Goal: Task Accomplishment & Management: Manage account settings

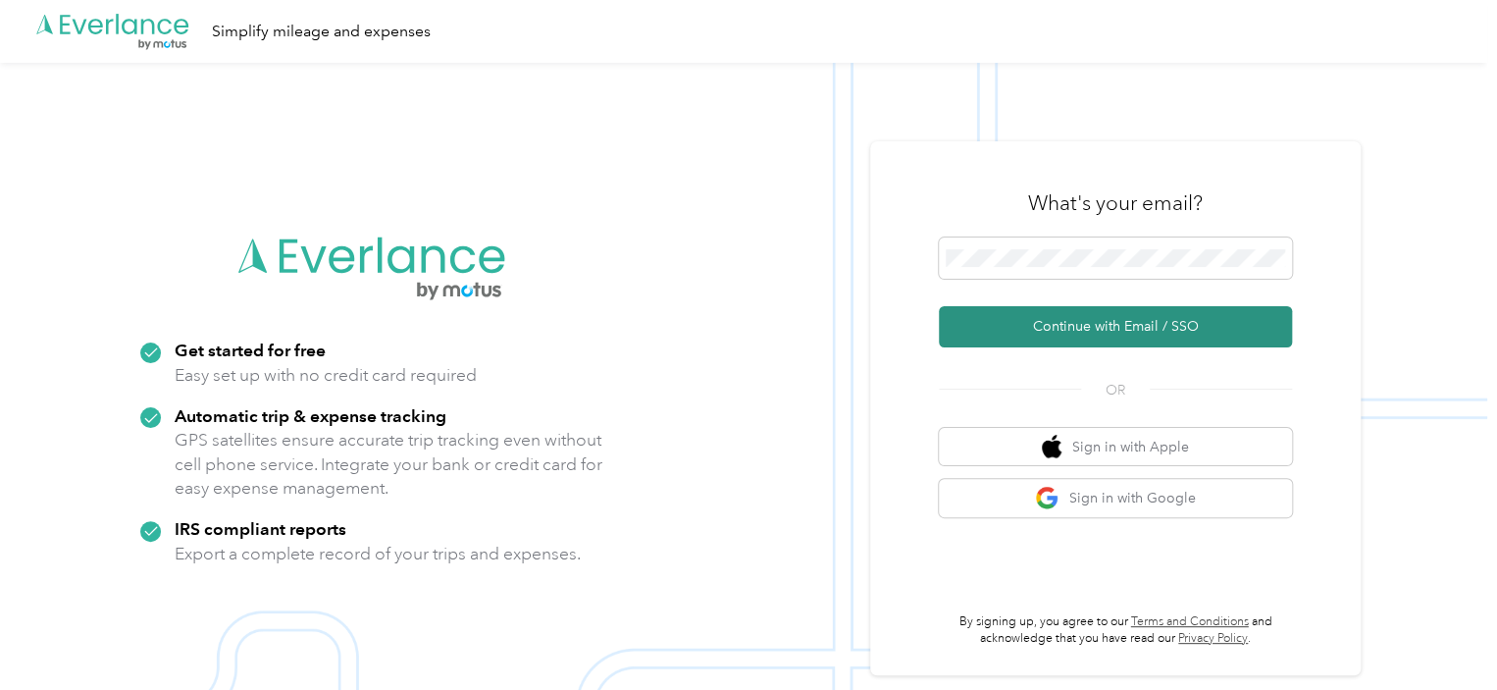
click at [1025, 333] on button "Continue with Email / SSO" at bounding box center [1115, 326] width 353 height 41
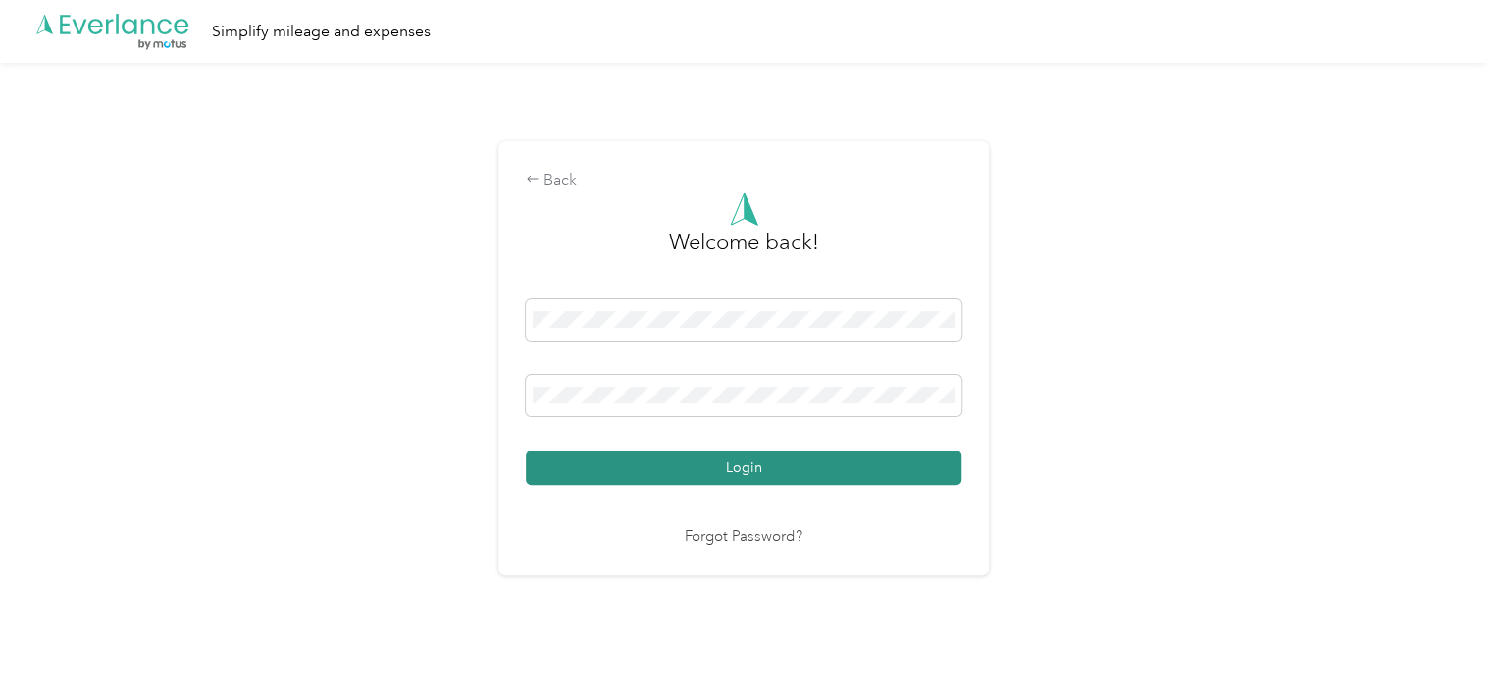
click at [783, 470] on button "Login" at bounding box center [744, 467] width 436 height 34
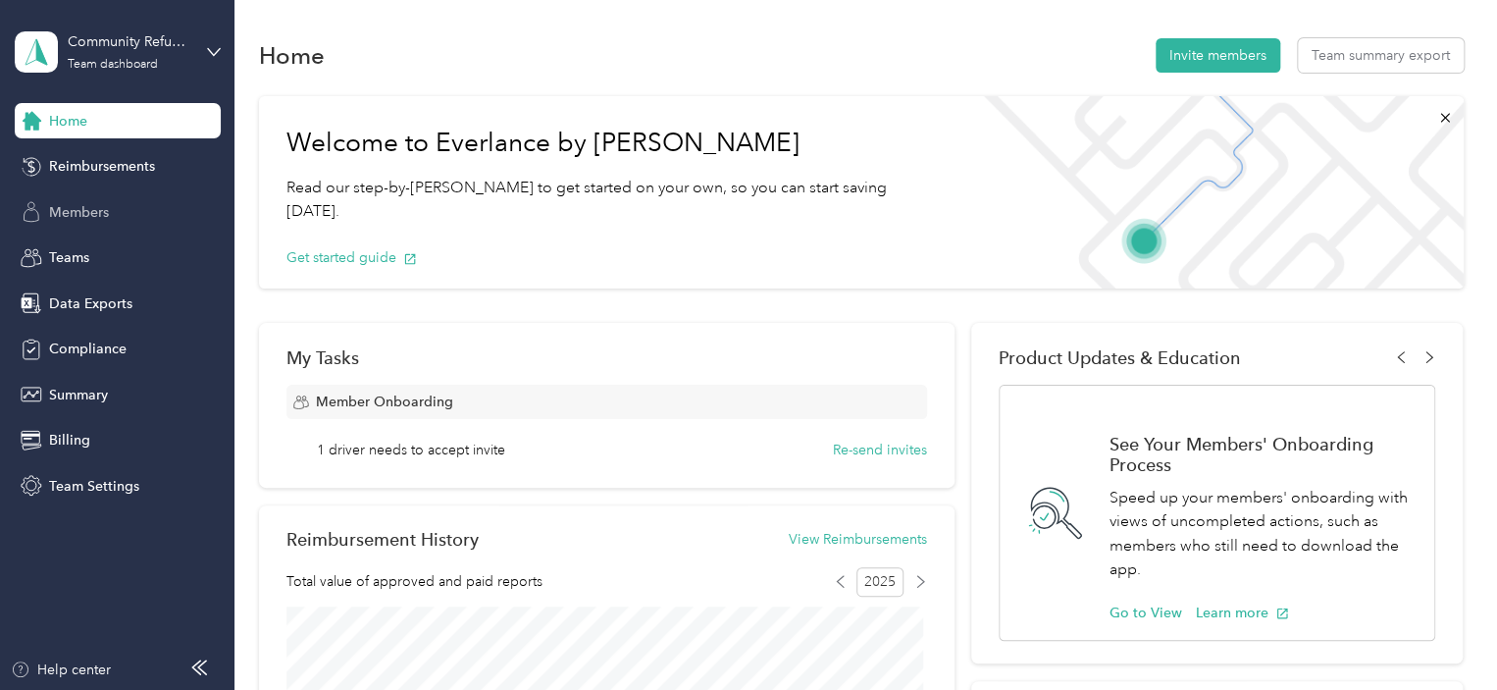
click at [110, 209] on div "Members" at bounding box center [118, 211] width 206 height 35
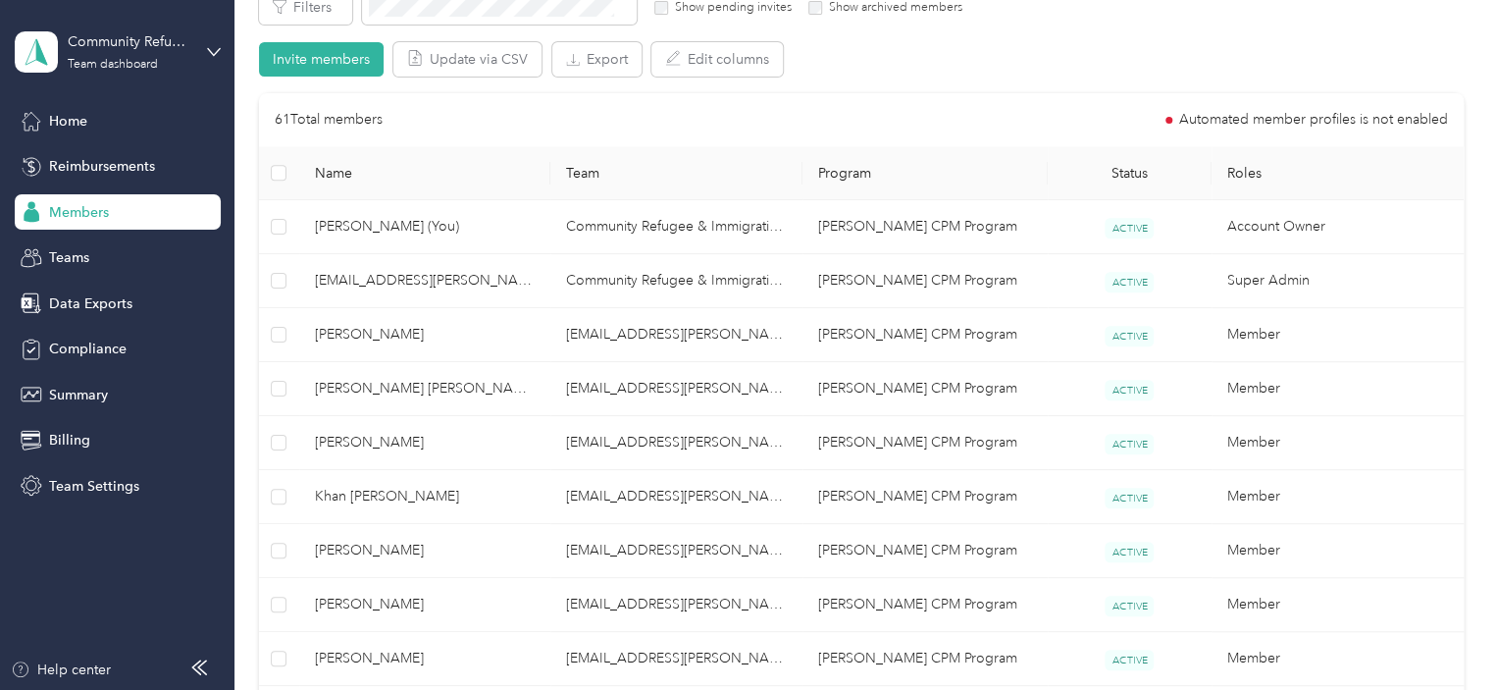
scroll to position [412, 0]
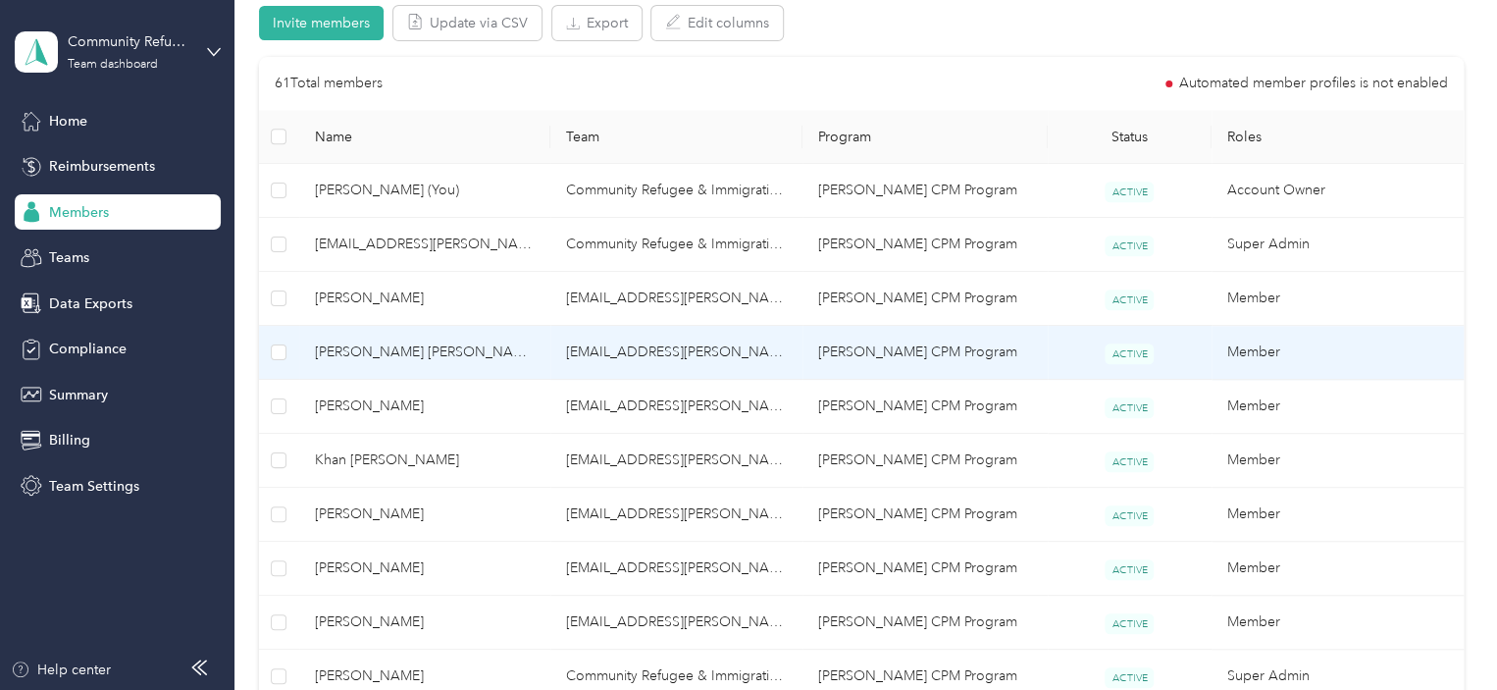
click at [444, 358] on span "[PERSON_NAME] [PERSON_NAME]" at bounding box center [425, 352] width 221 height 22
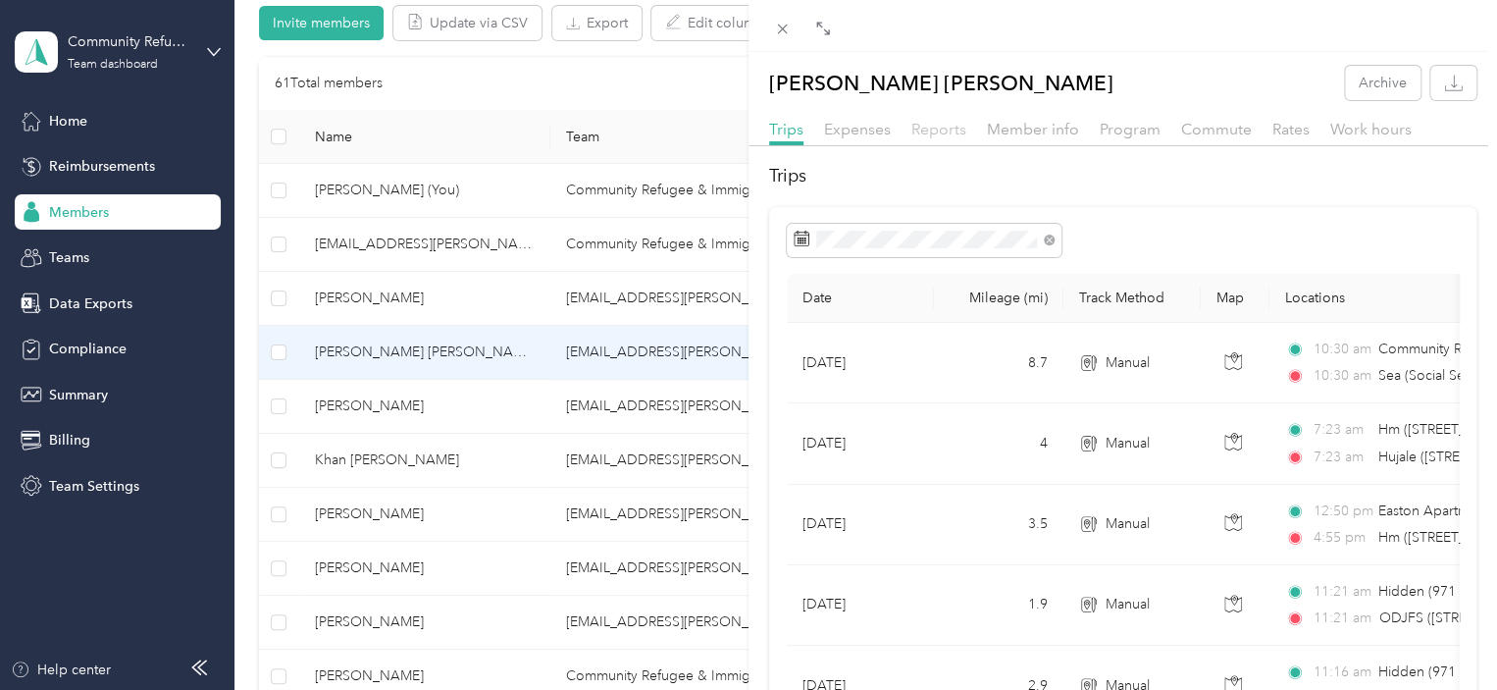
click at [939, 132] on span "Reports" at bounding box center [938, 129] width 55 height 19
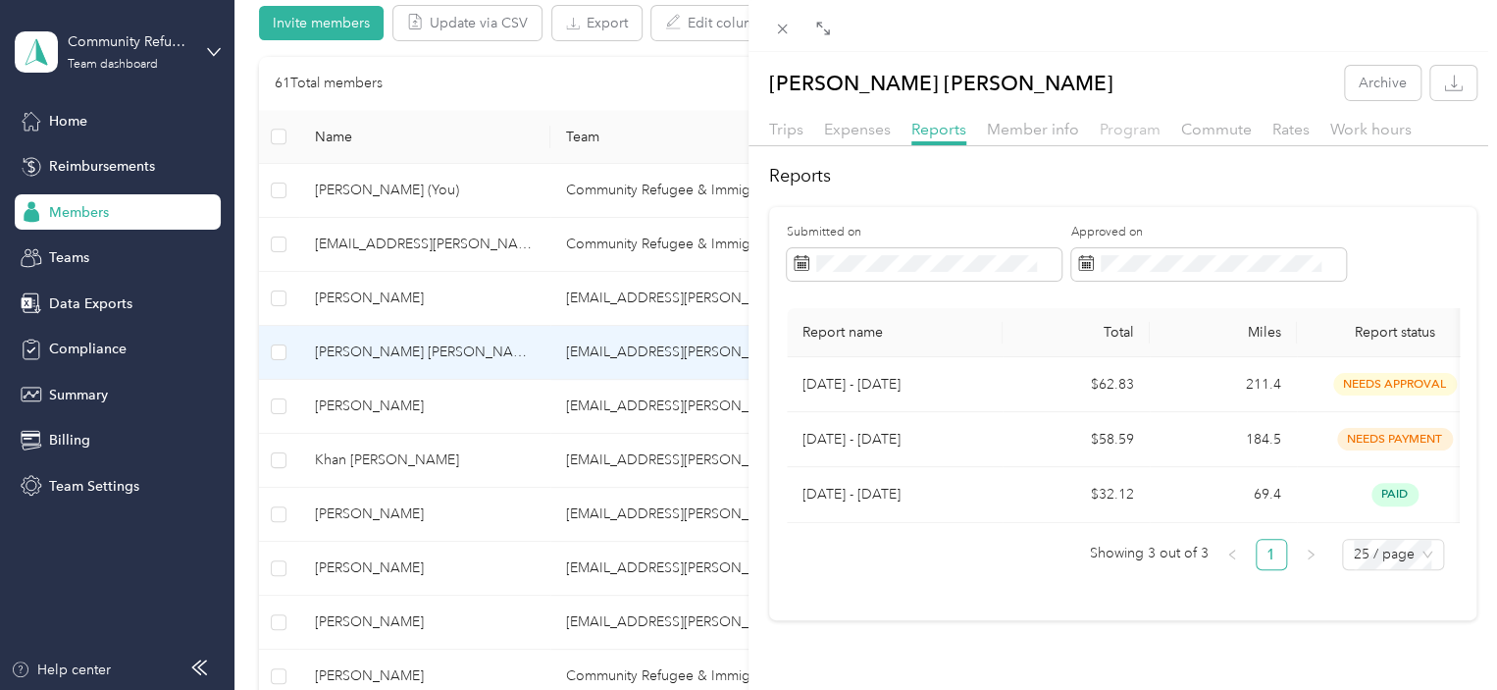
click at [1110, 131] on span "Program" at bounding box center [1130, 129] width 61 height 19
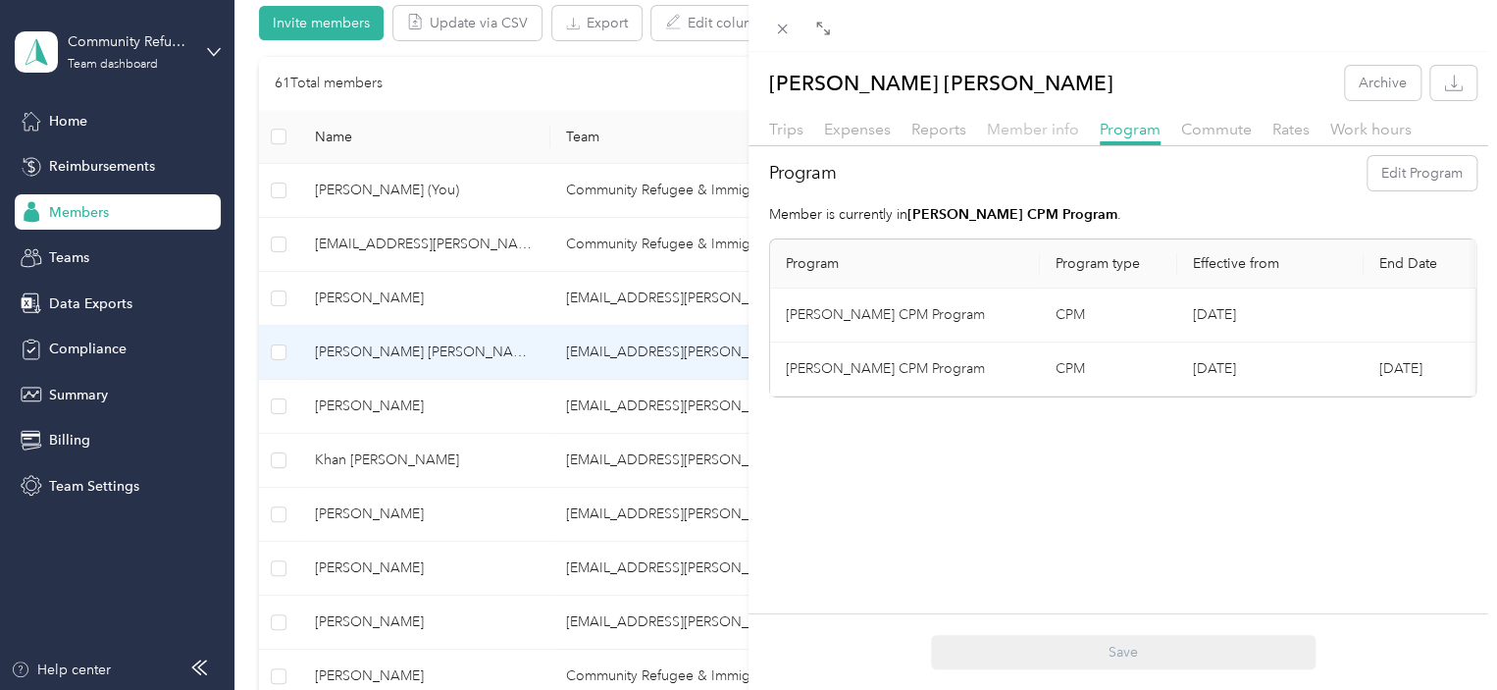
click at [1012, 129] on span "Member info" at bounding box center [1033, 129] width 92 height 19
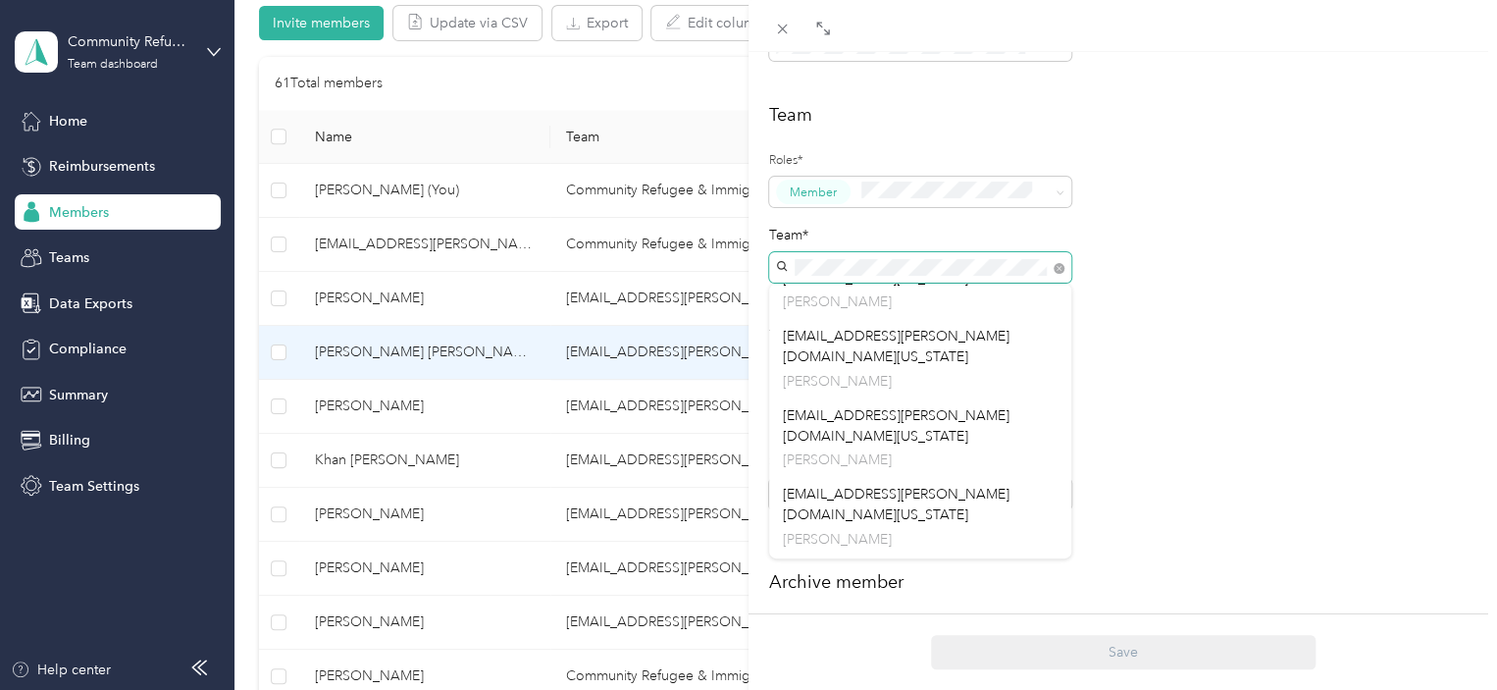
scroll to position [609, 0]
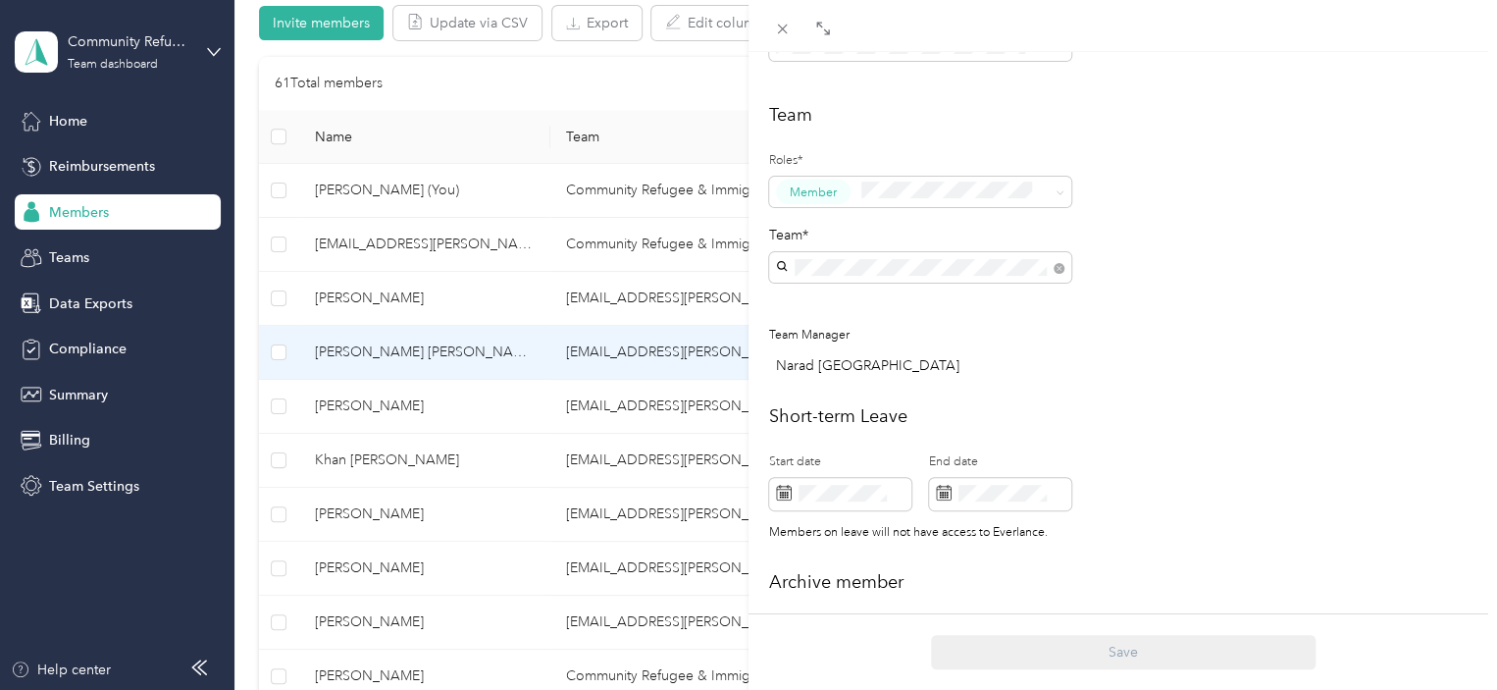
click at [934, 550] on div "rchhetri@cris-ohio.org Raj Chhetri" at bounding box center [920, 583] width 275 height 66
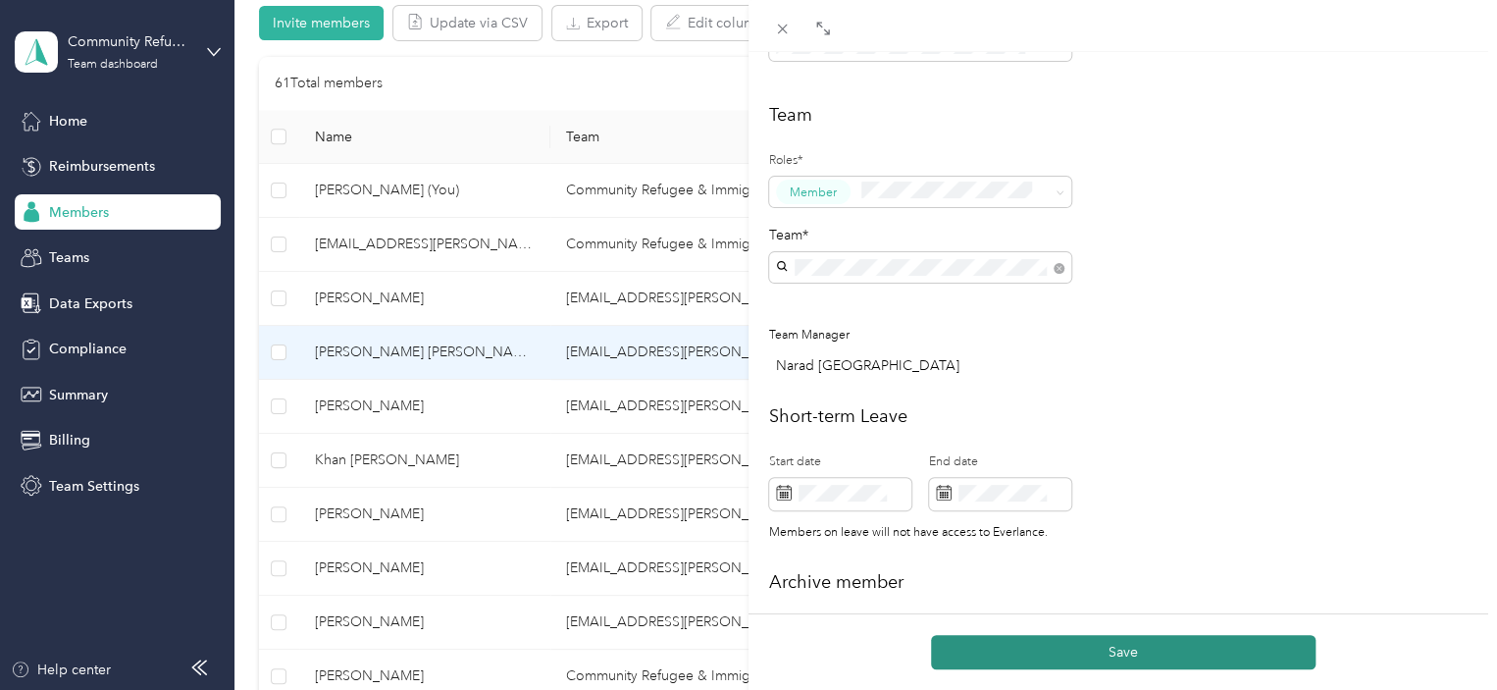
click at [1113, 647] on button "Save" at bounding box center [1123, 652] width 385 height 34
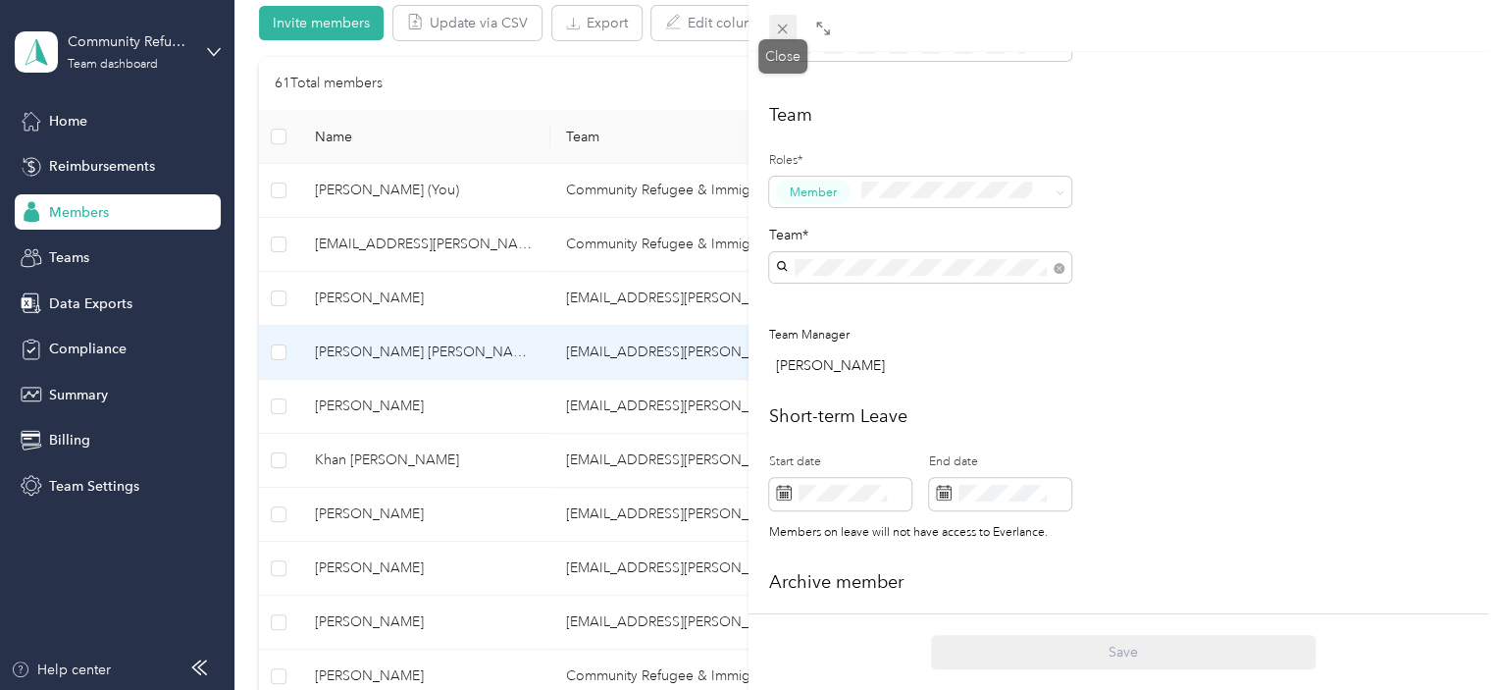
click at [783, 30] on icon at bounding box center [782, 29] width 17 height 17
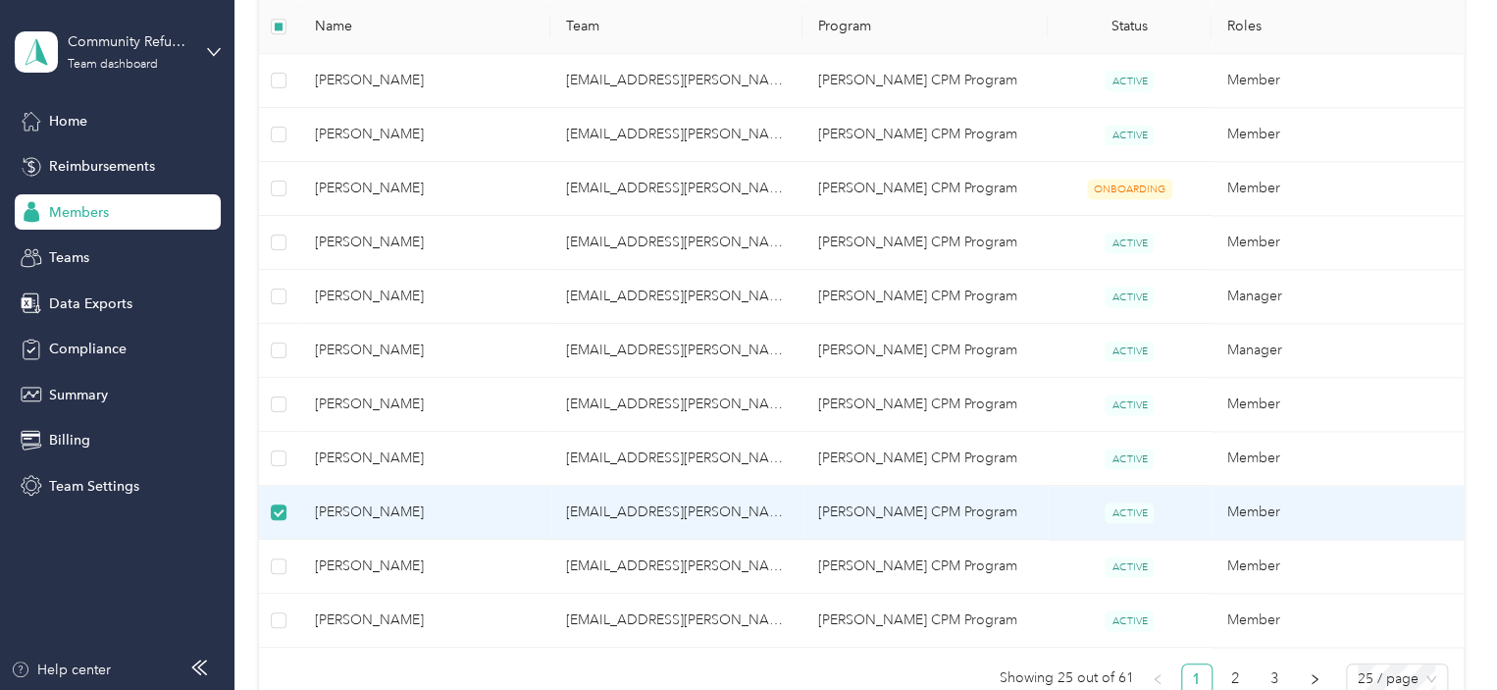
scroll to position [1242, 0]
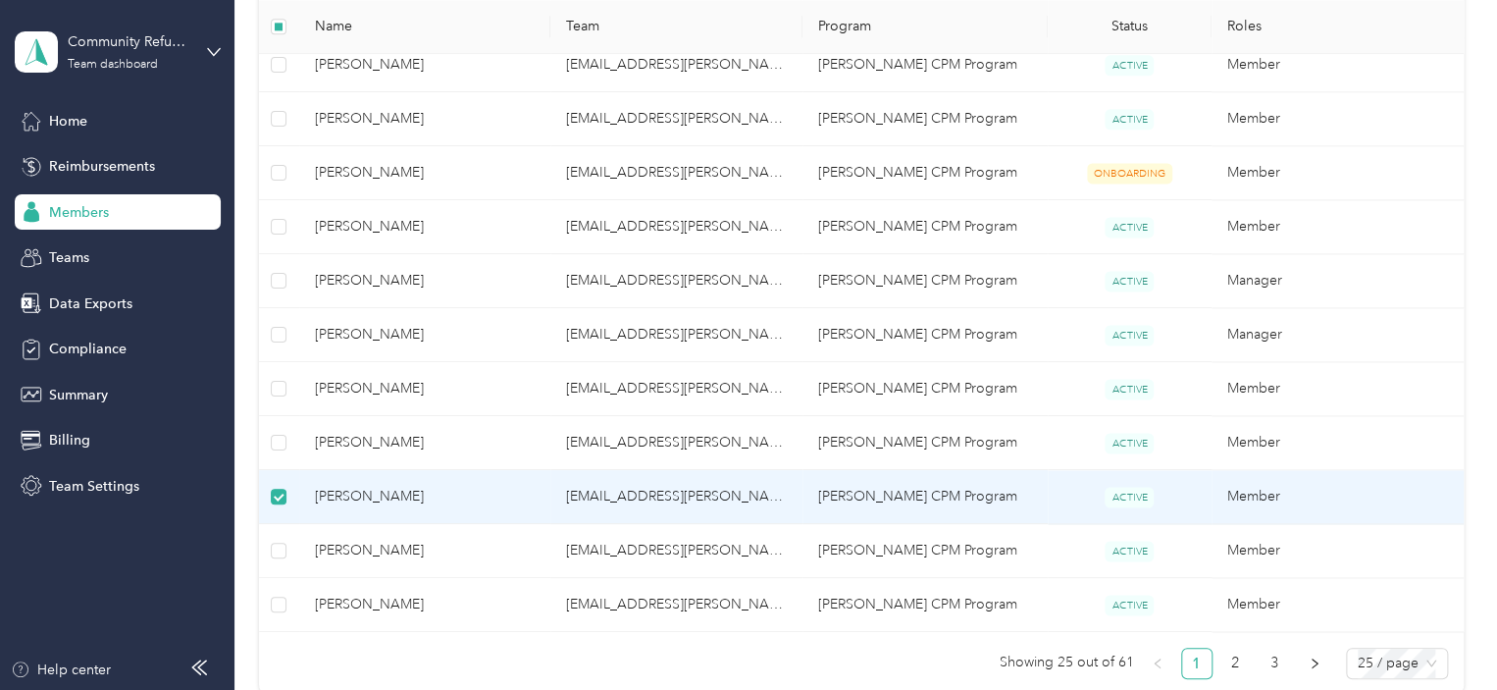
click at [383, 489] on span "[PERSON_NAME]" at bounding box center [425, 497] width 221 height 22
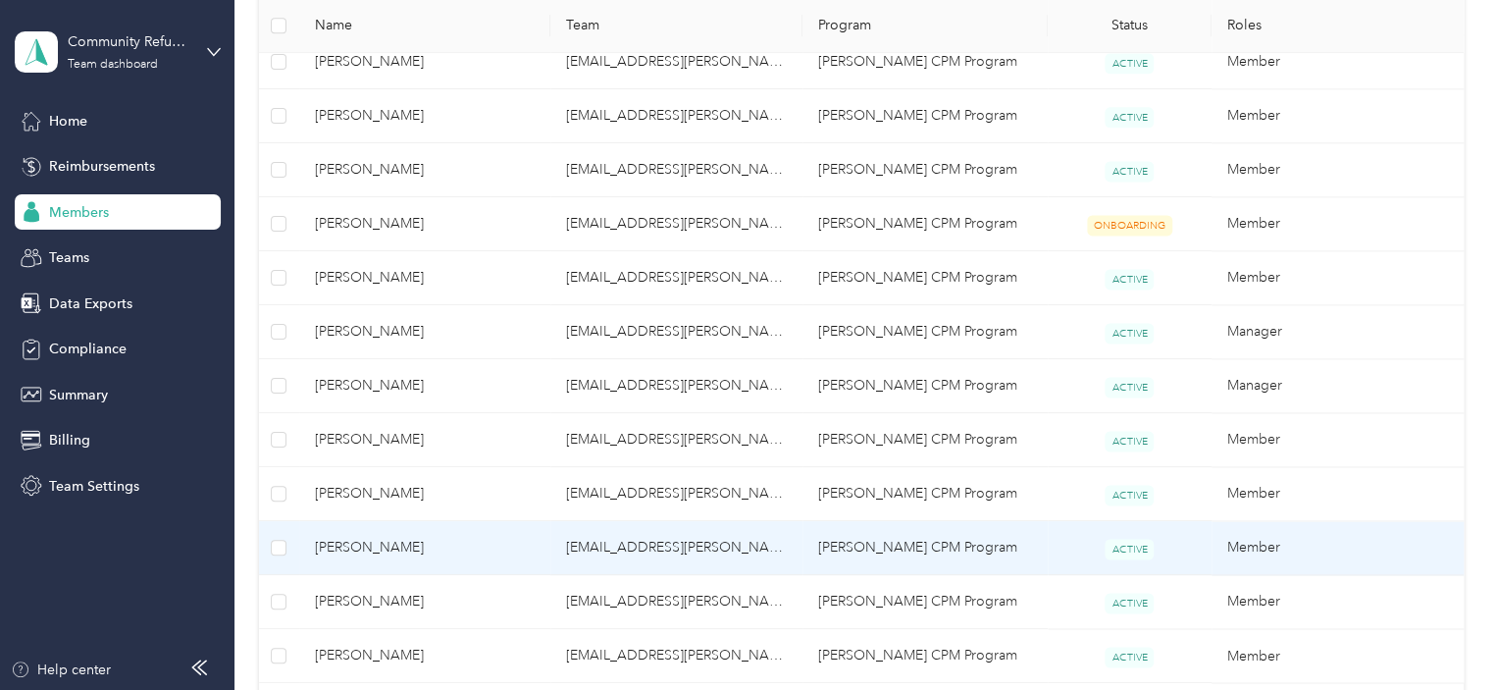
scroll to position [1294, 0]
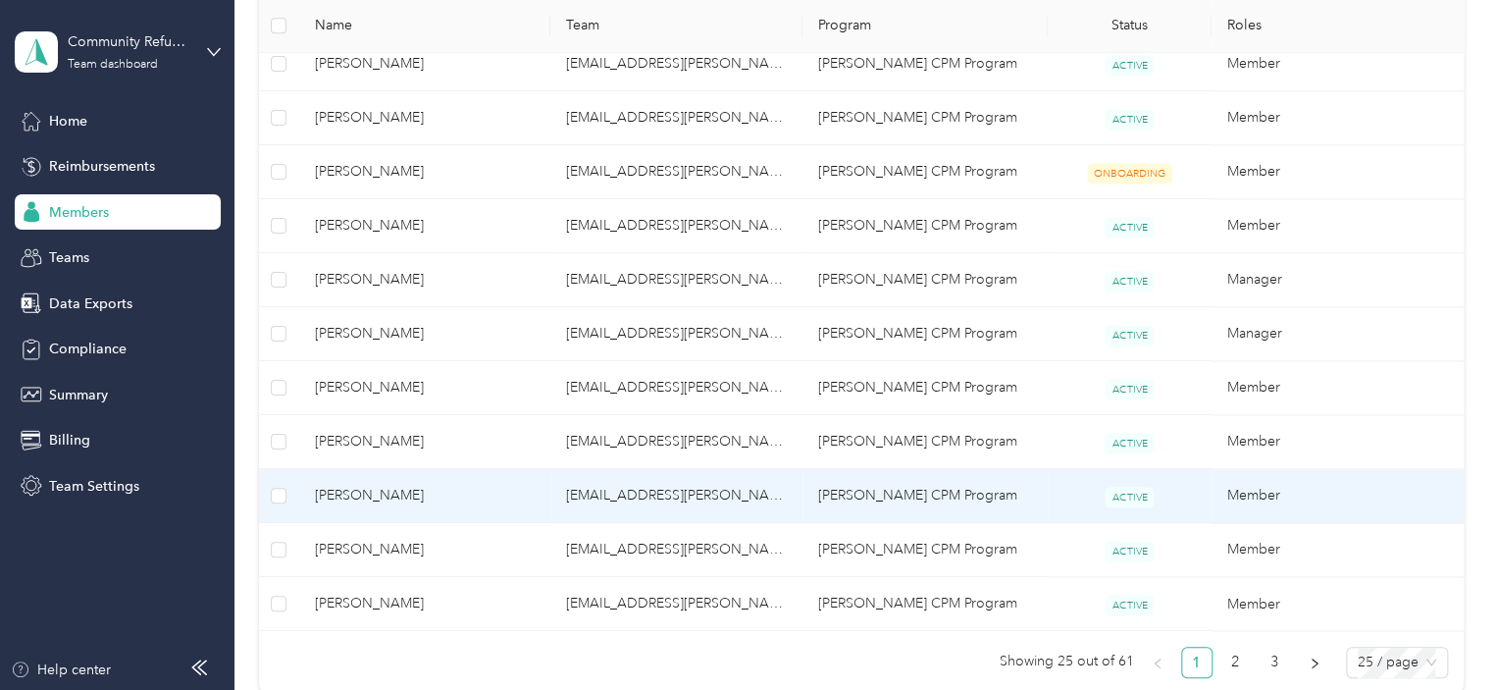
click at [353, 494] on span "[PERSON_NAME]" at bounding box center [425, 496] width 221 height 22
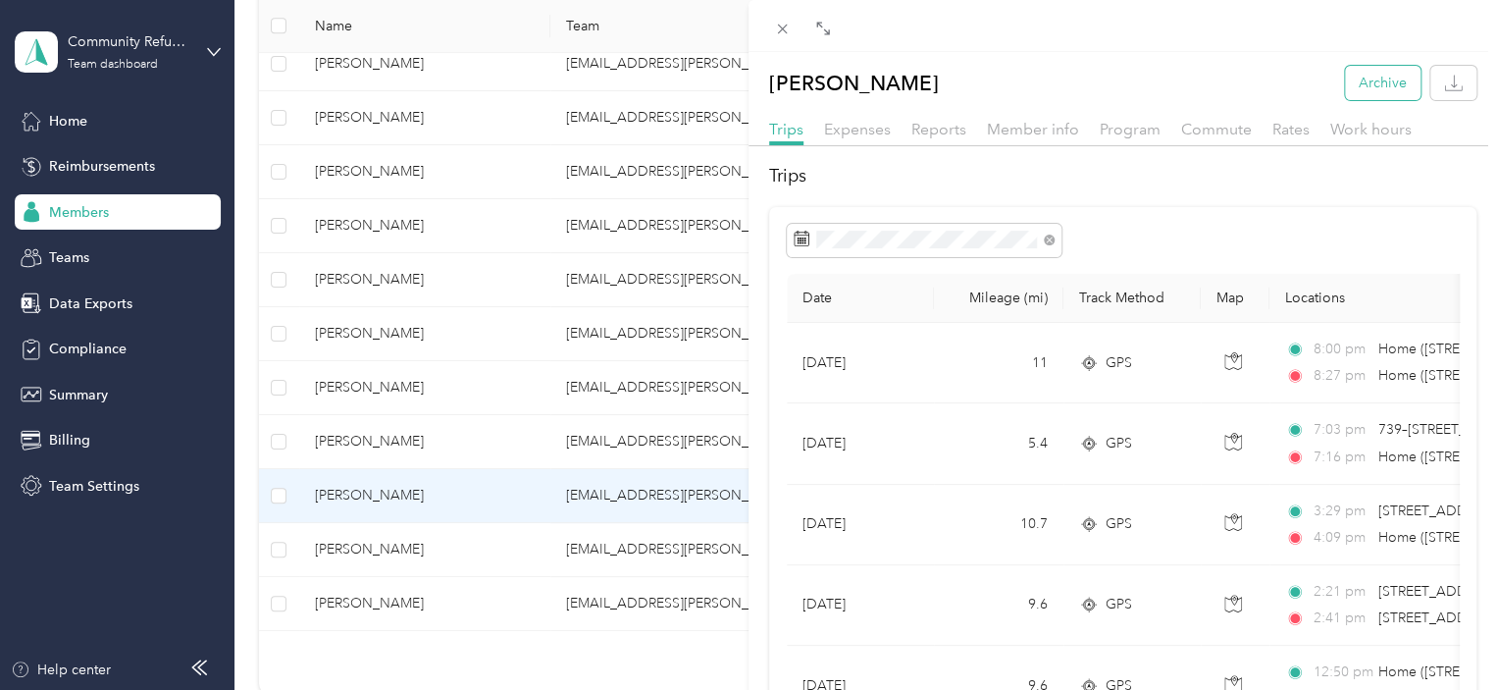
click at [1369, 84] on button "Archive" at bounding box center [1383, 83] width 76 height 34
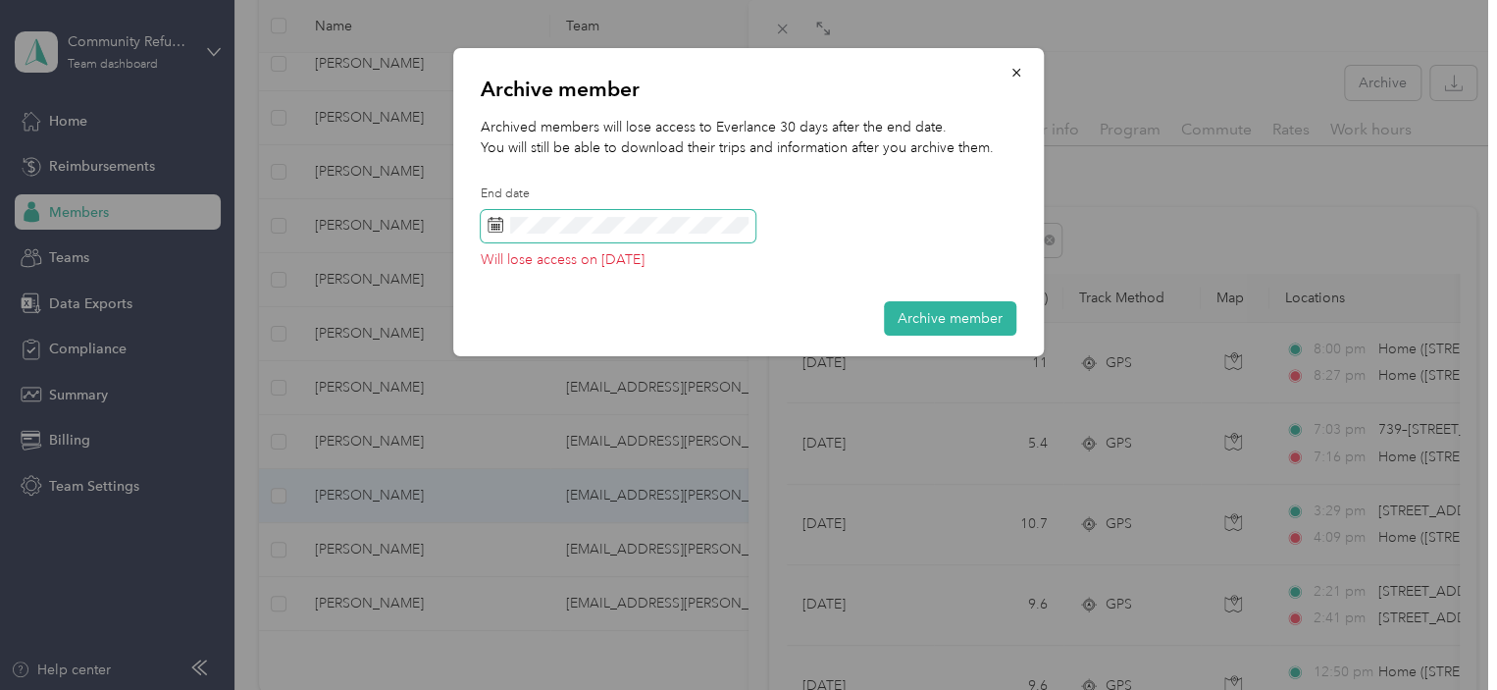
click at [494, 226] on icon at bounding box center [496, 225] width 16 height 16
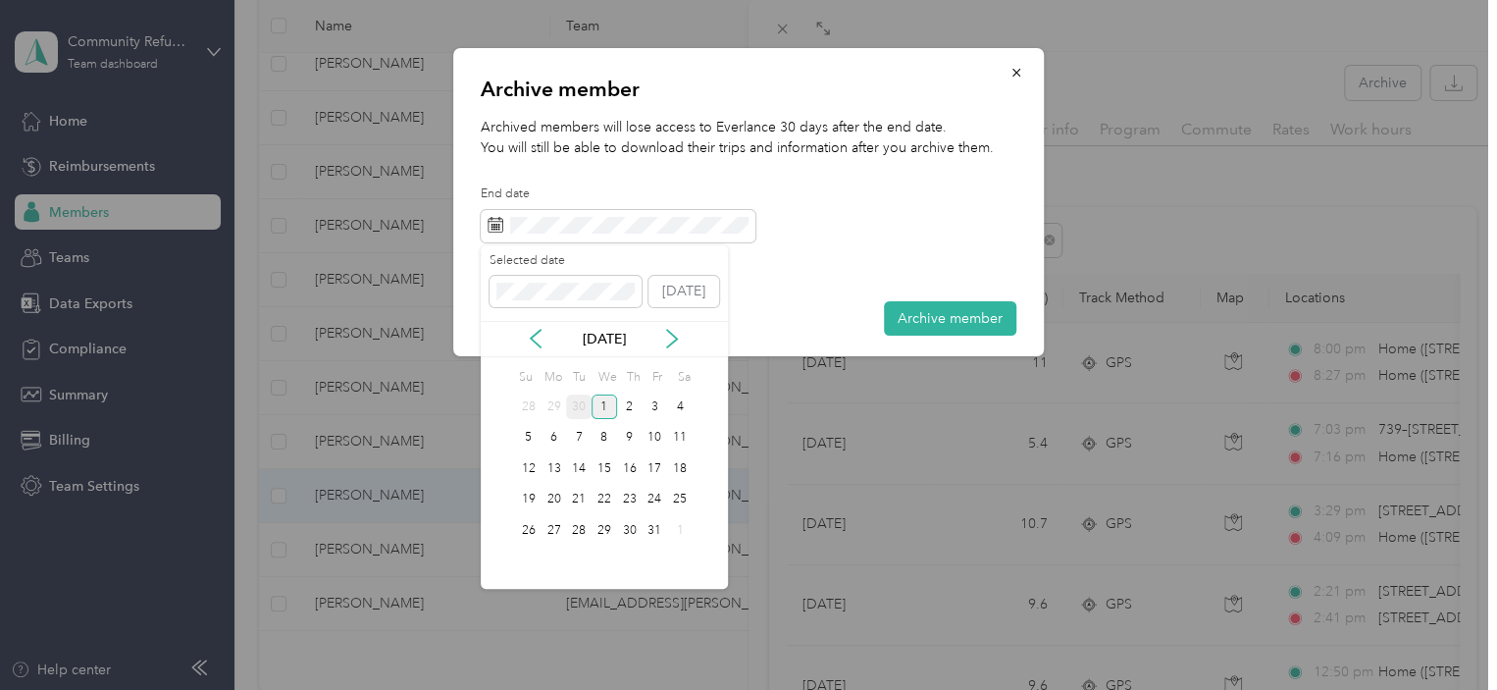
click at [581, 405] on div "30" at bounding box center [579, 406] width 26 height 25
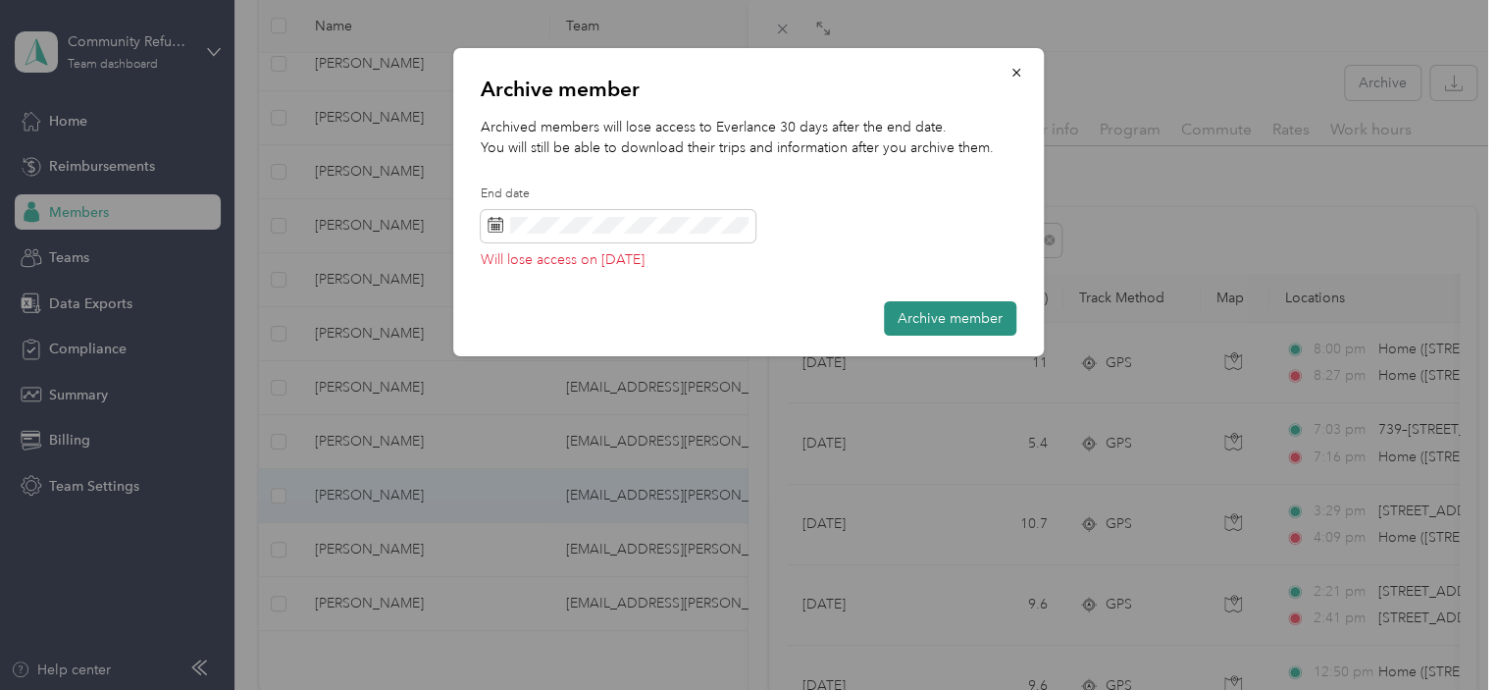
click at [942, 319] on button "Archive member" at bounding box center [950, 318] width 132 height 34
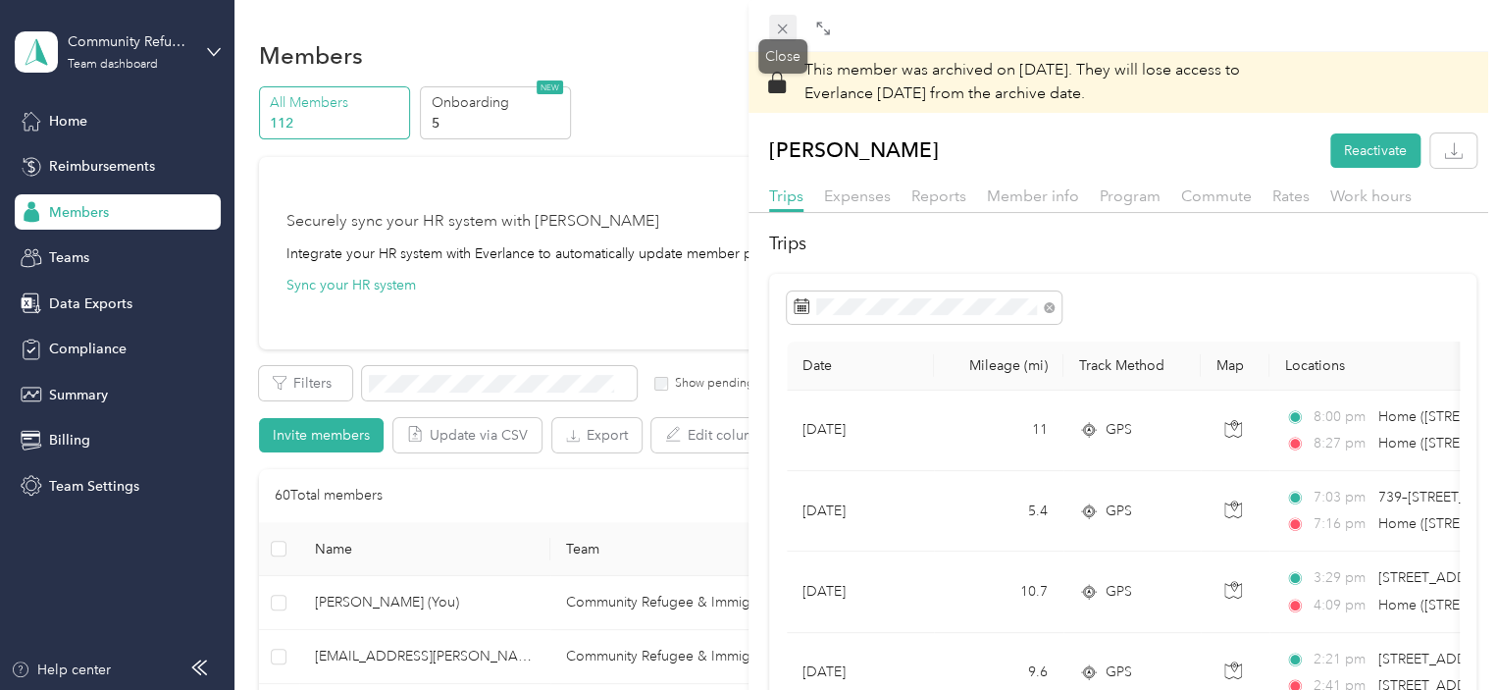
click at [777, 30] on icon at bounding box center [782, 29] width 17 height 17
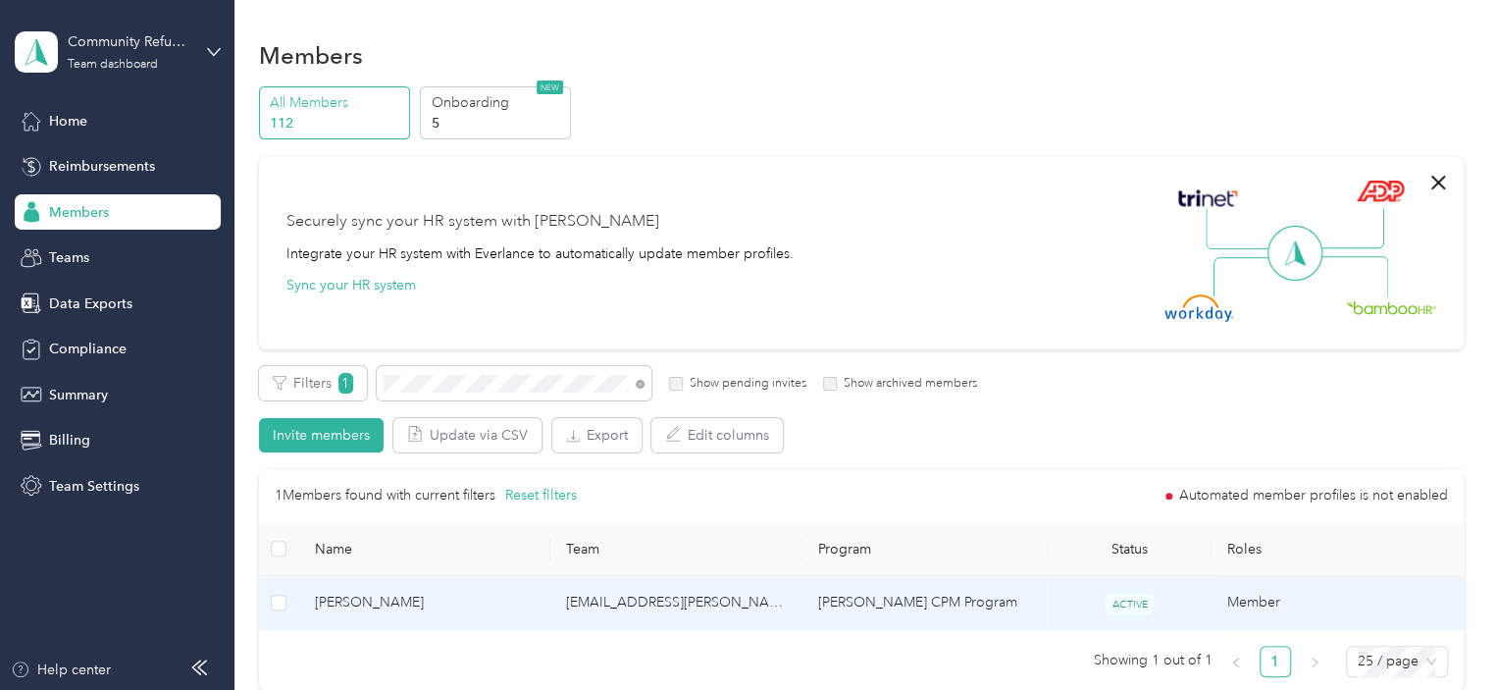
click at [397, 606] on span "[PERSON_NAME]" at bounding box center [425, 603] width 221 height 22
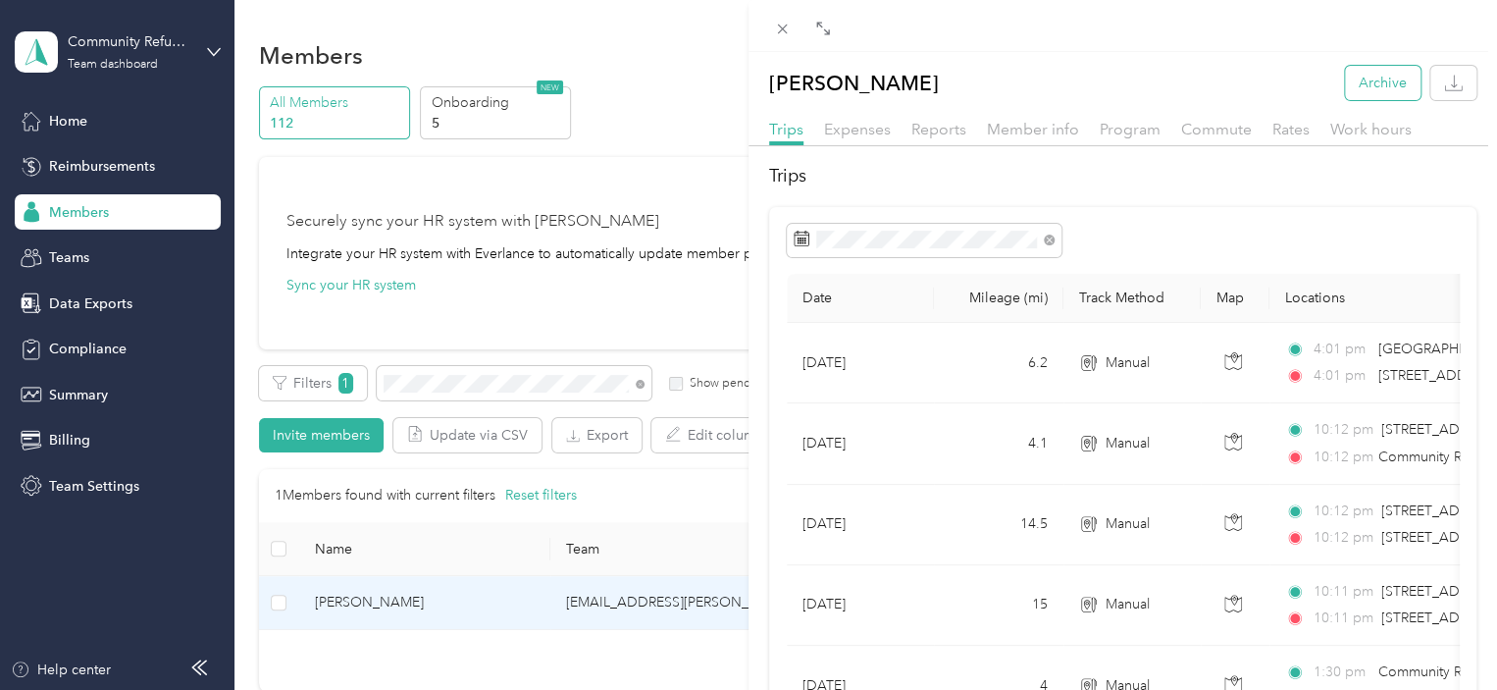
click at [1345, 78] on button "Archive" at bounding box center [1383, 83] width 76 height 34
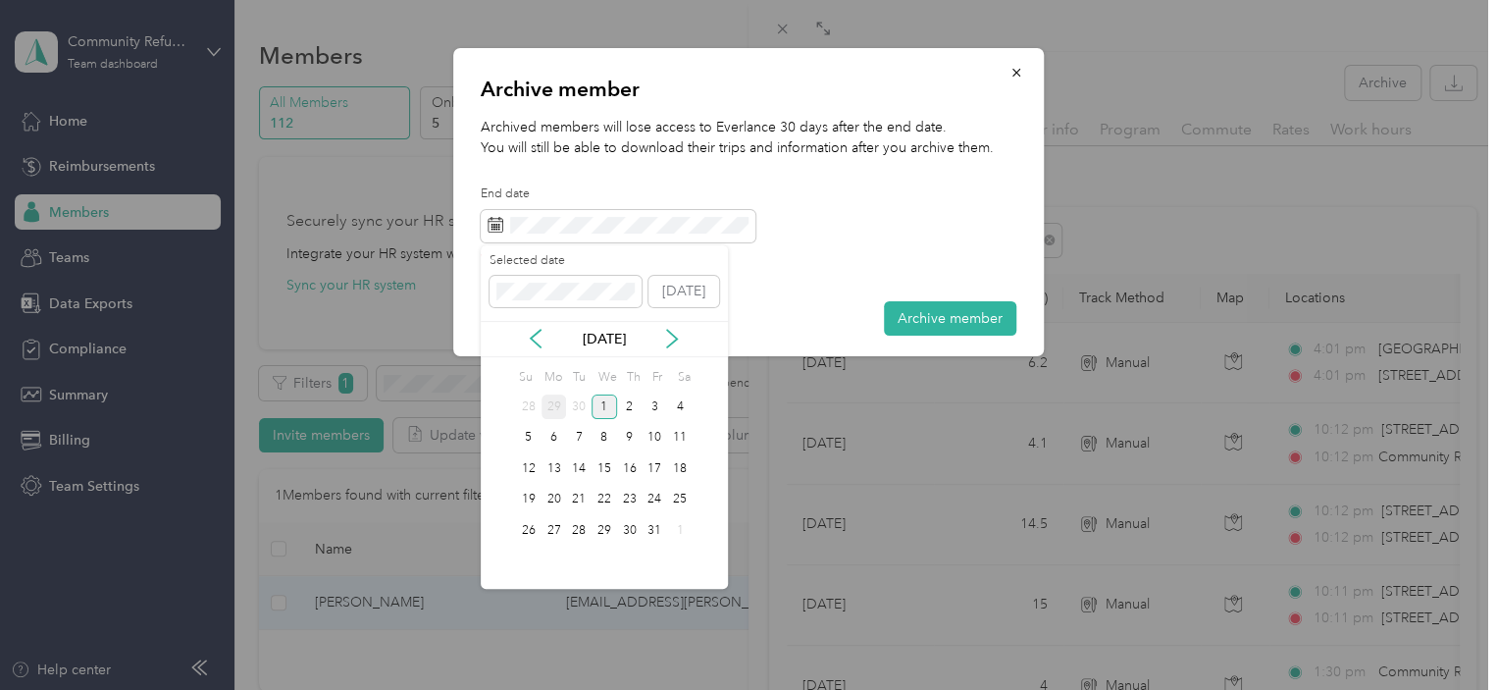
click at [557, 402] on div "29" at bounding box center [555, 406] width 26 height 25
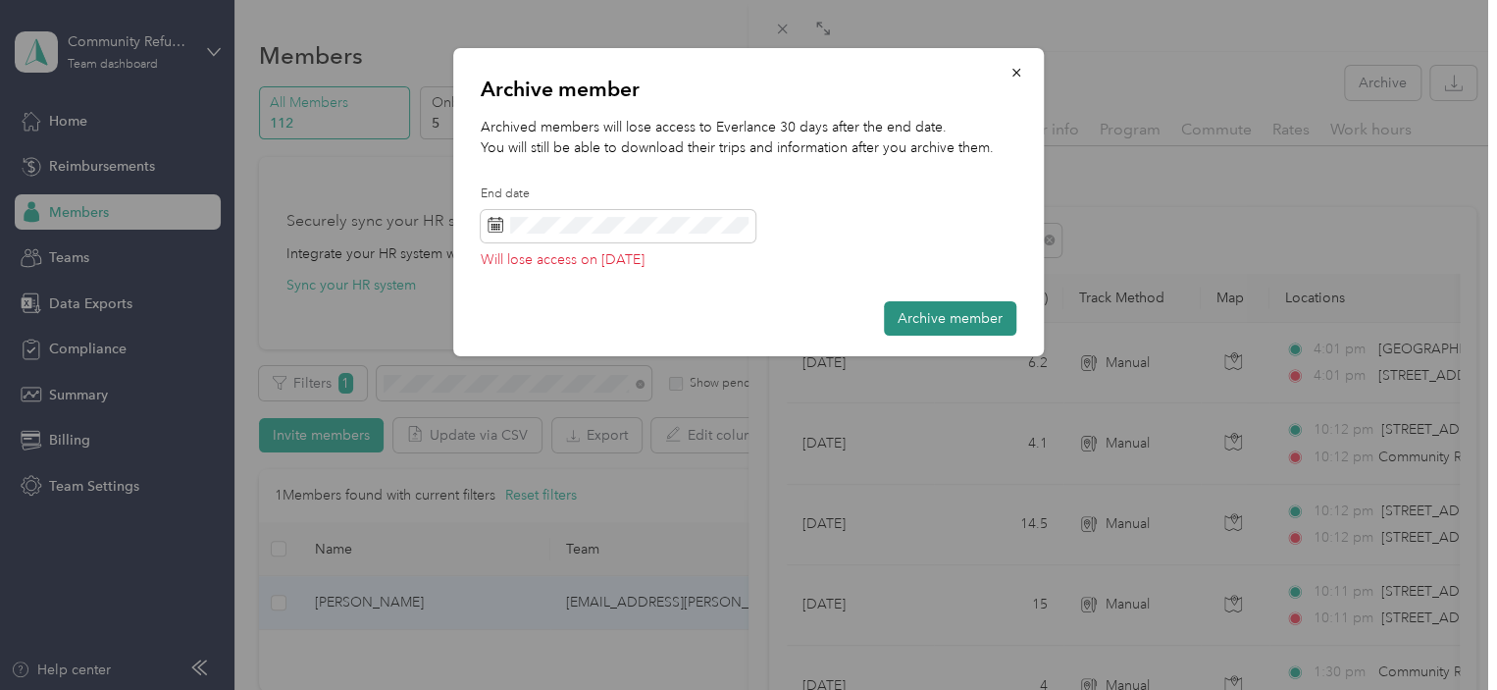
click at [946, 316] on button "Archive member" at bounding box center [950, 318] width 132 height 34
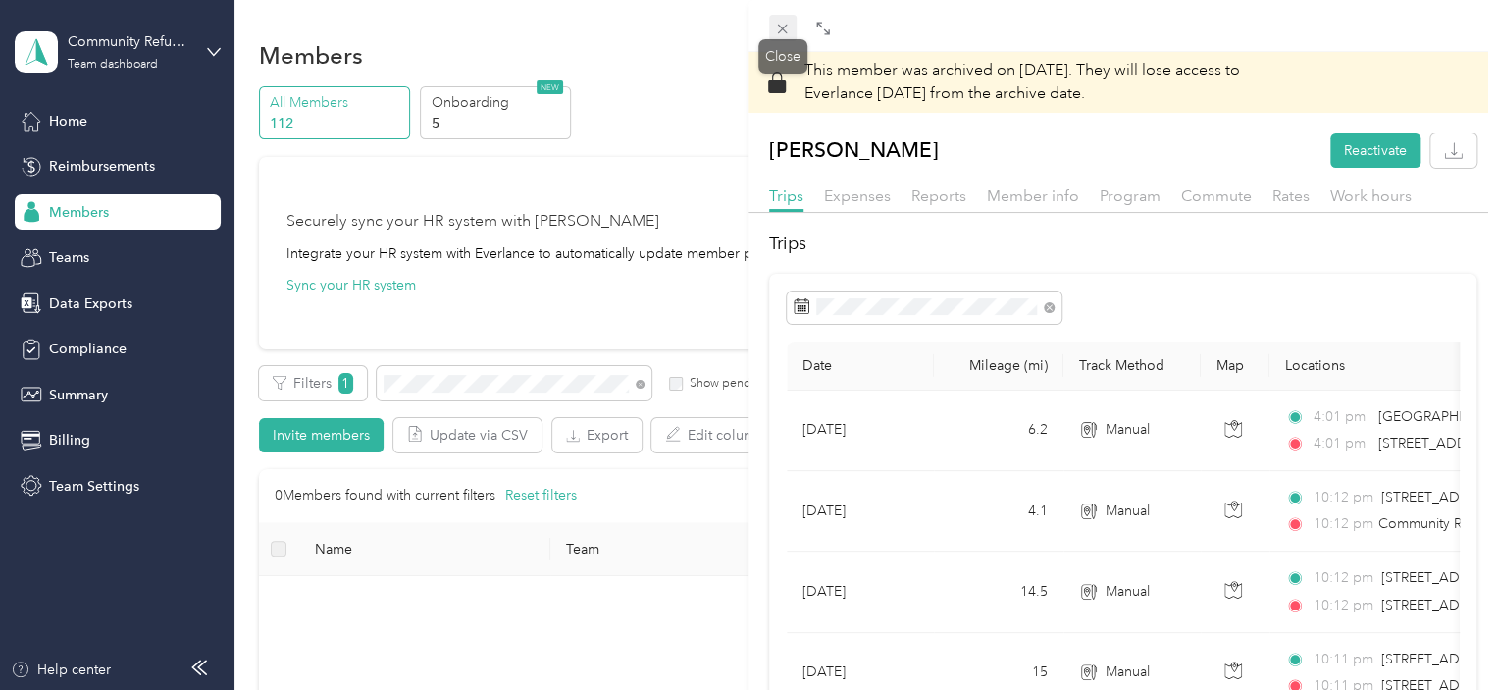
click at [783, 29] on icon at bounding box center [783, 30] width 10 height 10
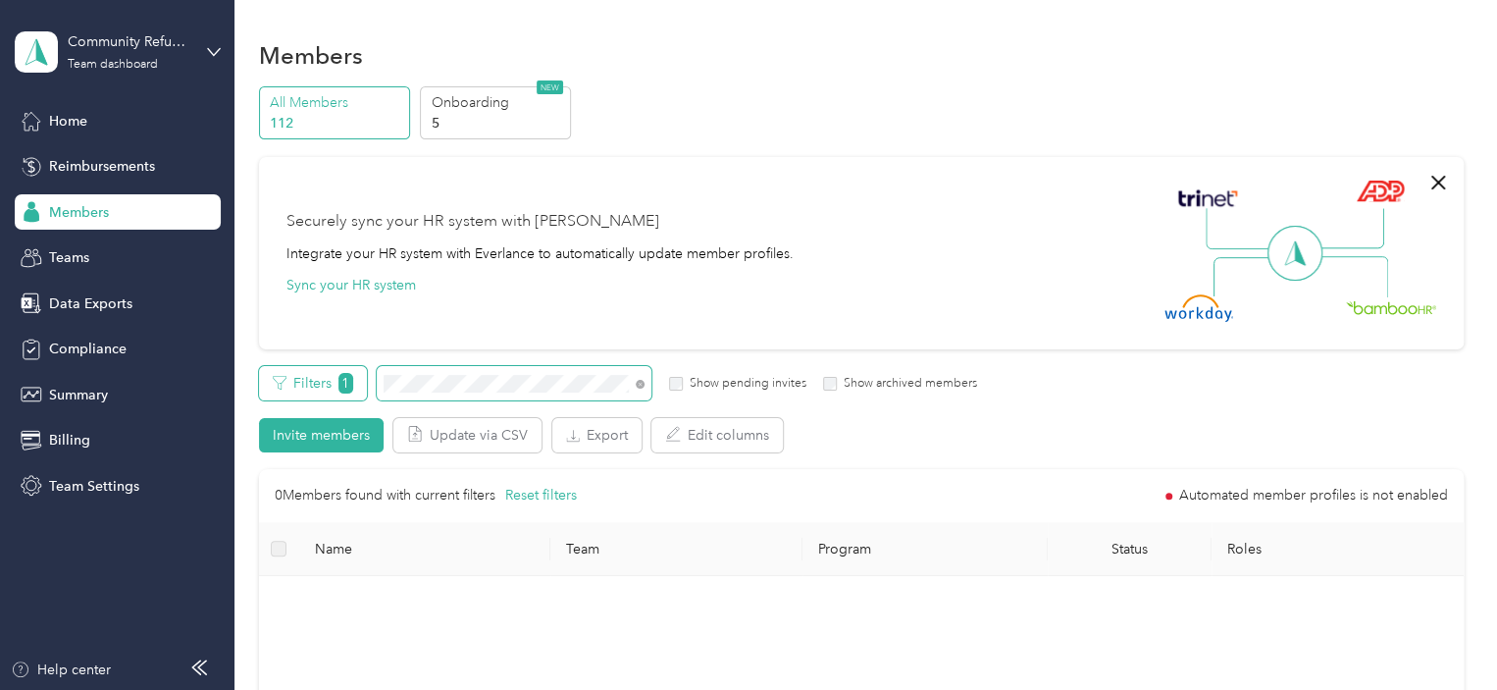
click at [347, 386] on div "Filters 1 Show pending invites Show archived members" at bounding box center [618, 383] width 719 height 34
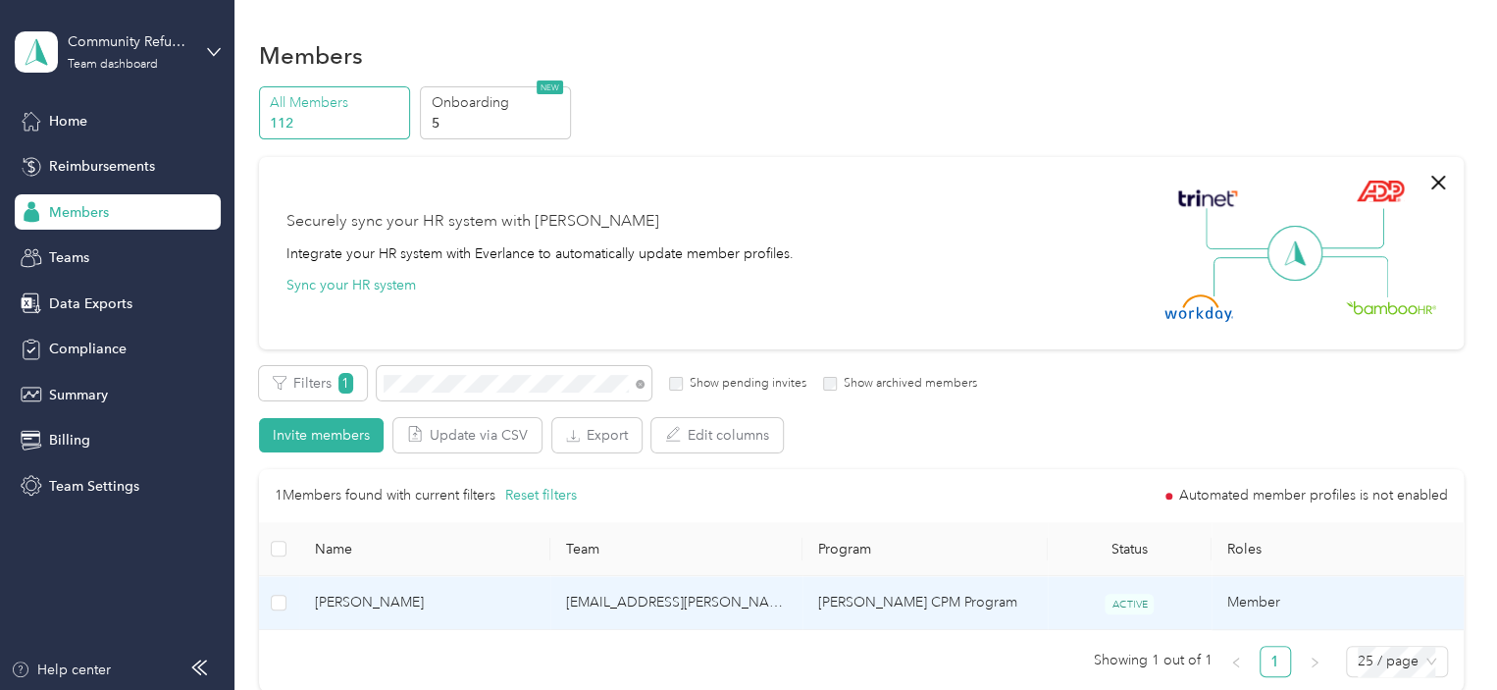
click at [364, 603] on span "[PERSON_NAME]" at bounding box center [425, 603] width 221 height 22
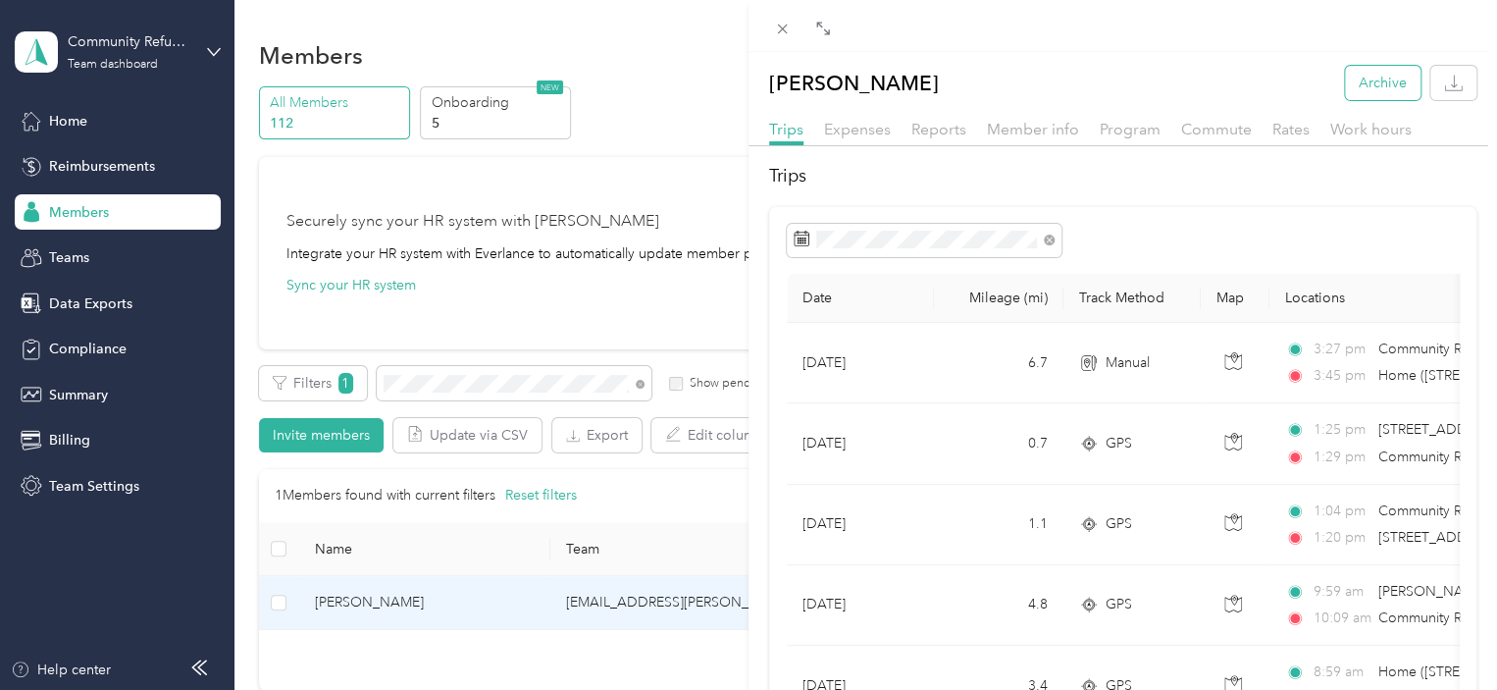
click at [1362, 90] on button "Archive" at bounding box center [1383, 83] width 76 height 34
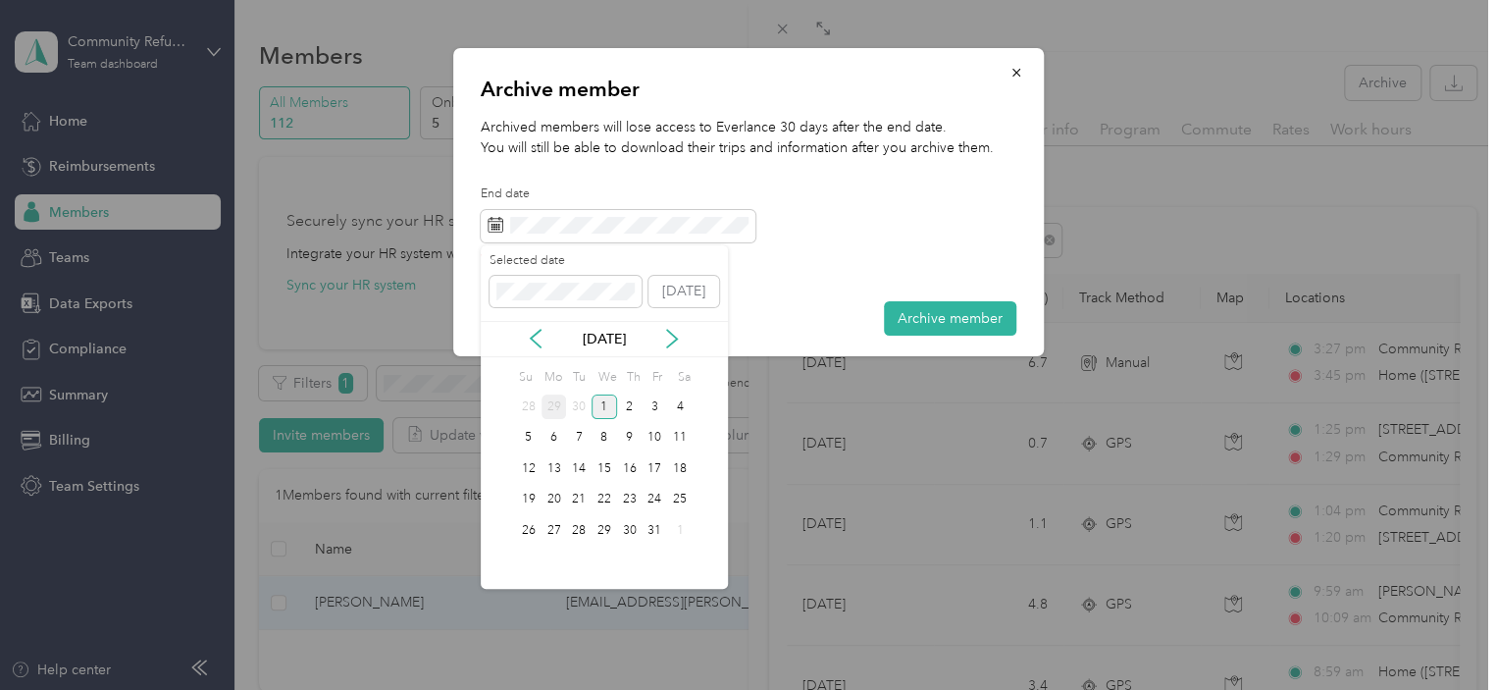
click at [553, 398] on div "29" at bounding box center [555, 406] width 26 height 25
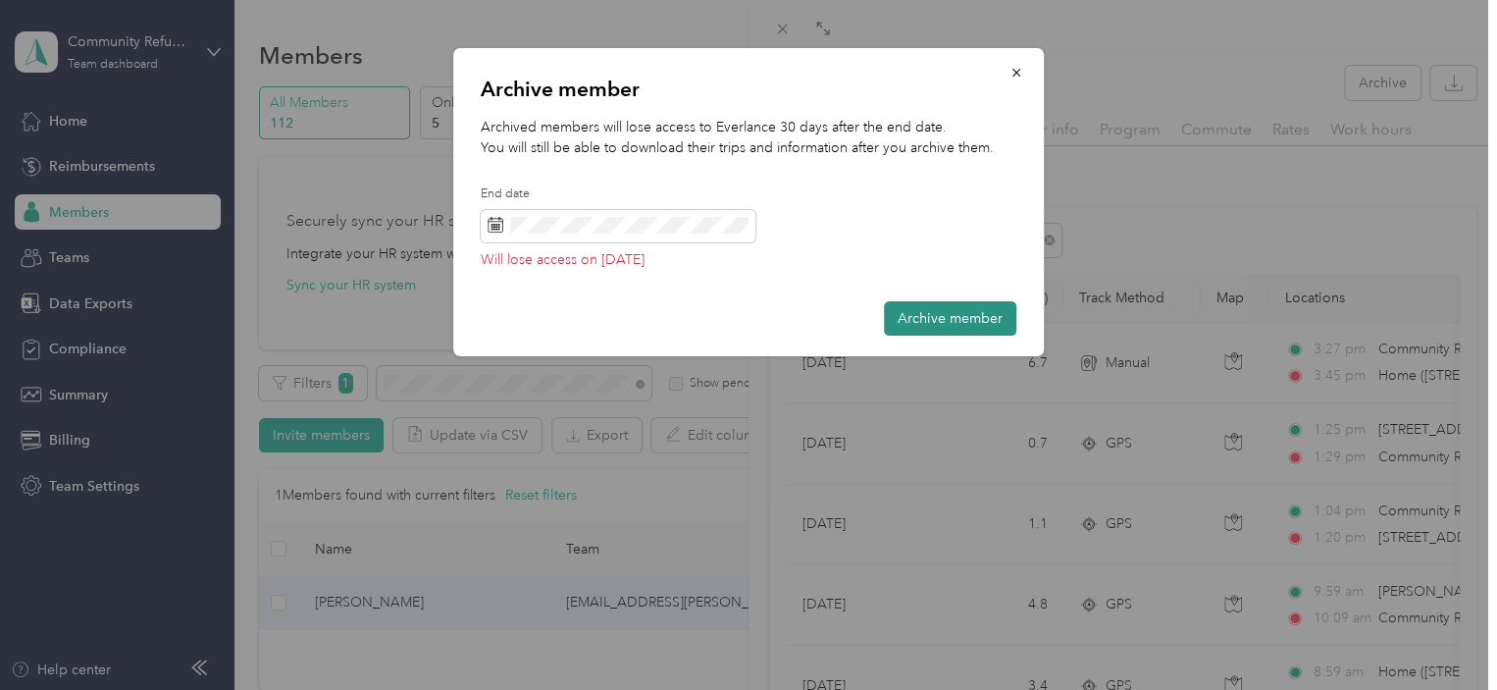
click at [989, 325] on button "Archive member" at bounding box center [950, 318] width 132 height 34
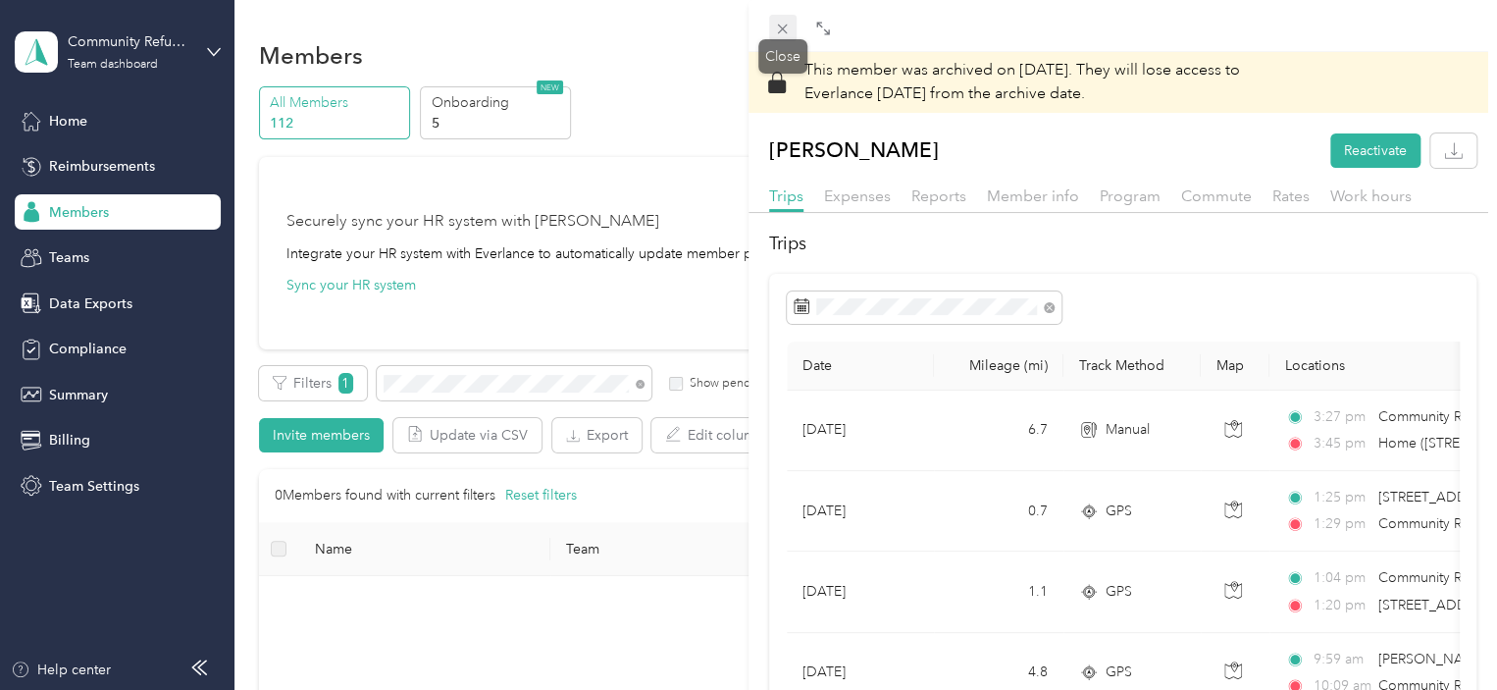
click at [786, 26] on icon at bounding box center [782, 29] width 17 height 17
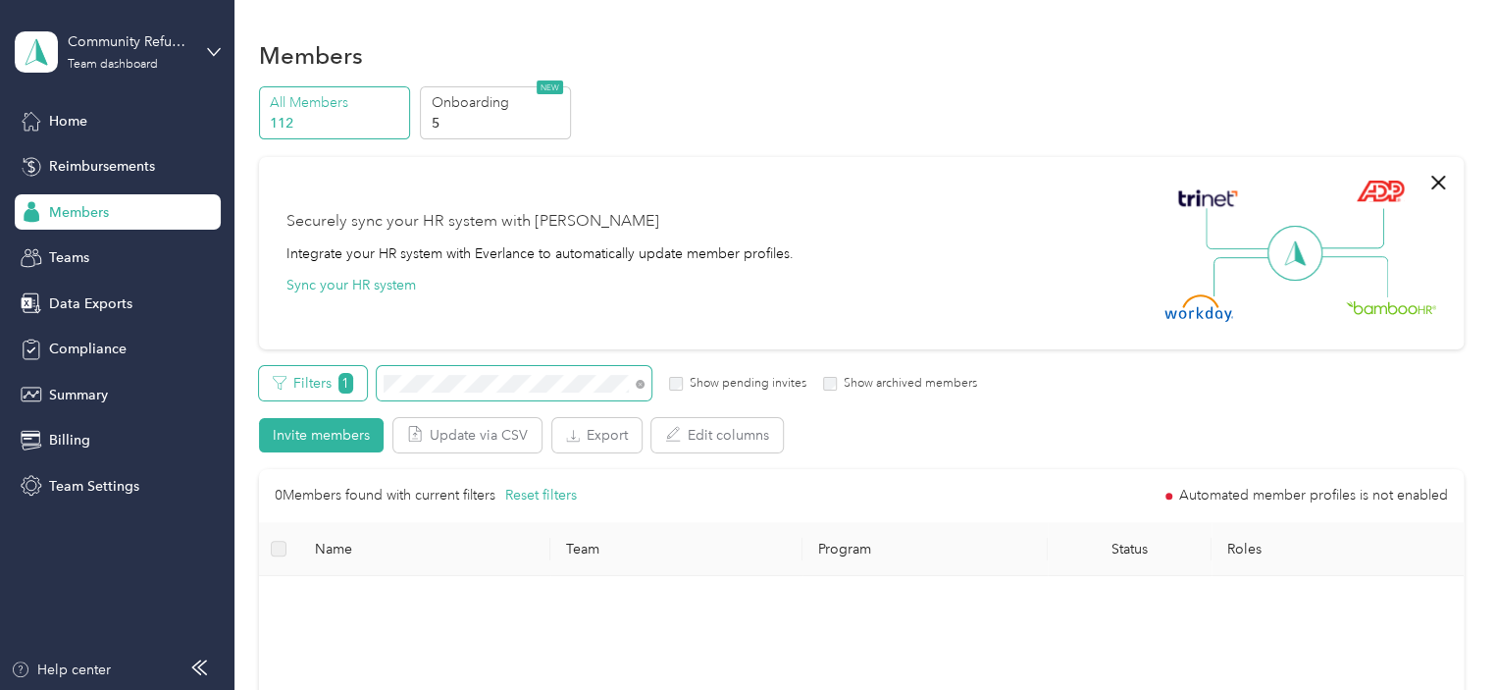
click at [294, 378] on div "Filters 1 Show pending invites Show archived members" at bounding box center [618, 383] width 719 height 34
click at [311, 371] on div "Filters 1 Show pending invites Show archived members" at bounding box center [618, 383] width 719 height 34
click at [302, 344] on div "All Members 112 Onboarding 5 NEW Securely sync your HR system with Everlance In…" at bounding box center [861, 589] width 1205 height 1007
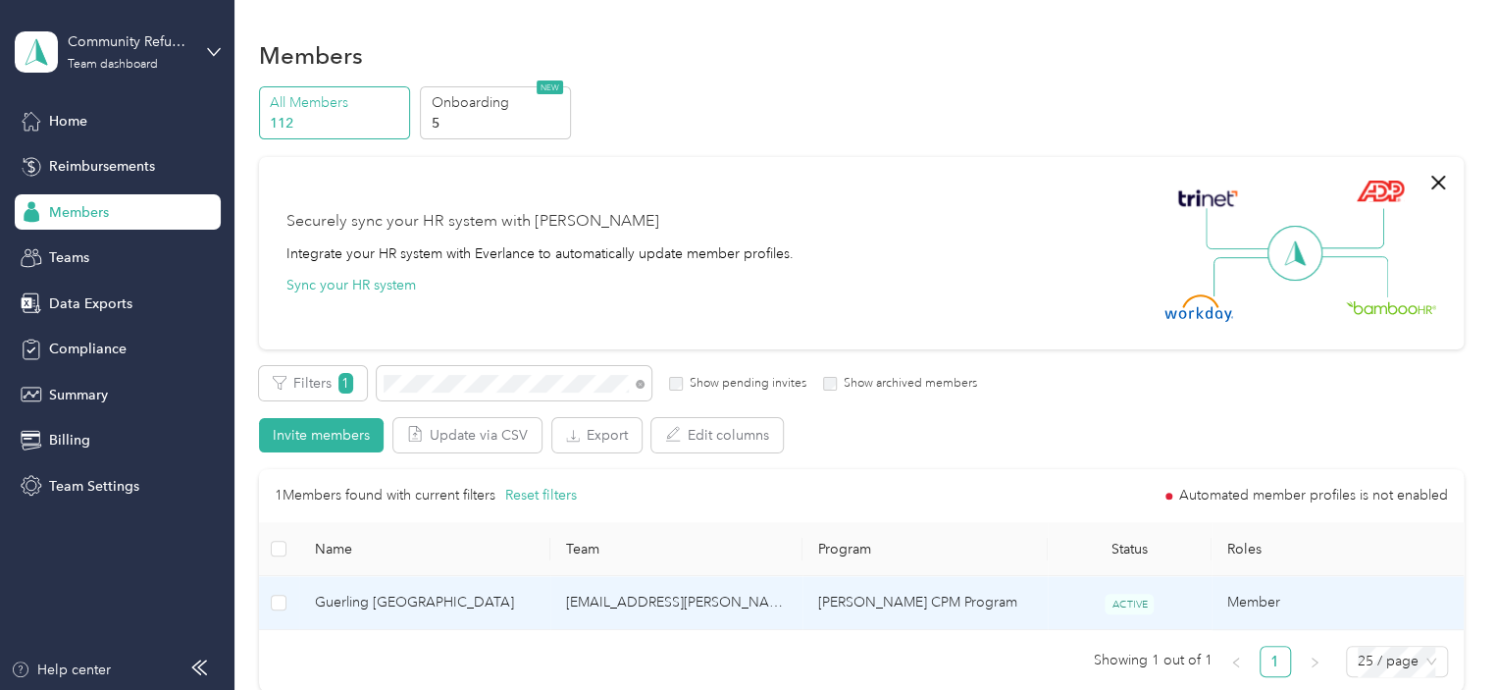
click at [379, 607] on span "Guerling [GEOGRAPHIC_DATA]" at bounding box center [425, 603] width 221 height 22
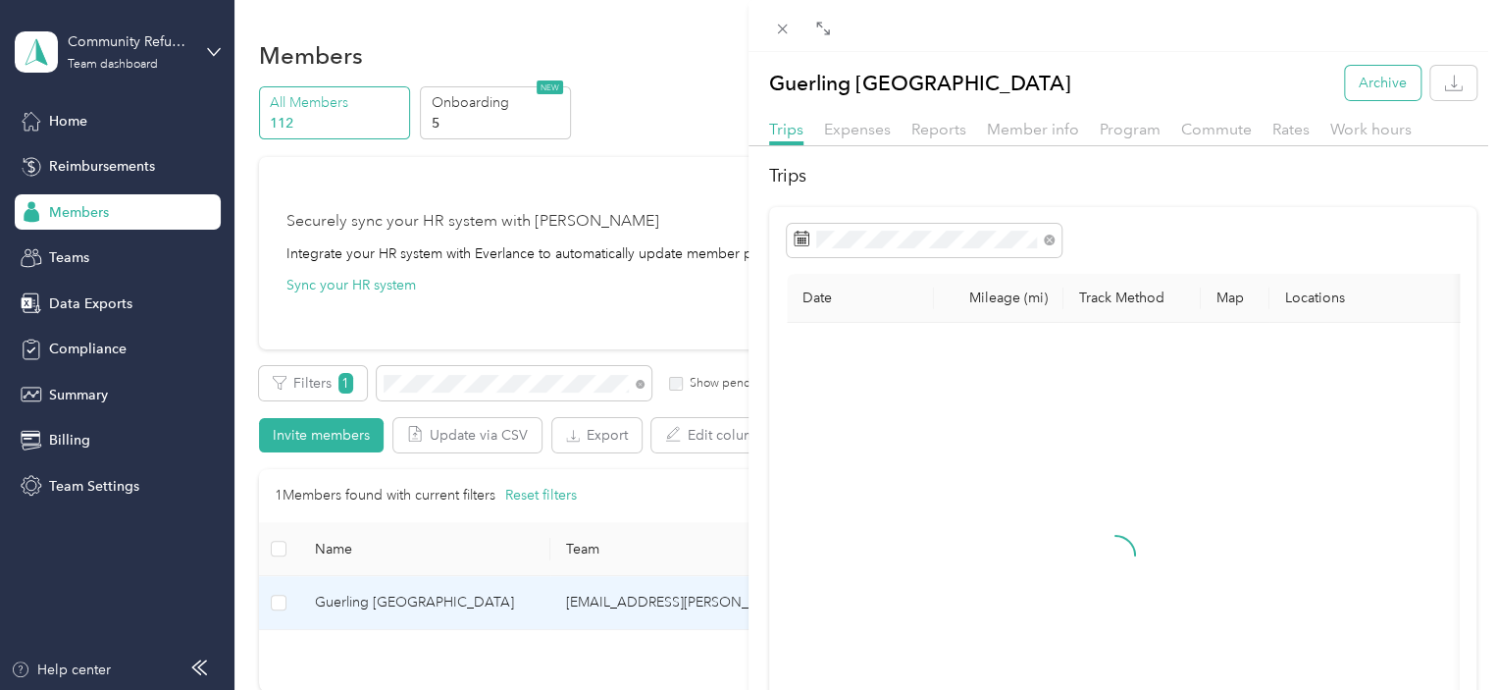
click at [1373, 80] on button "Archive" at bounding box center [1383, 83] width 76 height 34
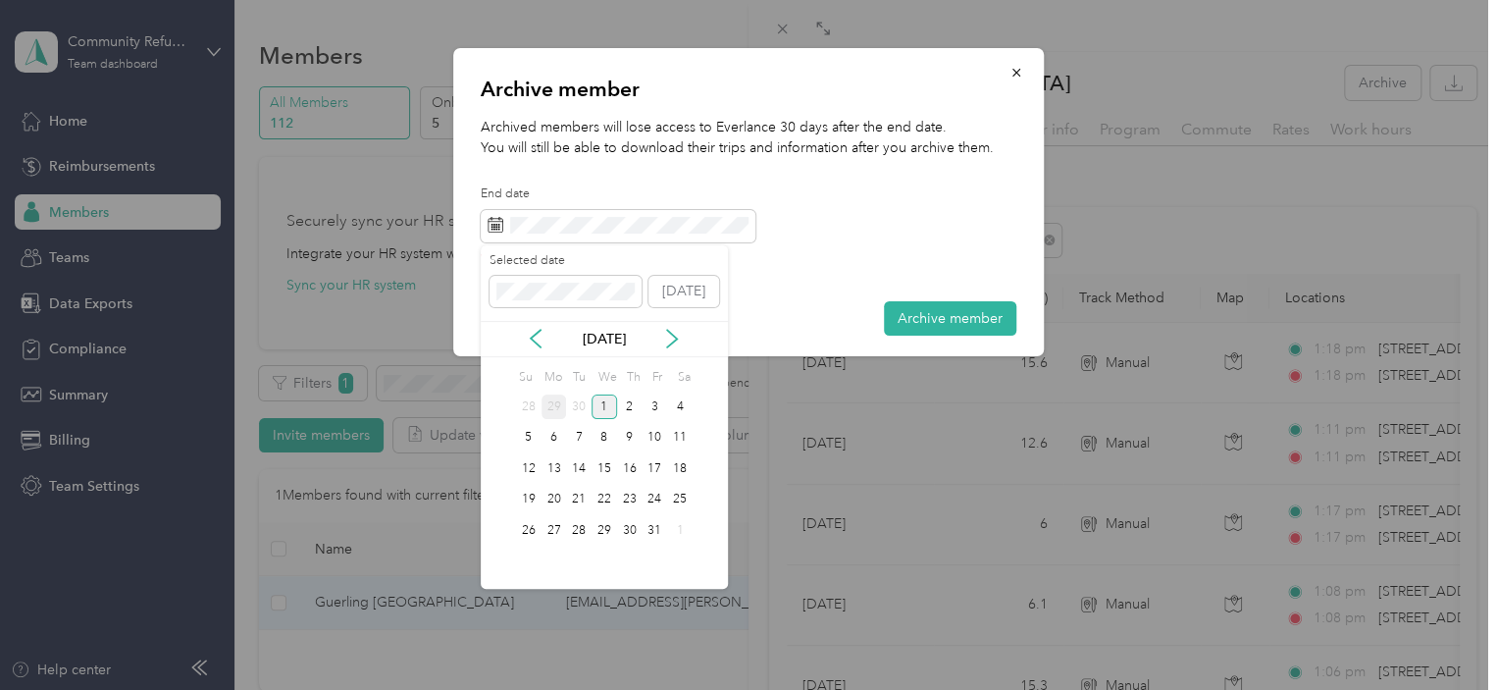
click at [553, 407] on div "29" at bounding box center [555, 406] width 26 height 25
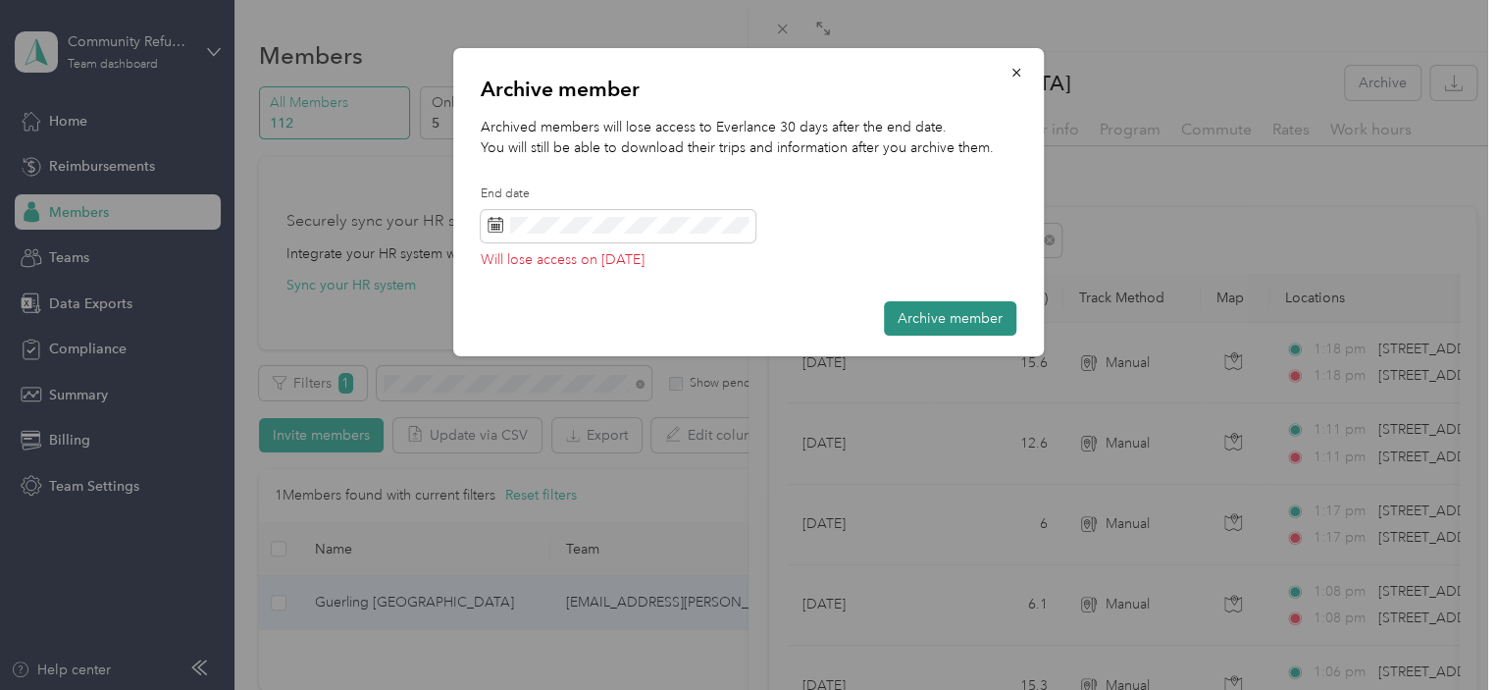
click at [930, 309] on button "Archive member" at bounding box center [950, 318] width 132 height 34
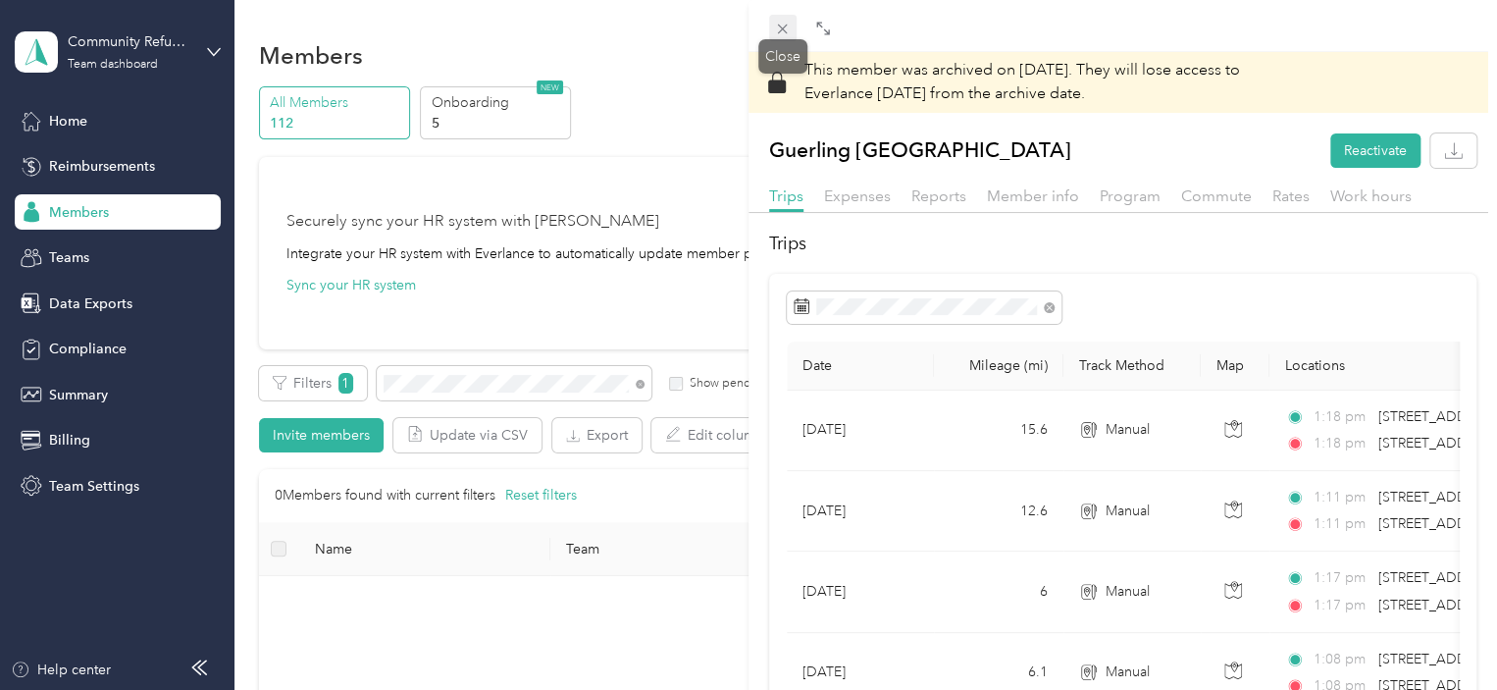
click at [790, 21] on icon at bounding box center [782, 29] width 17 height 17
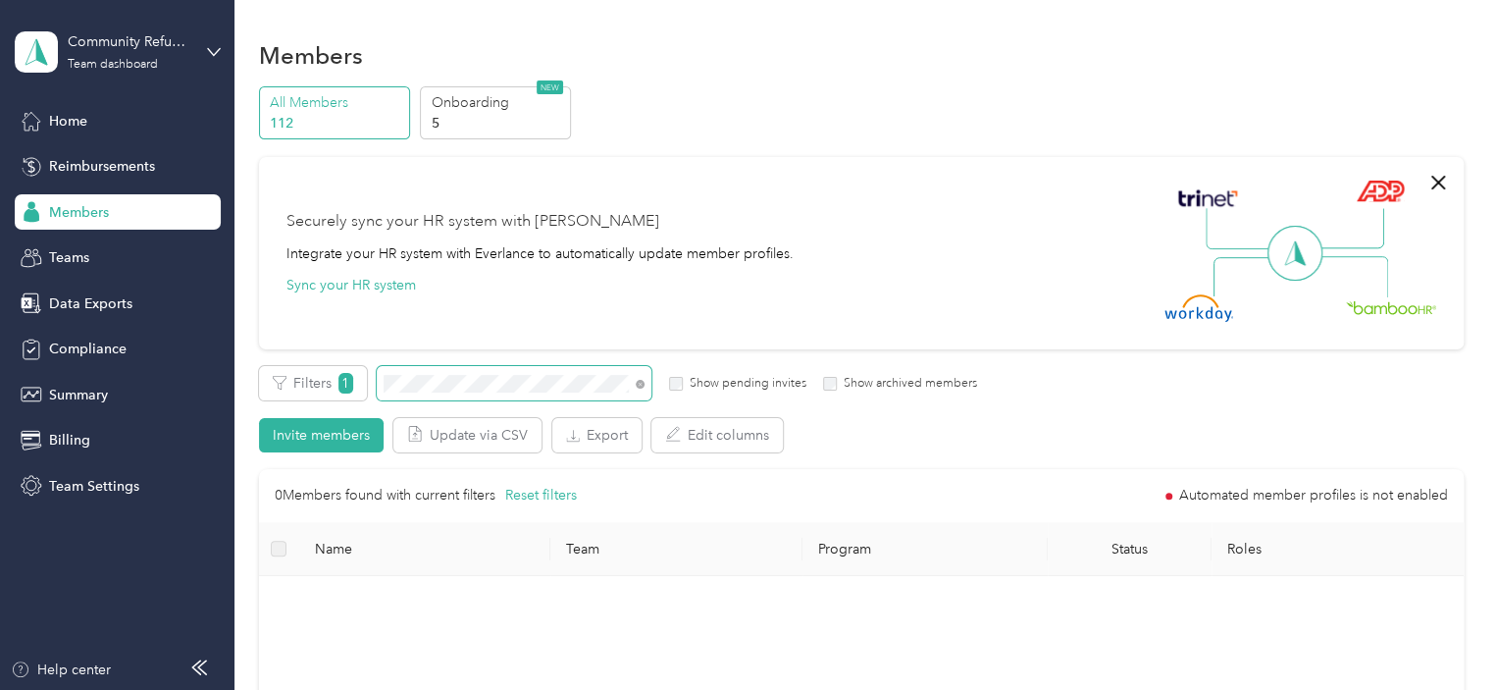
click at [445, 384] on span at bounding box center [514, 383] width 275 height 34
drag, startPoint x: 459, startPoint y: 391, endPoint x: 190, endPoint y: 384, distance: 268.9
click at [190, 384] on section "Community Refugee & Immigration Services ([PERSON_NAME]) Team dashboard Home Re…" at bounding box center [743, 345] width 1487 height 690
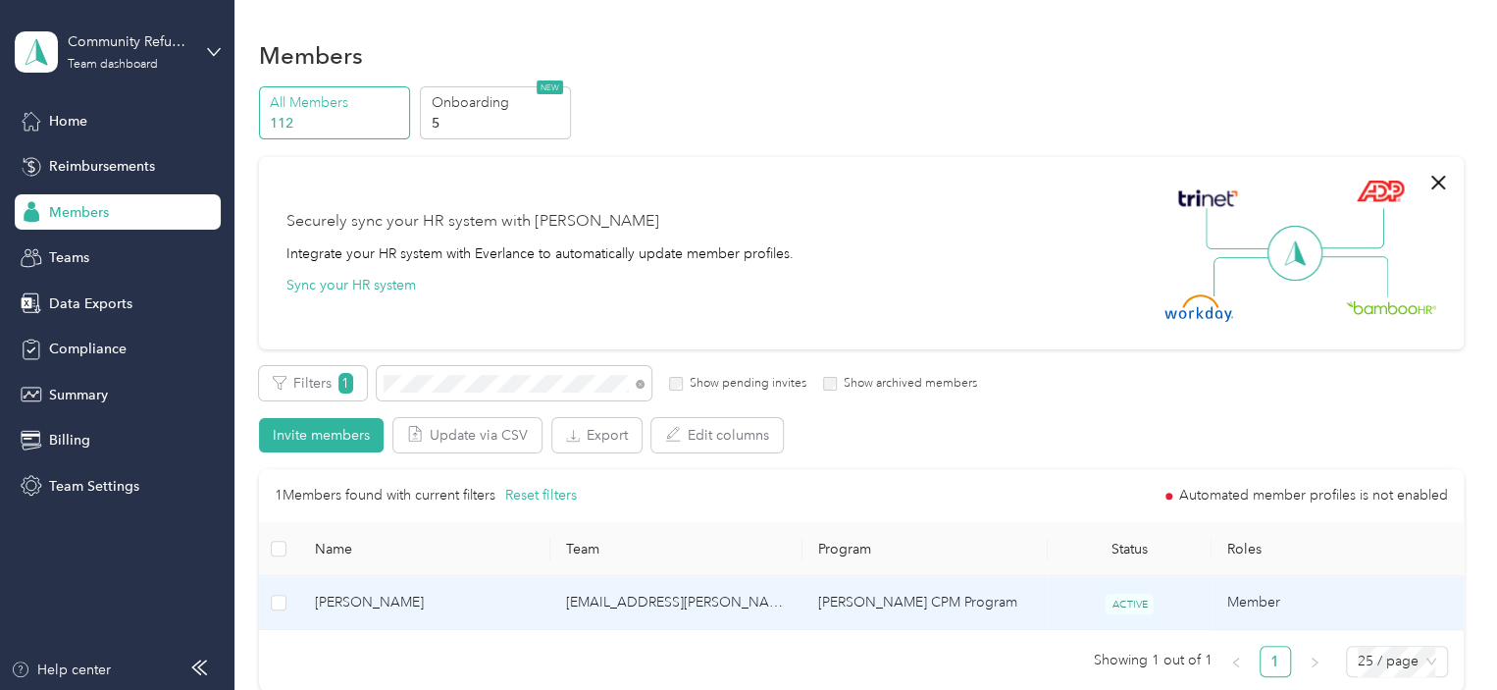
click at [338, 596] on span "[PERSON_NAME]" at bounding box center [425, 603] width 221 height 22
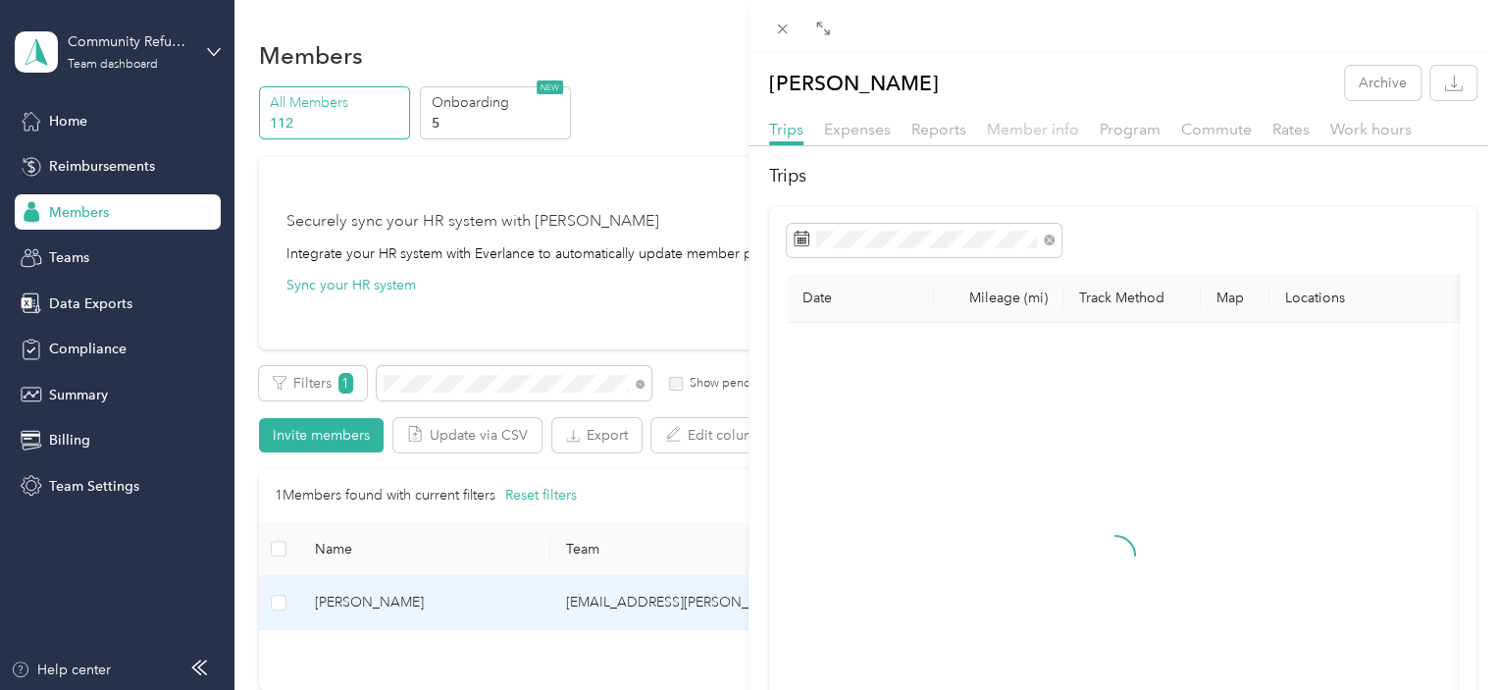
click at [1060, 122] on span "Member info" at bounding box center [1033, 129] width 92 height 19
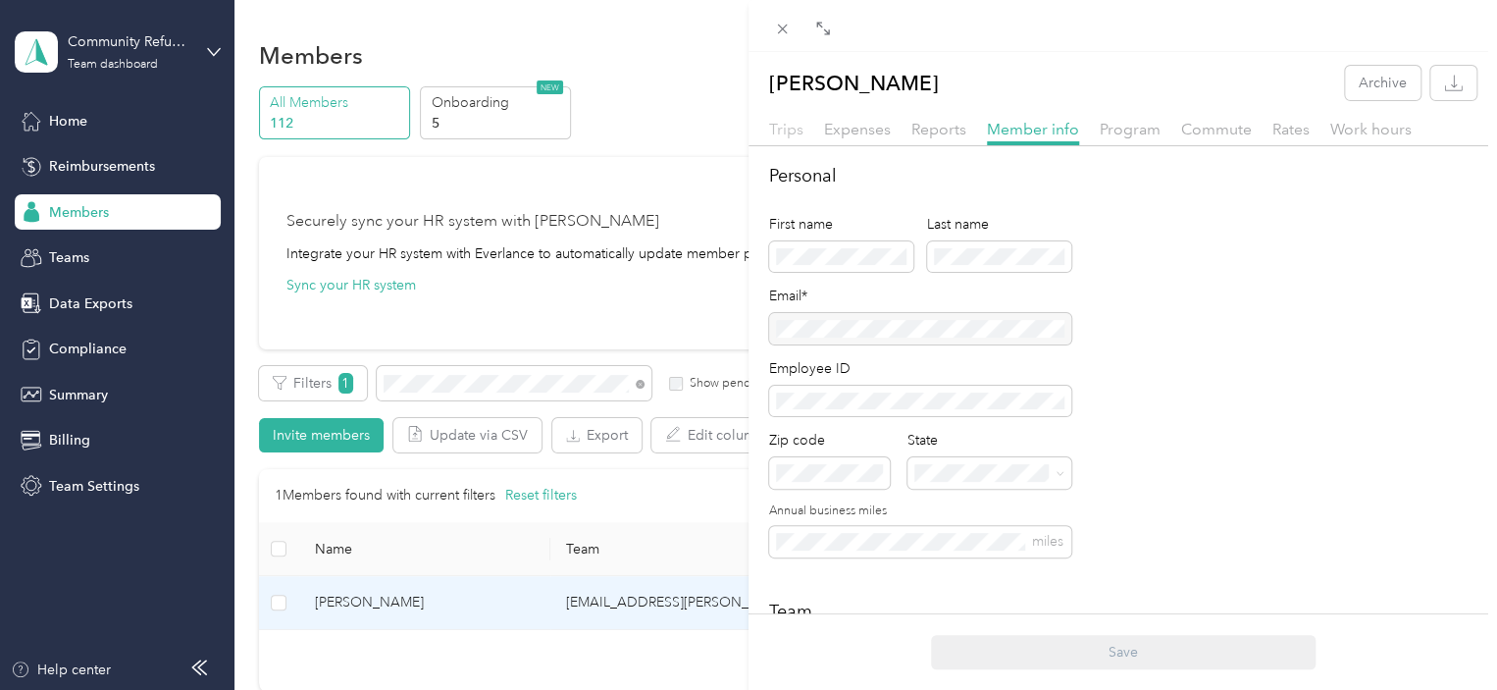
click at [780, 132] on span "Trips" at bounding box center [786, 129] width 34 height 19
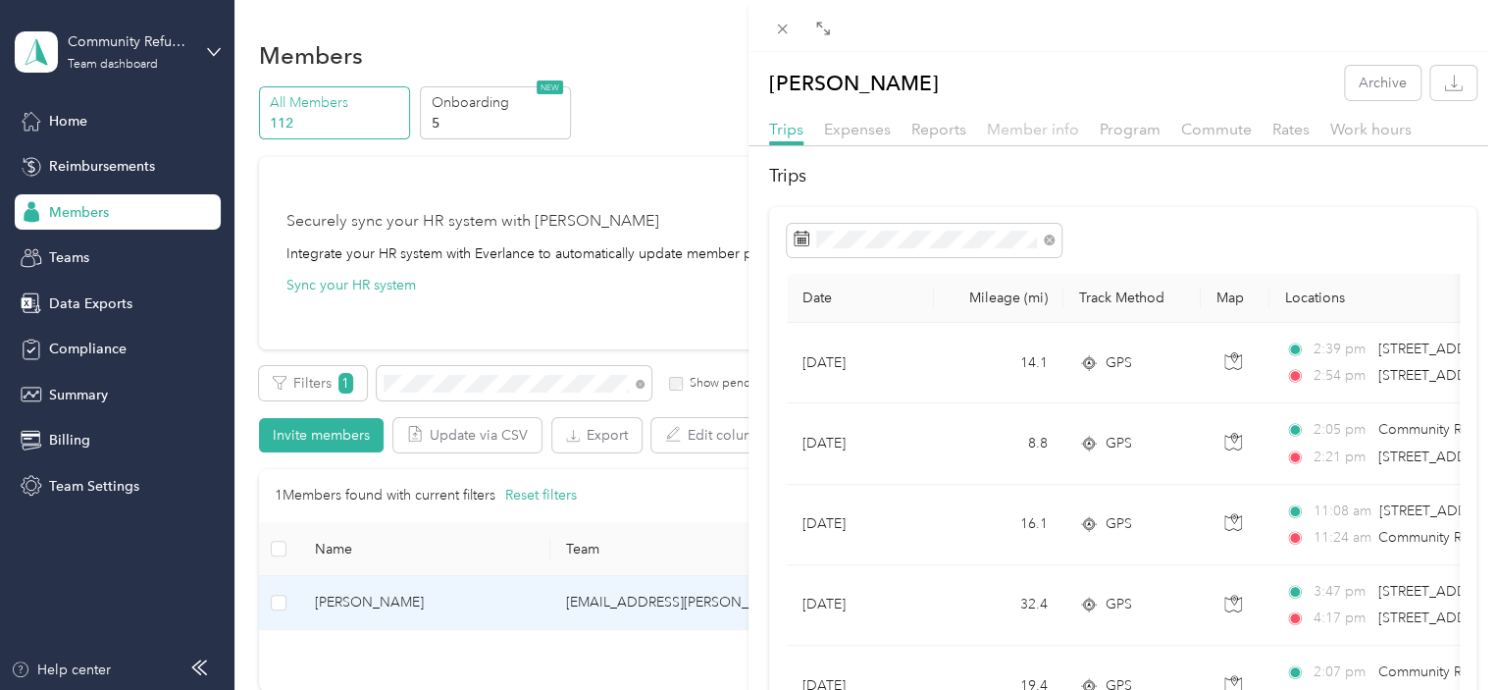
click at [1011, 122] on span "Member info" at bounding box center [1033, 129] width 92 height 19
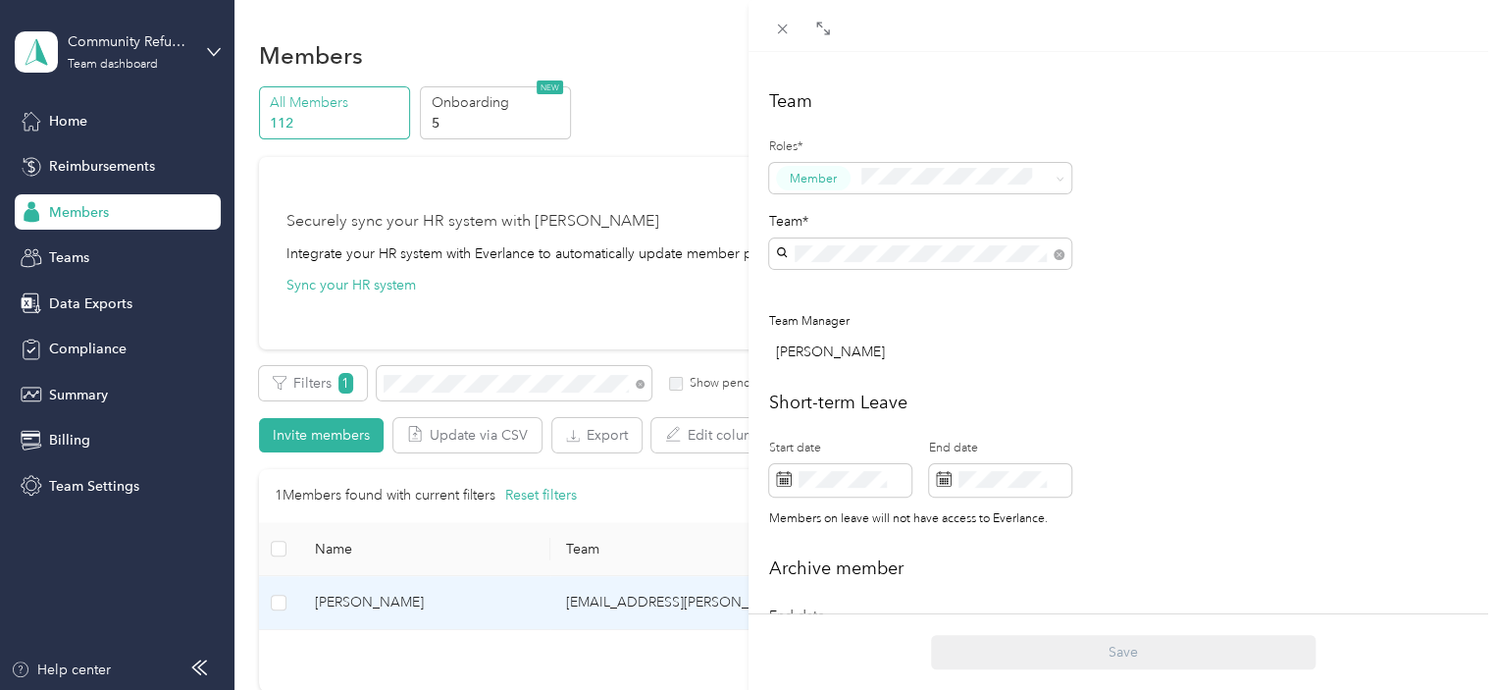
scroll to position [496, 0]
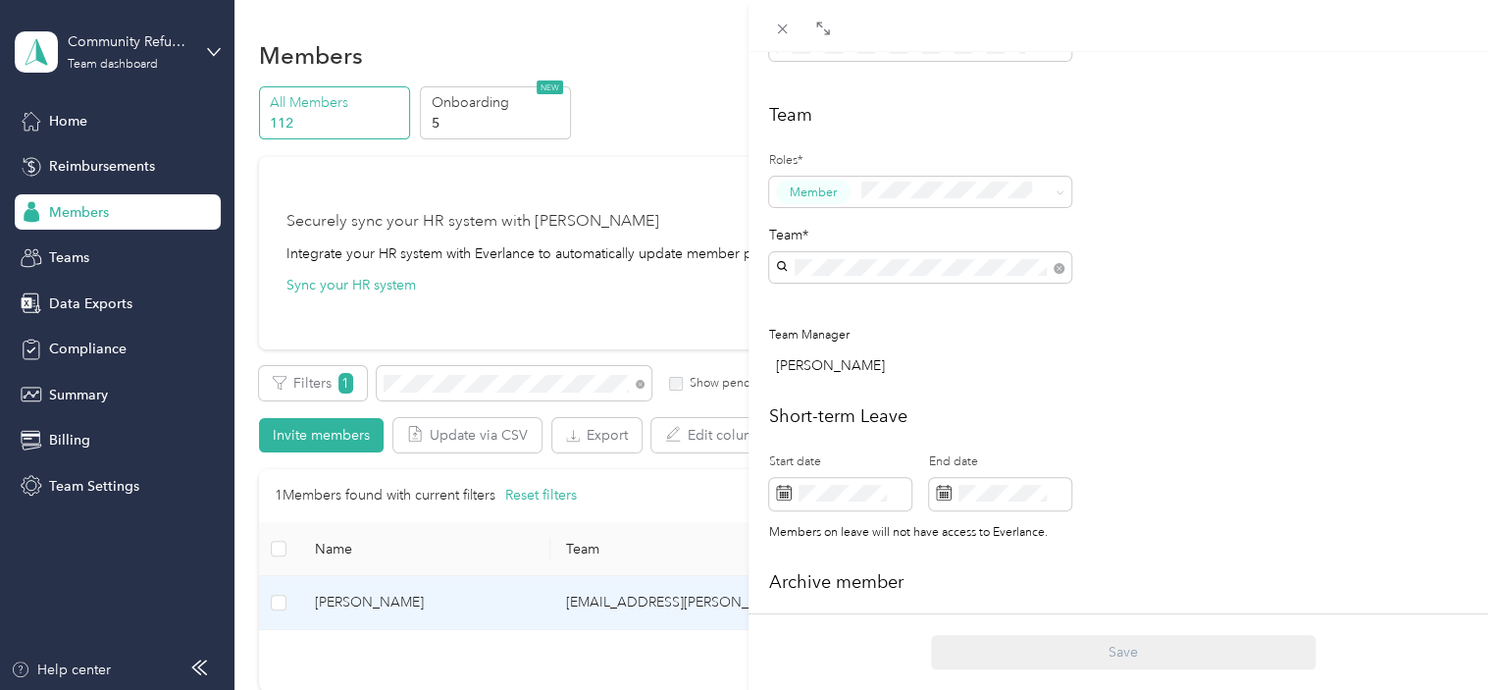
click at [914, 370] on div "[EMAIL_ADDRESS][PERSON_NAME][DOMAIN_NAME][US_STATE] [PERSON_NAME]" at bounding box center [920, 403] width 275 height 66
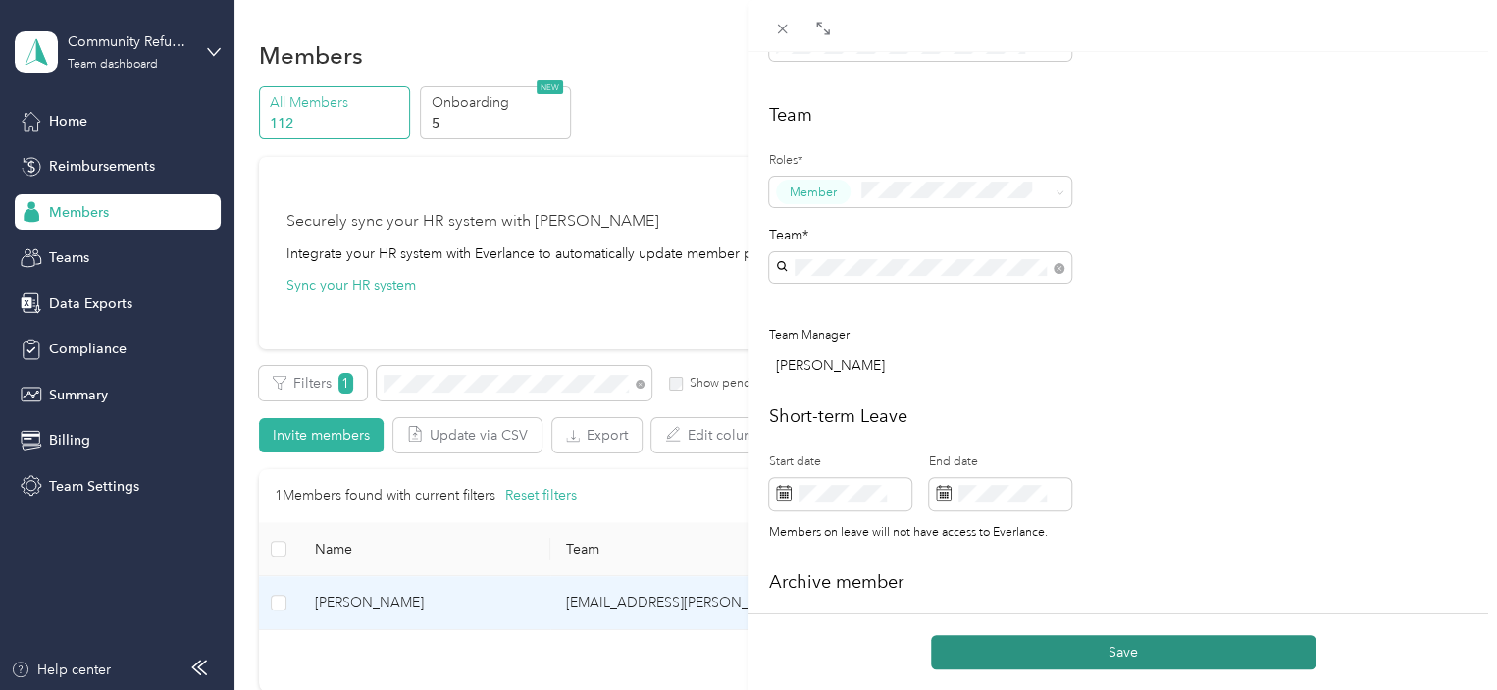
click at [1179, 654] on button "Save" at bounding box center [1123, 652] width 385 height 34
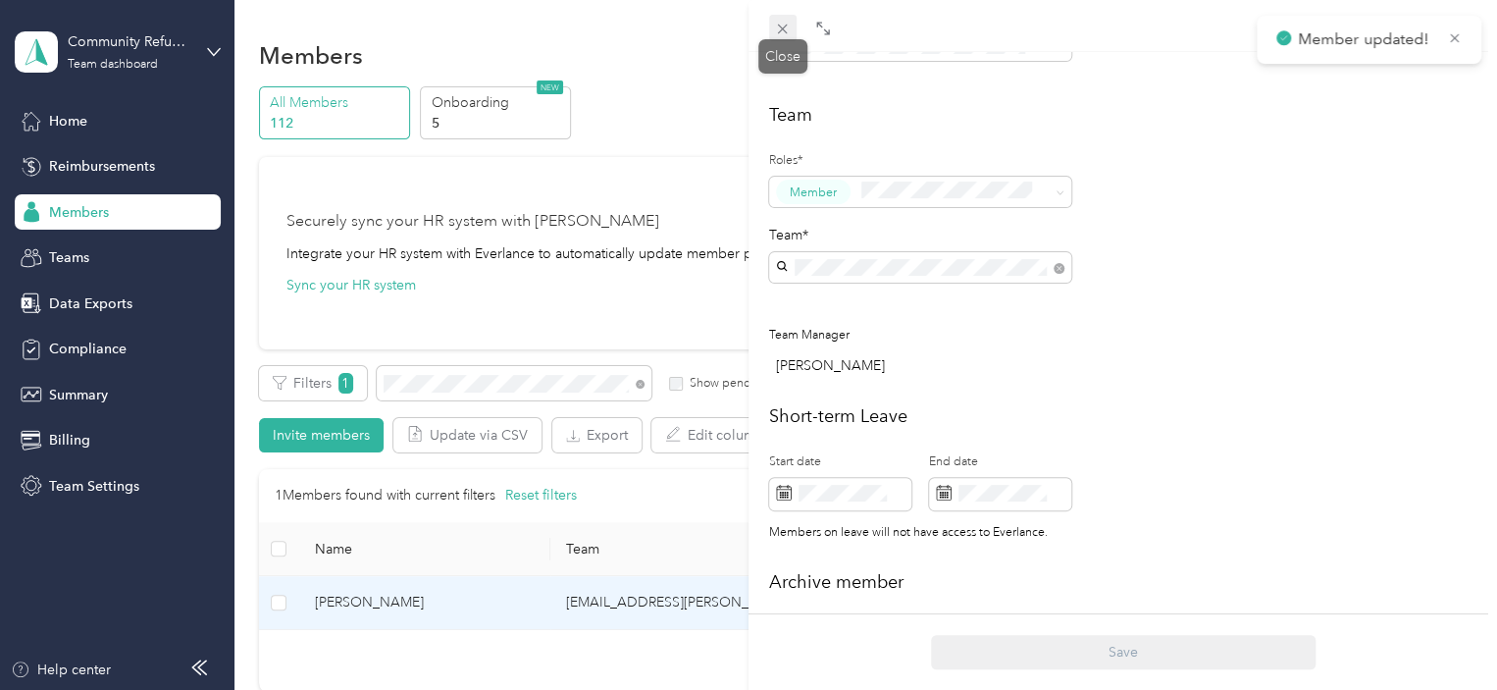
click at [781, 31] on icon at bounding box center [782, 29] width 17 height 17
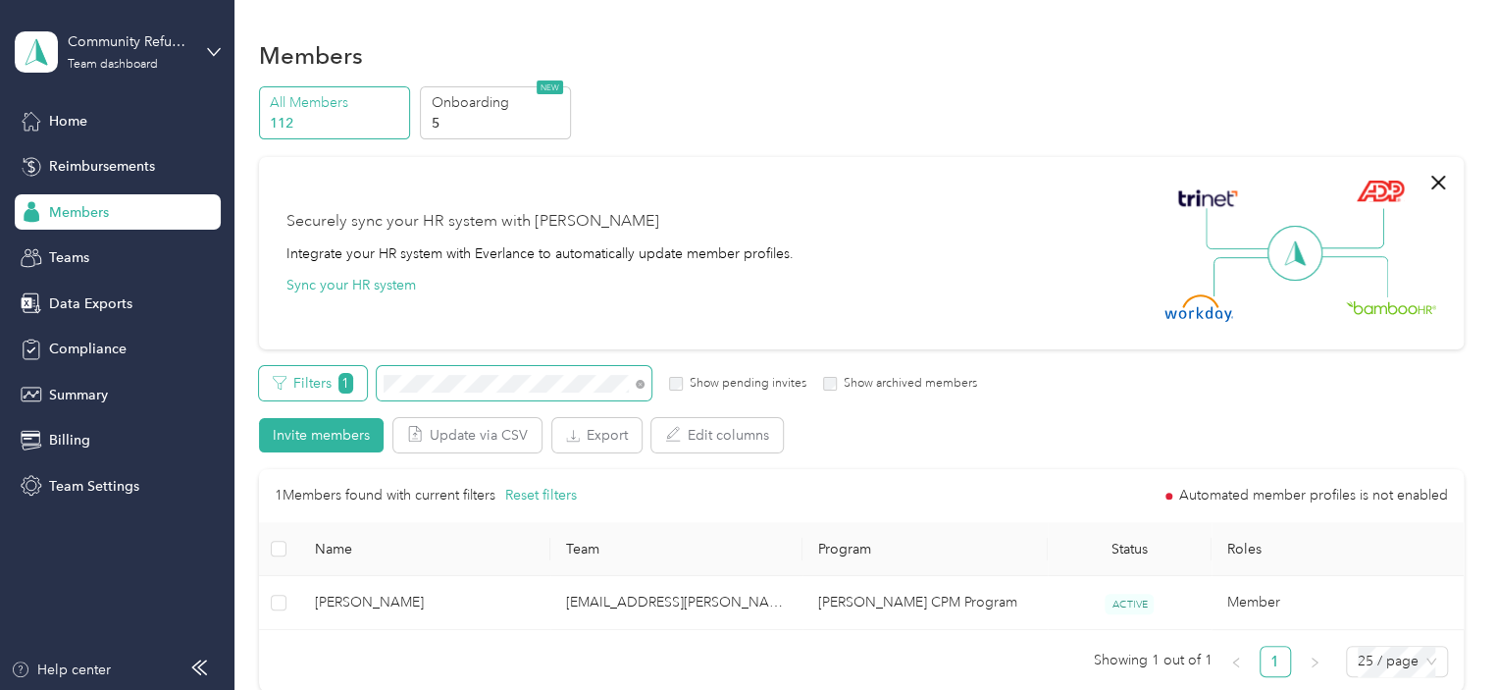
click at [283, 369] on div "Filters 1 Show pending invites Show archived members" at bounding box center [618, 383] width 719 height 34
click at [288, 372] on div "Filters 1 Show pending invites Show archived members" at bounding box center [618, 383] width 719 height 34
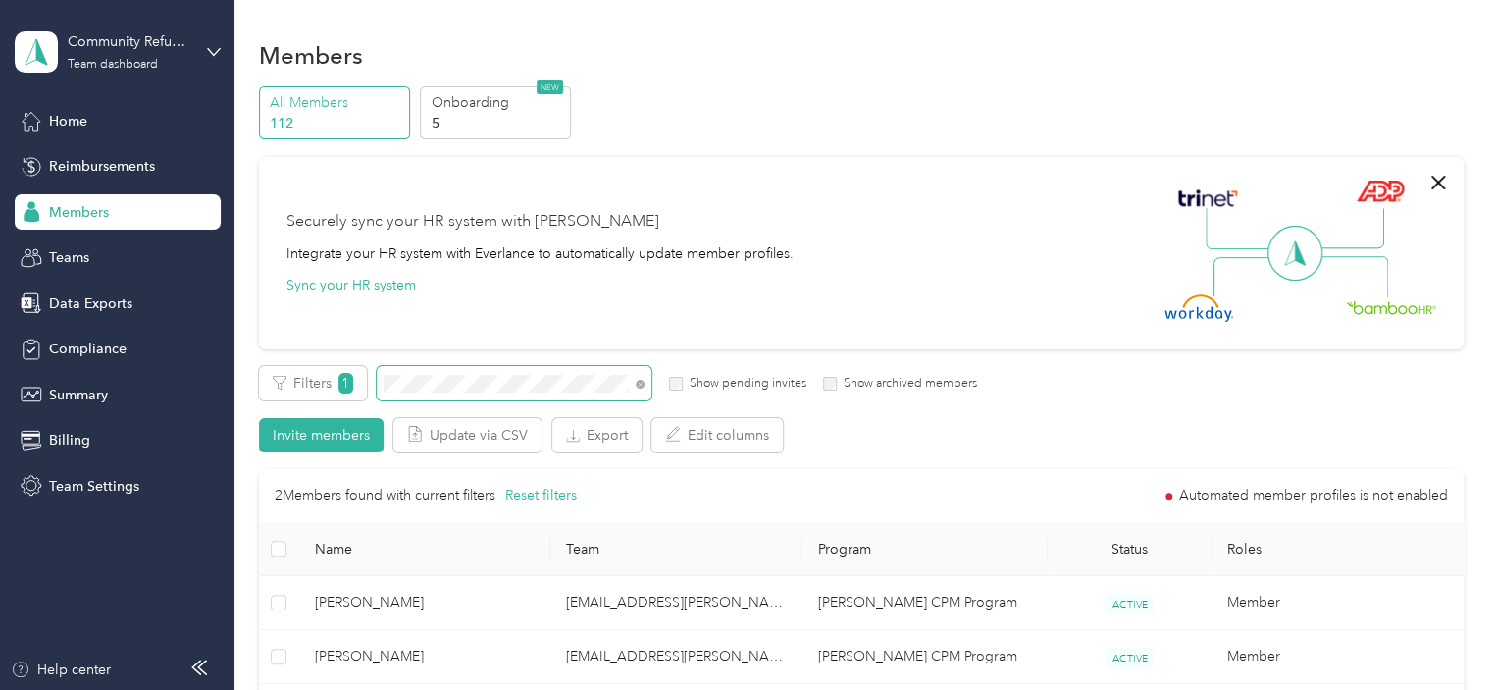
scroll to position [171, 0]
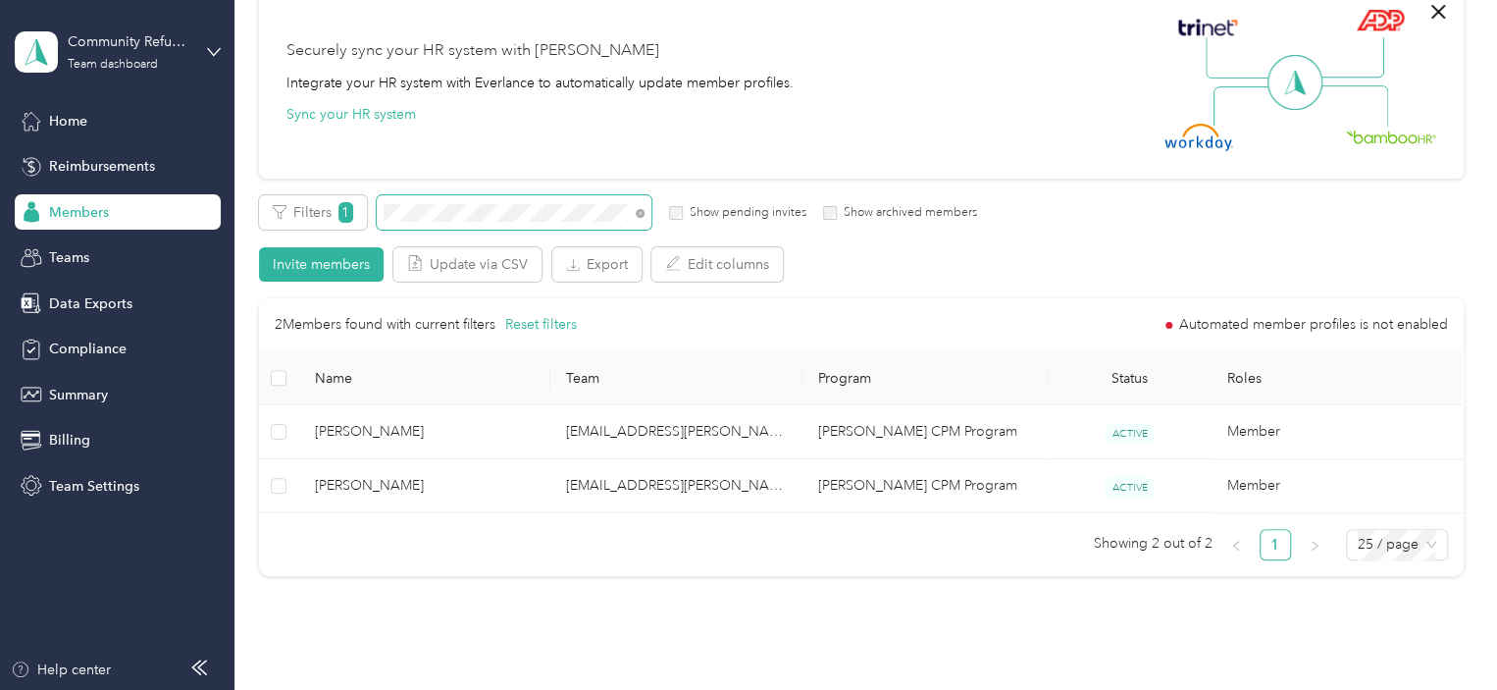
click at [233, 145] on section "Community Refugee & Immigration Services ([PERSON_NAME]) Team dashboard Home Re…" at bounding box center [743, 345] width 1487 height 690
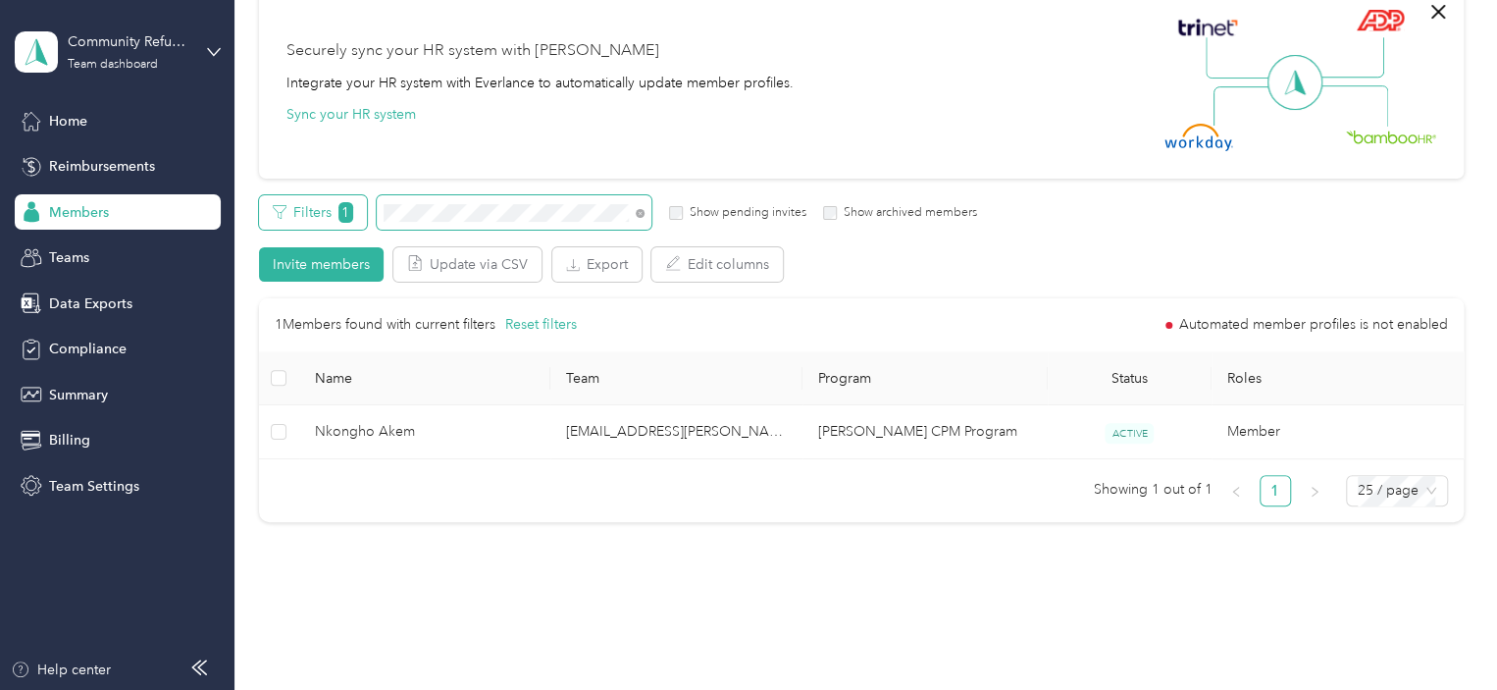
click at [292, 199] on div "Filters 1 Show pending invites Show archived members" at bounding box center [618, 212] width 719 height 34
click at [304, 203] on div "Filters 1 Show pending invites Show archived members" at bounding box center [618, 212] width 719 height 34
click at [259, 156] on div "All Members 112 Onboarding 5 NEW Securely sync your HR system with Everlance In…" at bounding box center [861, 228] width 1205 height 624
click at [282, 178] on div "All Members 112 Onboarding 5 NEW Securely sync your HR system with Everlance In…" at bounding box center [861, 228] width 1205 height 624
click at [353, 215] on div "Filters 1 Show pending invites Show archived members" at bounding box center [618, 212] width 719 height 34
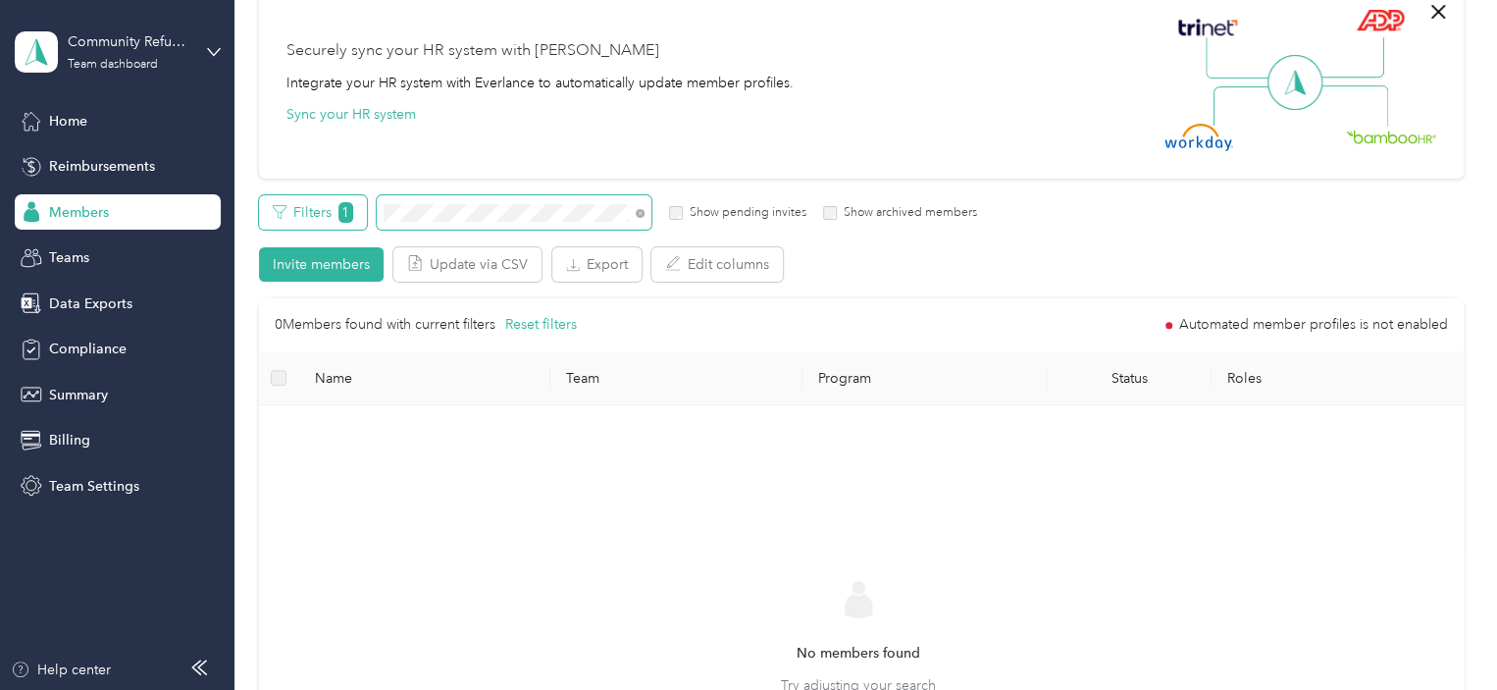
click at [343, 207] on div "Filters 1 Show pending invites Show archived members" at bounding box center [618, 212] width 719 height 34
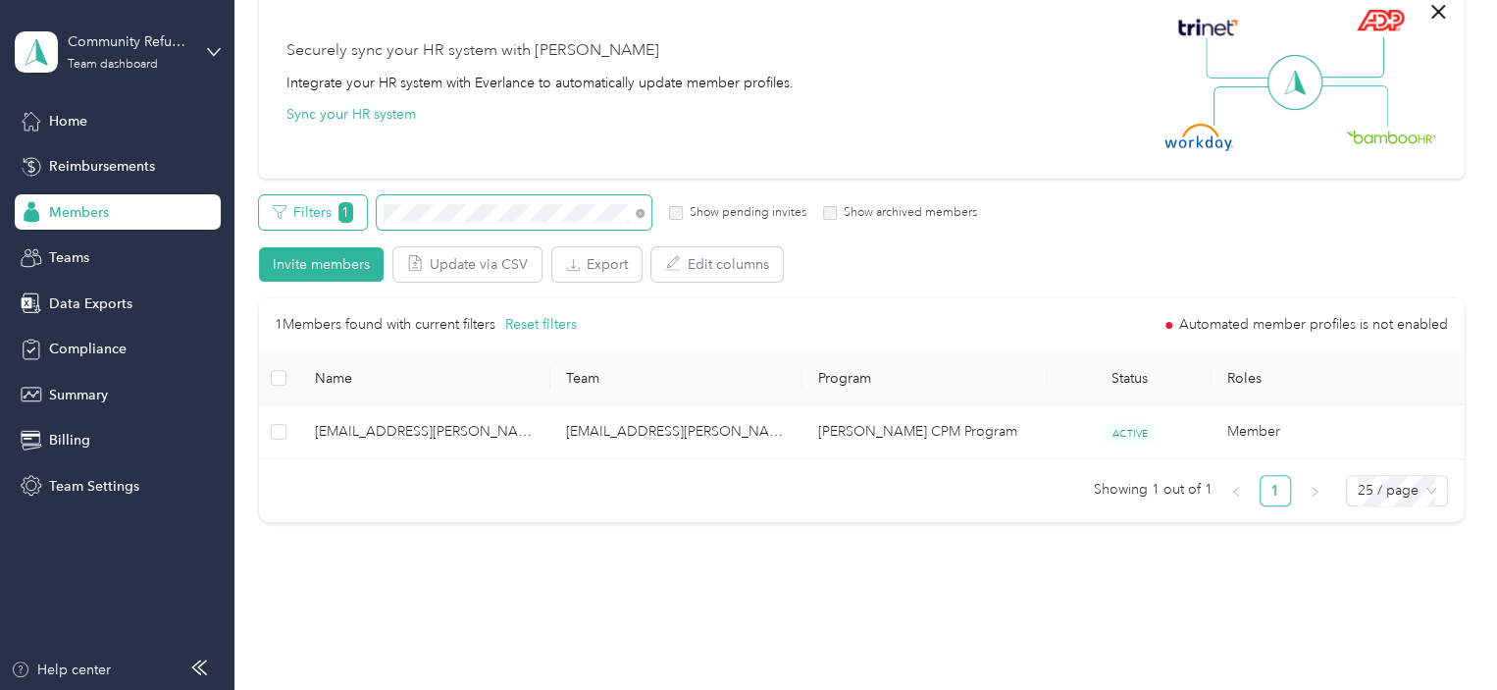
click at [325, 195] on div "Filters 1 Show pending invites Show archived members" at bounding box center [618, 212] width 719 height 34
click at [284, 190] on div "All Members 112 Onboarding 5 NEW Securely sync your HR system with Everlance In…" at bounding box center [861, 228] width 1205 height 624
click at [266, 197] on div "Filters 1 Show pending invites Show archived members" at bounding box center [618, 212] width 719 height 34
click at [341, 187] on div "All Members 112 Onboarding 5 NEW Securely sync your HR system with Everlance In…" at bounding box center [861, 228] width 1205 height 624
click at [340, 215] on div "Filters 1 Show pending invites Show archived members" at bounding box center [618, 212] width 719 height 34
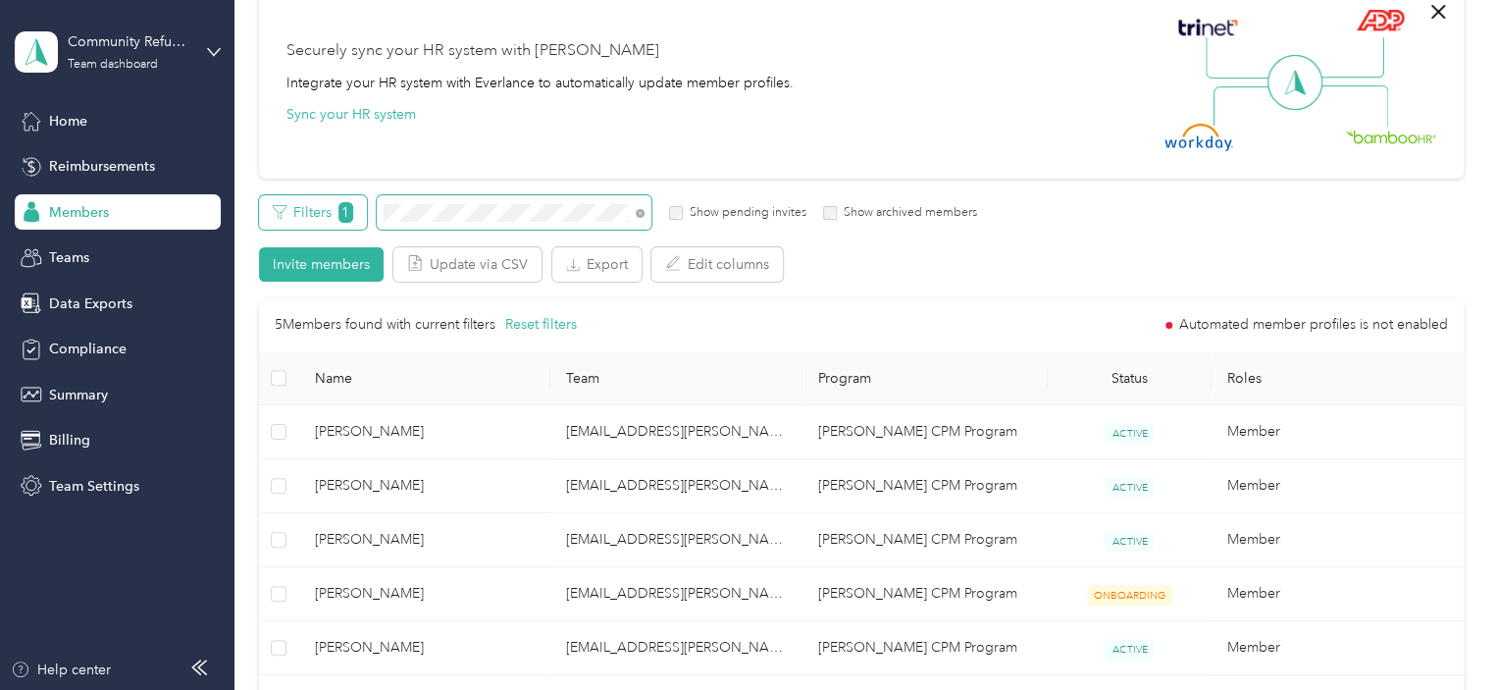
click at [326, 211] on div "Filters 1 Show pending invites Show archived members" at bounding box center [618, 212] width 719 height 34
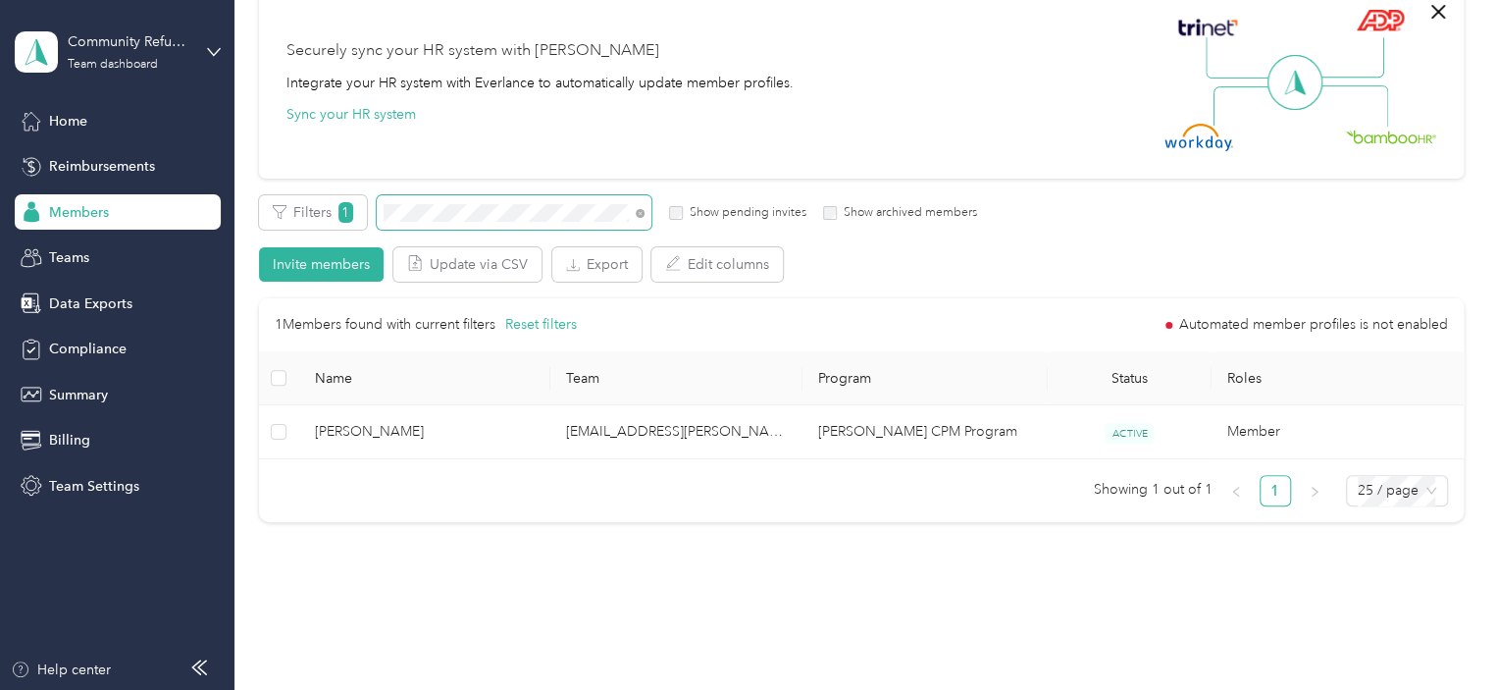
click at [216, 144] on section "Community Refugee & Immigration Services ([PERSON_NAME]) Team dashboard Home Re…" at bounding box center [743, 345] width 1487 height 690
click at [247, 153] on div "Members All Members 112 Onboarding 5 NEW Securely sync your HR system with Ever…" at bounding box center [860, 237] width 1253 height 816
click at [285, 183] on div "All Members 112 Onboarding 5 NEW Securely sync your HR system with Everlance In…" at bounding box center [861, 228] width 1205 height 624
click at [334, 215] on div "Filters 1 Show pending invites Show archived members" at bounding box center [618, 212] width 719 height 34
click at [291, 195] on div "Filters 1 Show pending invites Show archived members" at bounding box center [618, 212] width 719 height 34
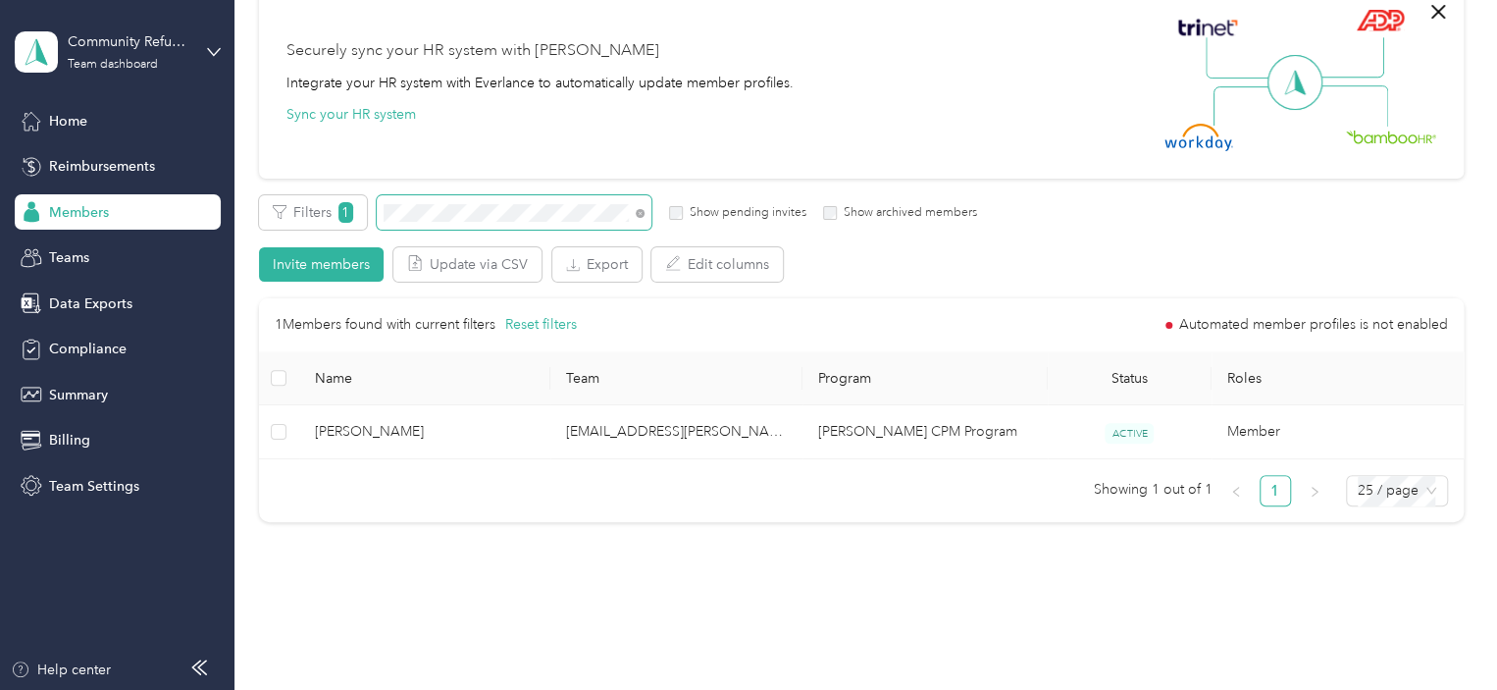
click at [254, 187] on div "Members All Members 112 Onboarding 5 NEW Securely sync your HR system with Ever…" at bounding box center [860, 237] width 1253 height 816
click at [325, 206] on div "Filters 1 Show pending invites Show archived members" at bounding box center [618, 212] width 719 height 34
click at [306, 207] on div "Filters 1 Show pending invites Show archived members" at bounding box center [618, 212] width 719 height 34
click at [342, 201] on div "Filters 1 Show pending invites Show archived members" at bounding box center [618, 212] width 719 height 34
click at [307, 205] on div "Filters 1 Show pending invites Show archived members" at bounding box center [618, 212] width 719 height 34
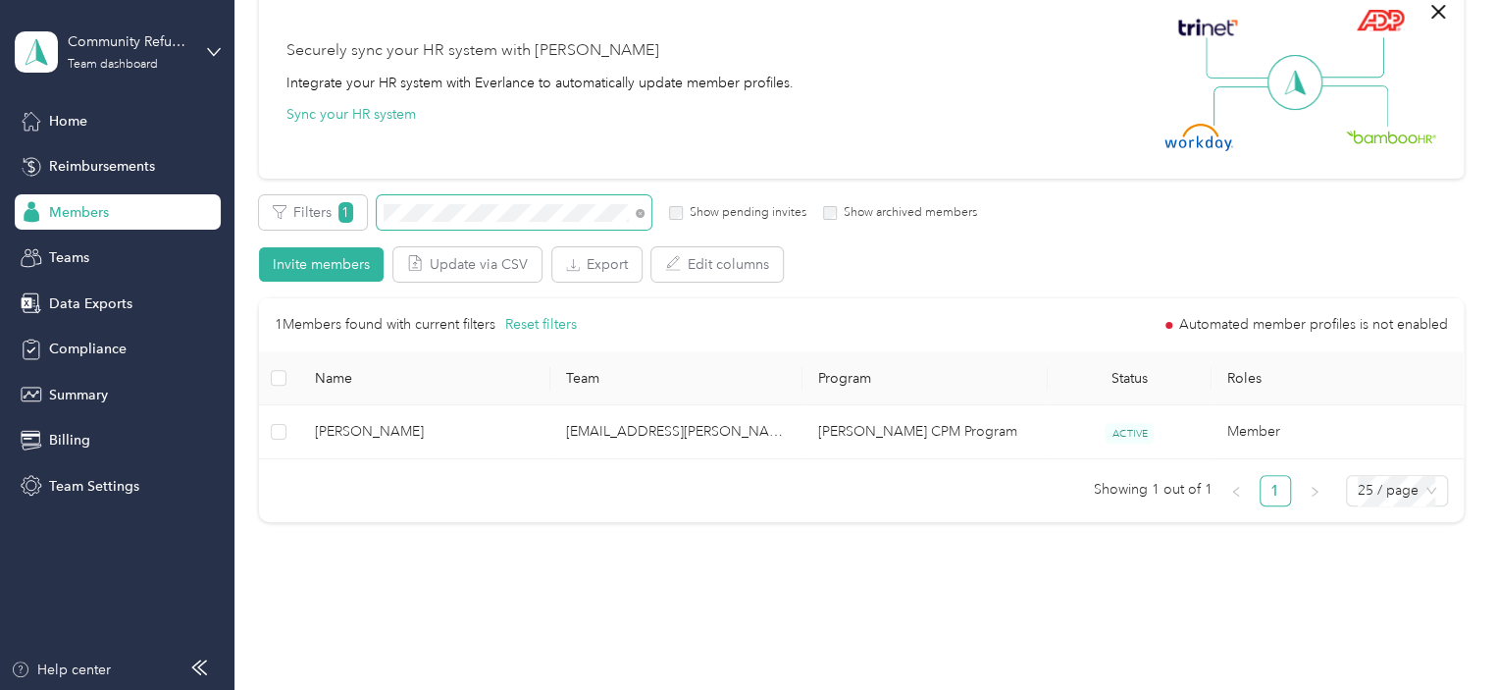
click at [325, 190] on div "All Members 112 Onboarding 5 NEW Securely sync your HR system with Everlance In…" at bounding box center [861, 228] width 1205 height 624
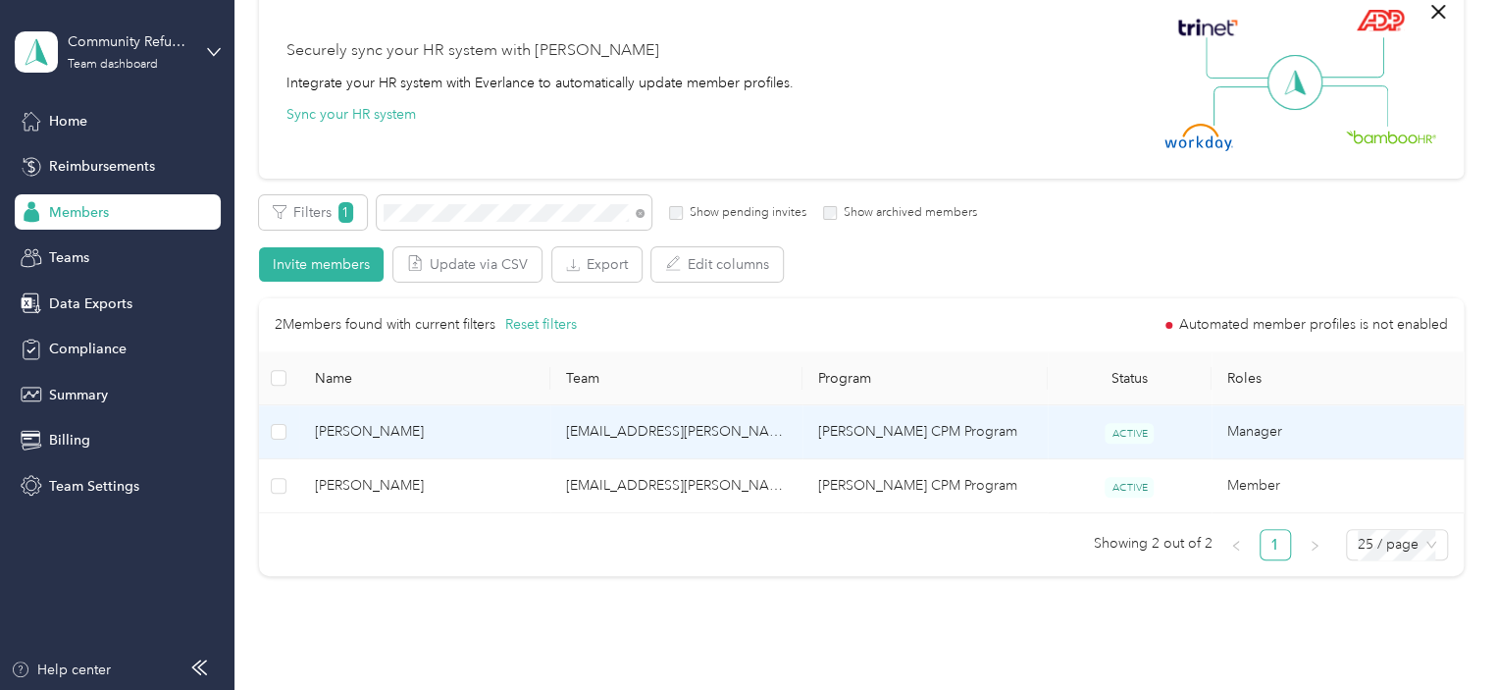
click at [620, 439] on td "[EMAIL_ADDRESS][PERSON_NAME][DOMAIN_NAME][US_STATE]" at bounding box center [676, 432] width 252 height 54
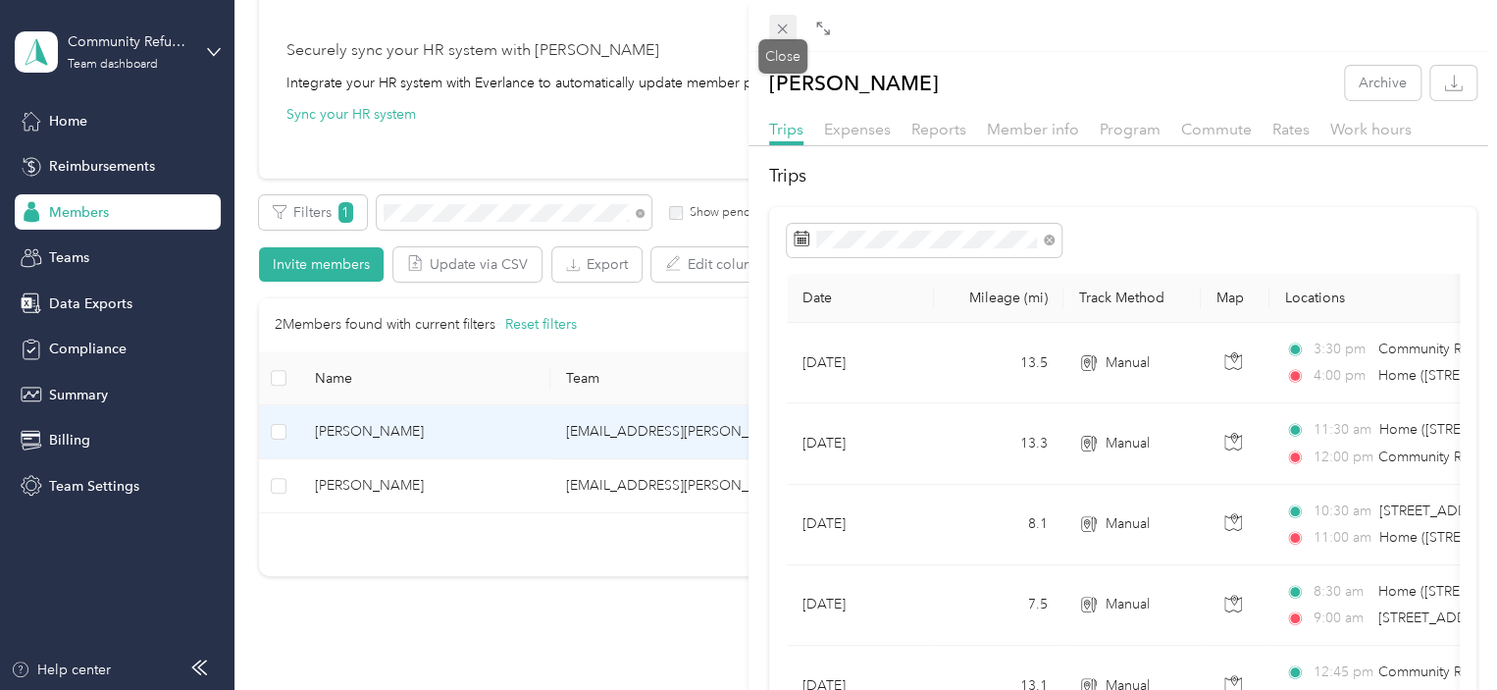
click at [783, 31] on icon at bounding box center [782, 29] width 17 height 17
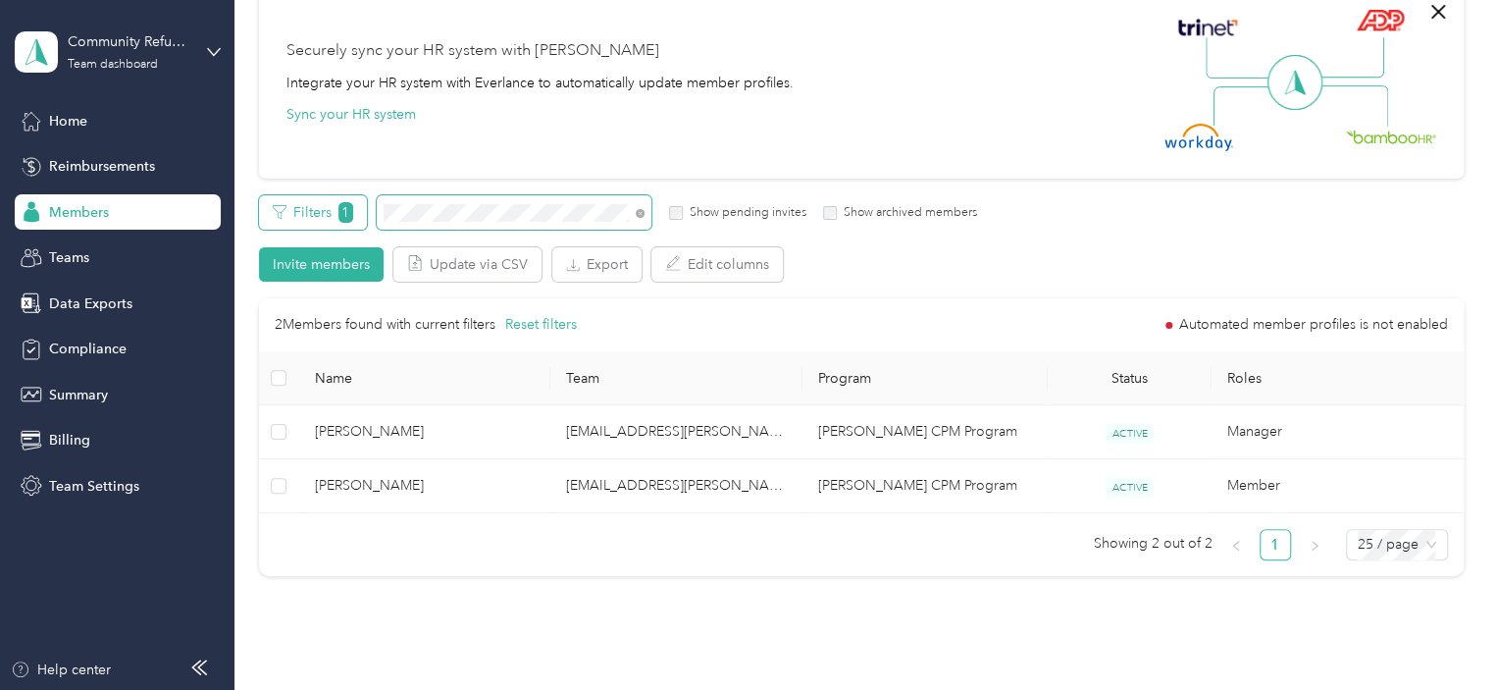
click at [299, 209] on div "Filters 1 Show pending invites Show archived members" at bounding box center [618, 212] width 719 height 34
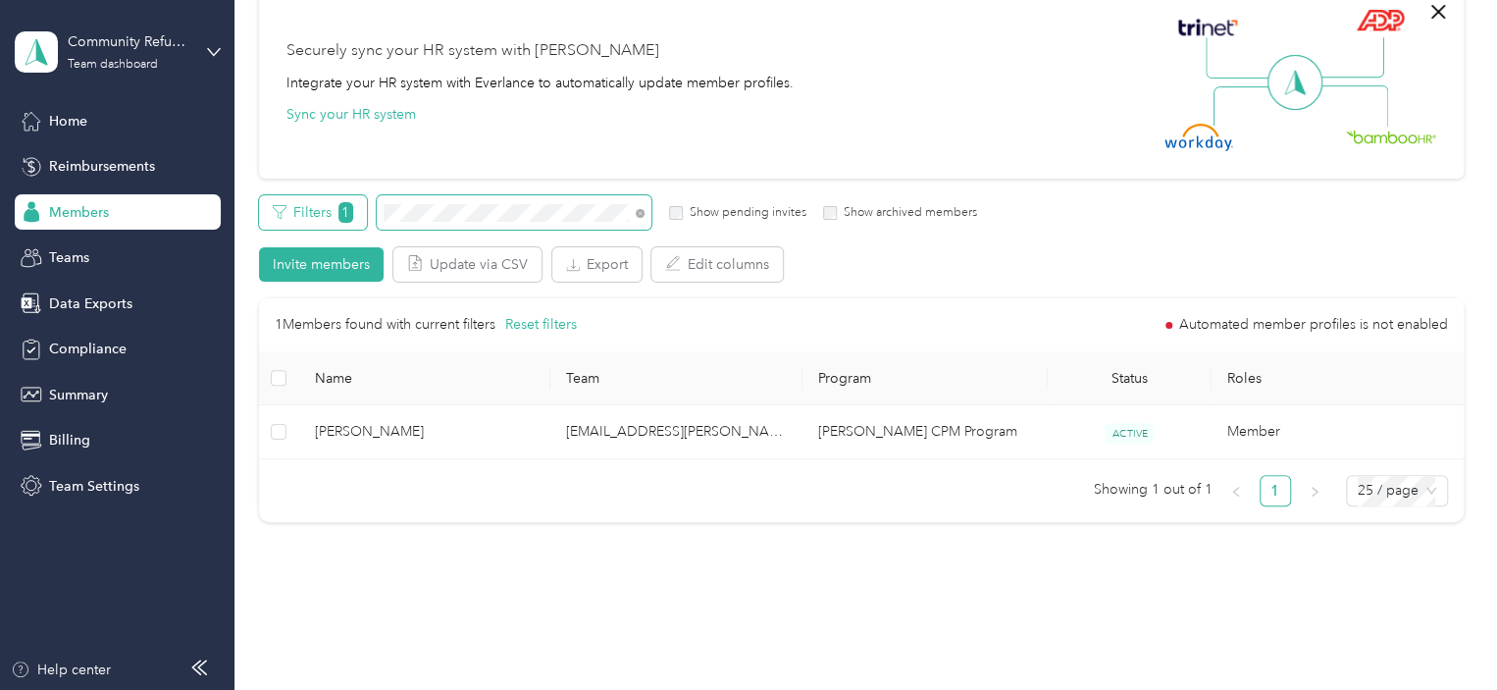
click at [364, 207] on div "Filters 1 Show pending invites Show archived members" at bounding box center [618, 212] width 719 height 34
click at [341, 201] on div "Filters 1 Show pending invites Show archived members" at bounding box center [618, 212] width 719 height 34
click at [284, 210] on div "Filters 1 Show pending invites Show archived members" at bounding box center [618, 212] width 719 height 34
click at [212, 143] on section "Community Refugee & Immigration Services ([PERSON_NAME]) Team dashboard Home Re…" at bounding box center [743, 345] width 1487 height 690
click at [331, 202] on div "Filters 1 Show pending invites Show archived members" at bounding box center [618, 212] width 719 height 34
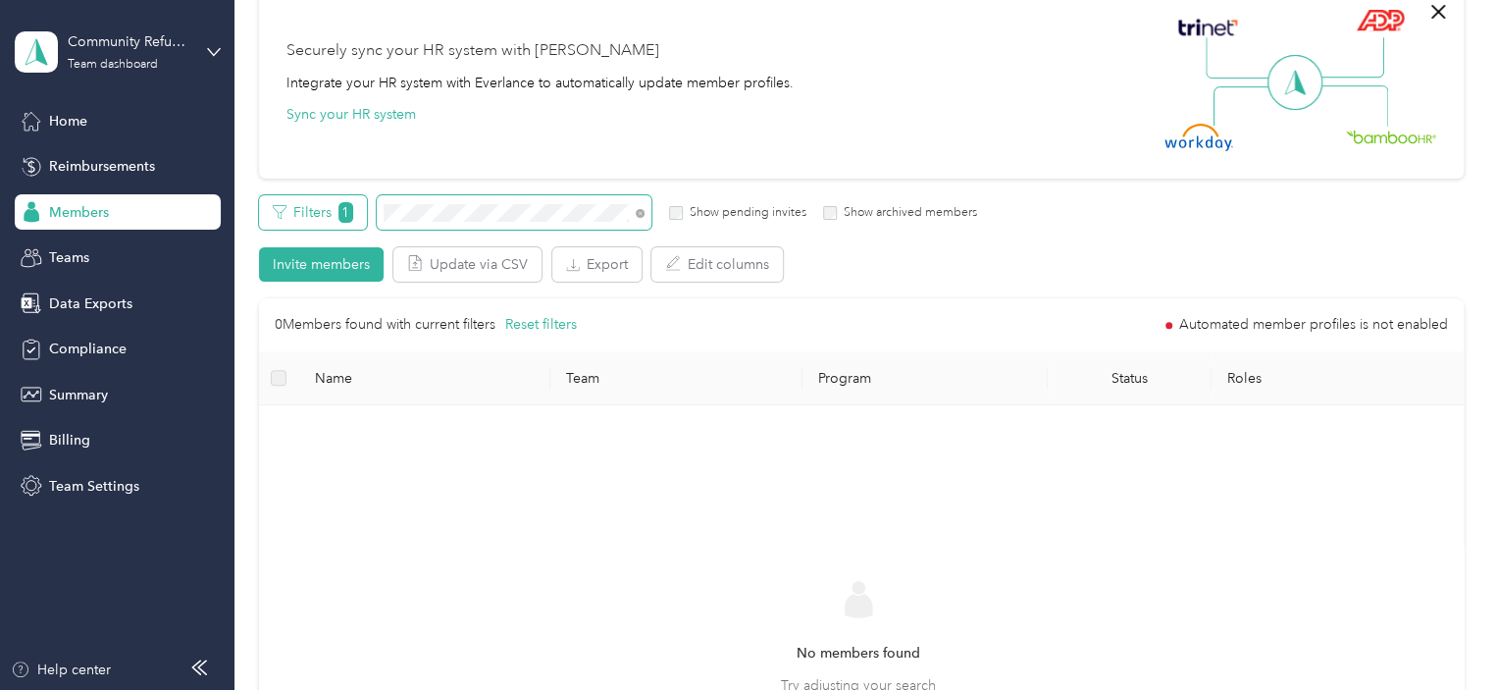
click at [312, 195] on div "Filters 1 Show pending invites Show archived members" at bounding box center [618, 212] width 719 height 34
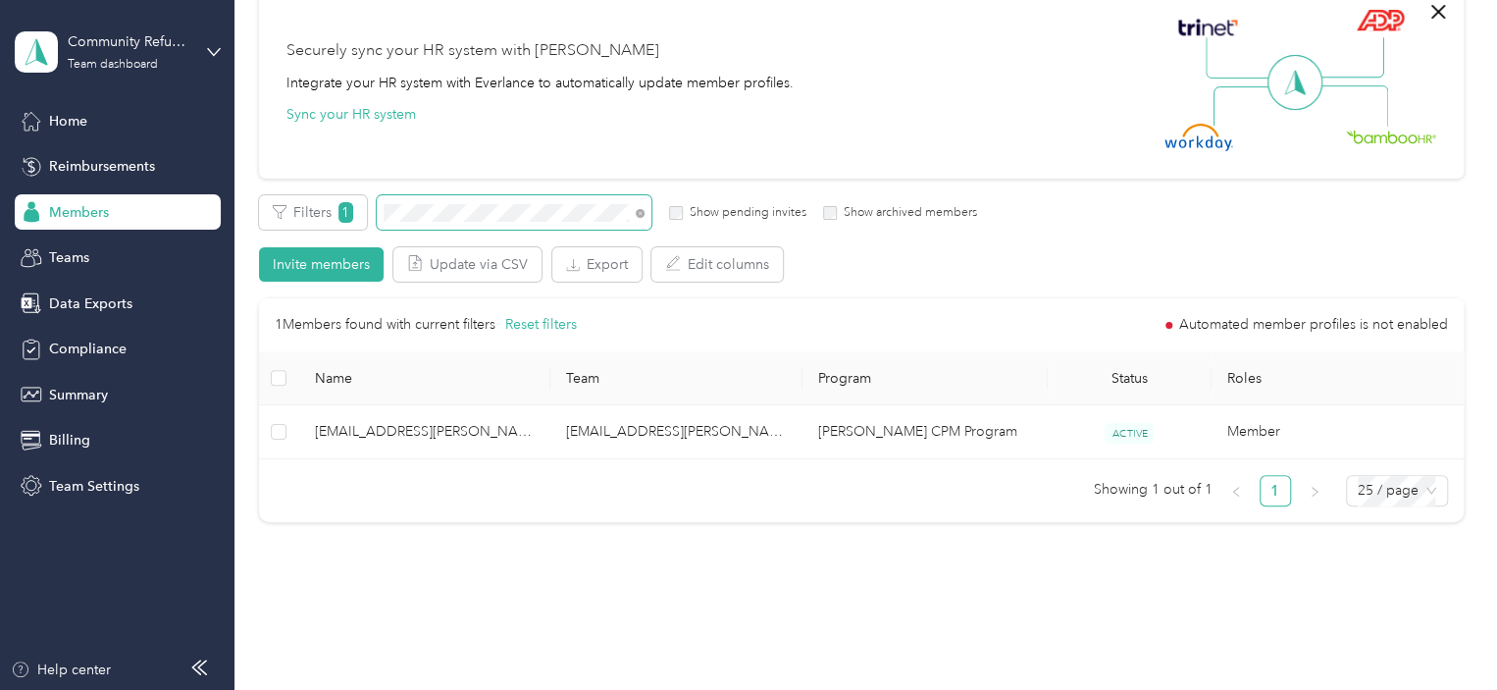
click at [307, 190] on div "All Members 112 Onboarding 5 NEW Securely sync your HR system with Everlance In…" at bounding box center [861, 228] width 1205 height 624
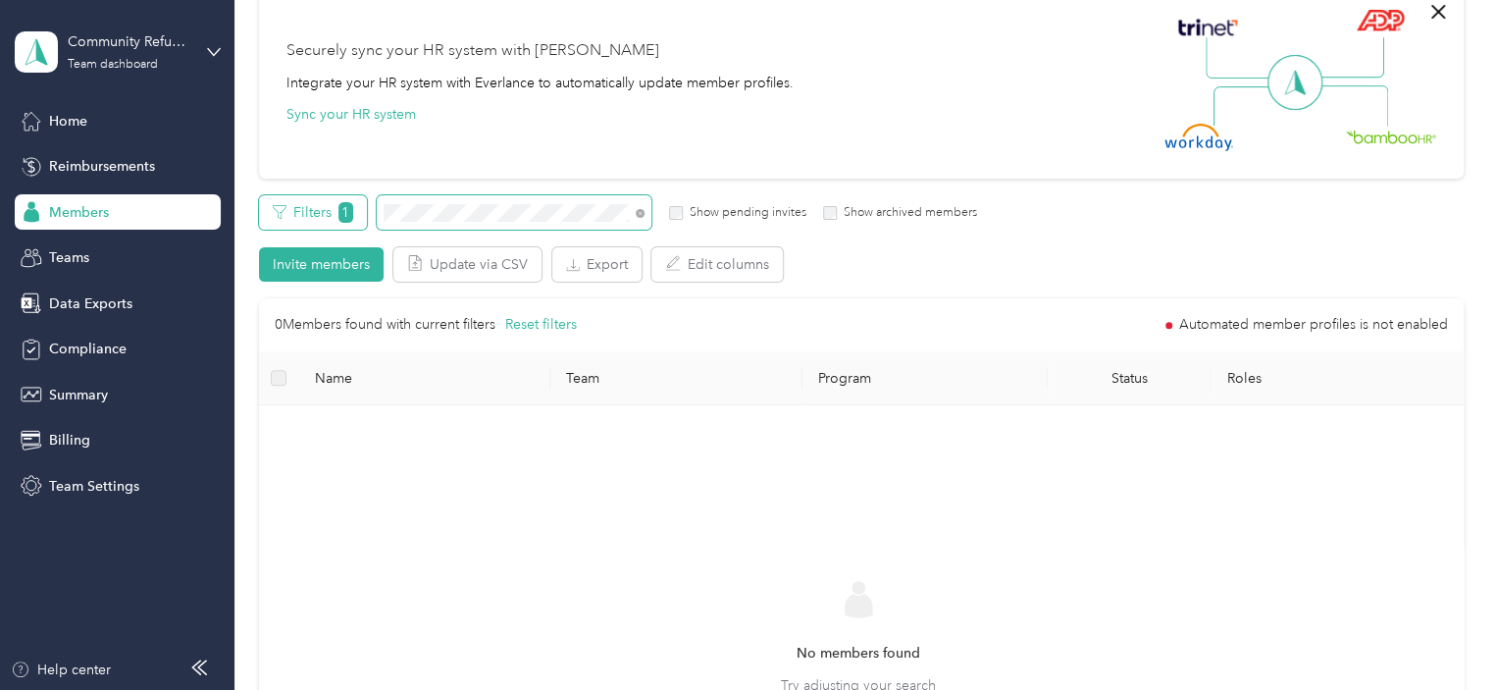
click at [332, 223] on div "Filters 1 Show pending invites Show archived members" at bounding box center [618, 212] width 719 height 34
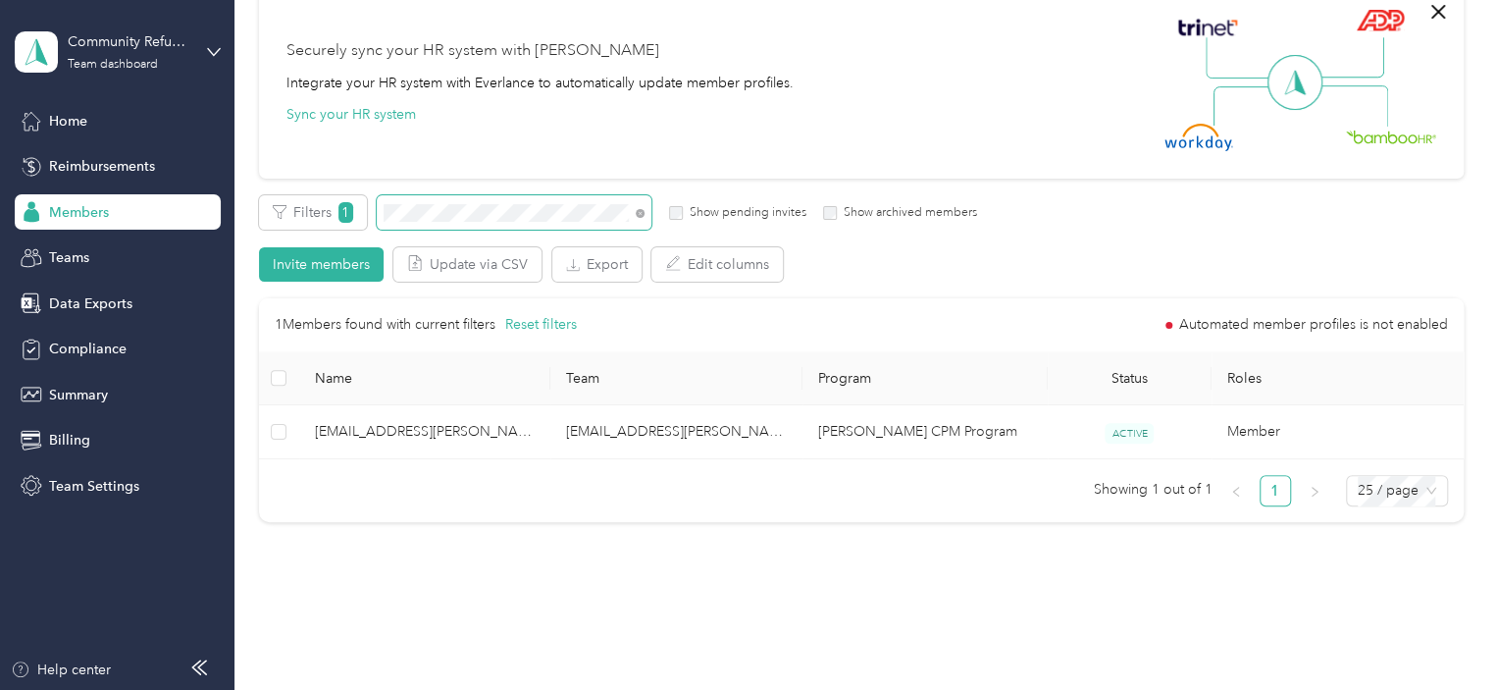
click at [305, 182] on div "All Members 112 Onboarding 5 NEW Securely sync your HR system with Everlance In…" at bounding box center [861, 228] width 1205 height 624
click at [251, 176] on div "Members All Members 112 Onboarding 5 NEW Securely sync your HR system with Ever…" at bounding box center [860, 237] width 1253 height 816
click at [304, 183] on div "All Members 112 Onboarding 5 NEW Securely sync your HR system with Everlance In…" at bounding box center [861, 228] width 1205 height 624
click at [294, 189] on div "All Members 112 Onboarding 5 NEW Securely sync your HR system with Everlance In…" at bounding box center [861, 228] width 1205 height 624
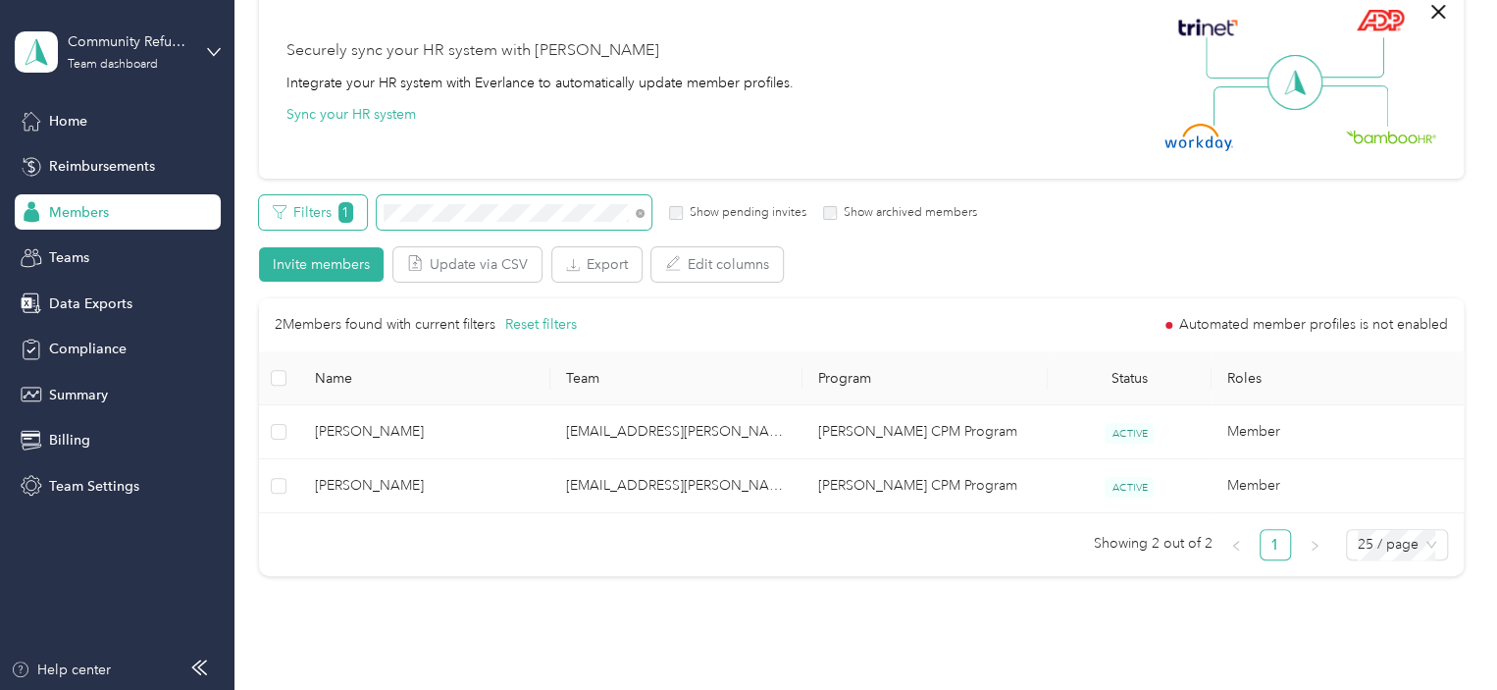
click at [286, 195] on div "Filters 1 Show pending invites Show archived members" at bounding box center [618, 212] width 719 height 34
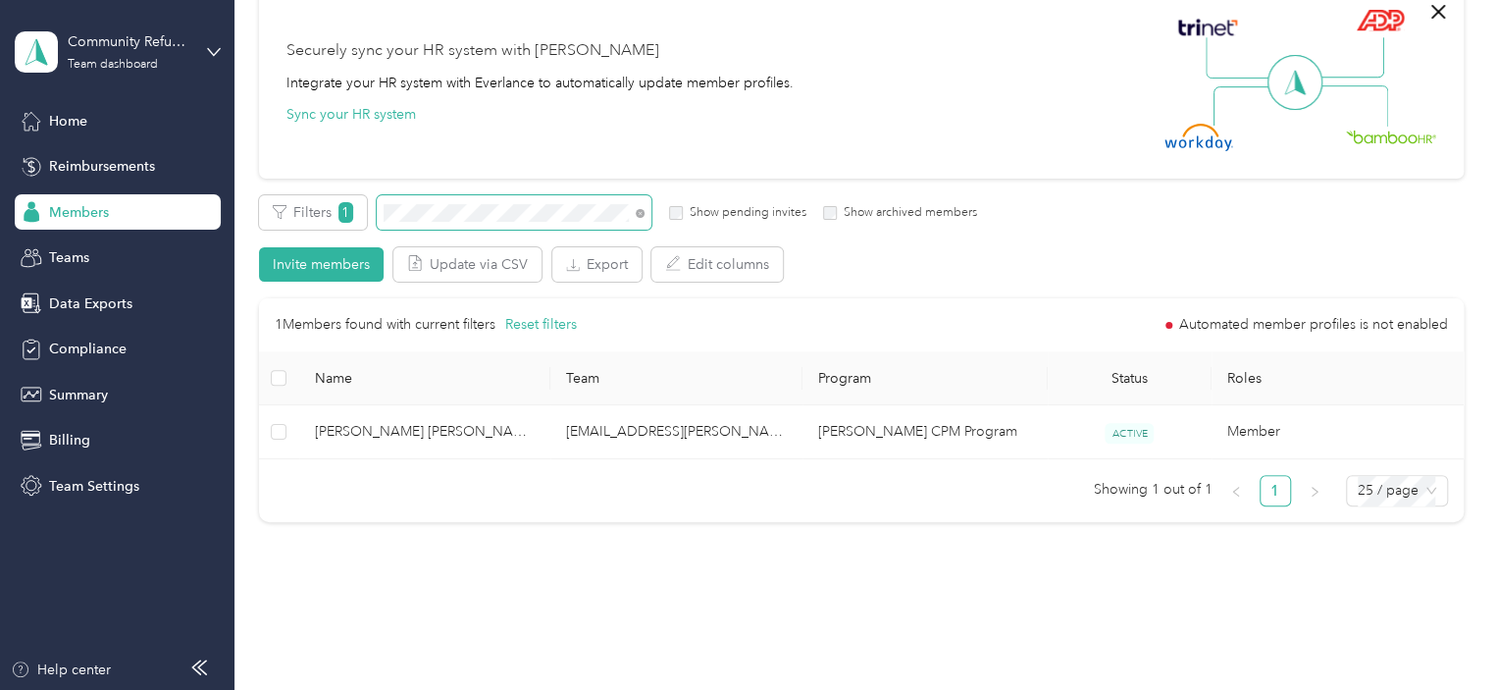
click at [286, 193] on div "All Members 112 Onboarding 5 NEW Securely sync your HR system with Everlance In…" at bounding box center [861, 228] width 1205 height 624
click at [382, 215] on span at bounding box center [514, 212] width 275 height 34
click at [338, 195] on div "Filters 1 Show pending invites Show archived members" at bounding box center [618, 212] width 719 height 34
click at [314, 209] on div "Filters 1 Show pending invites Show archived members" at bounding box center [618, 212] width 719 height 34
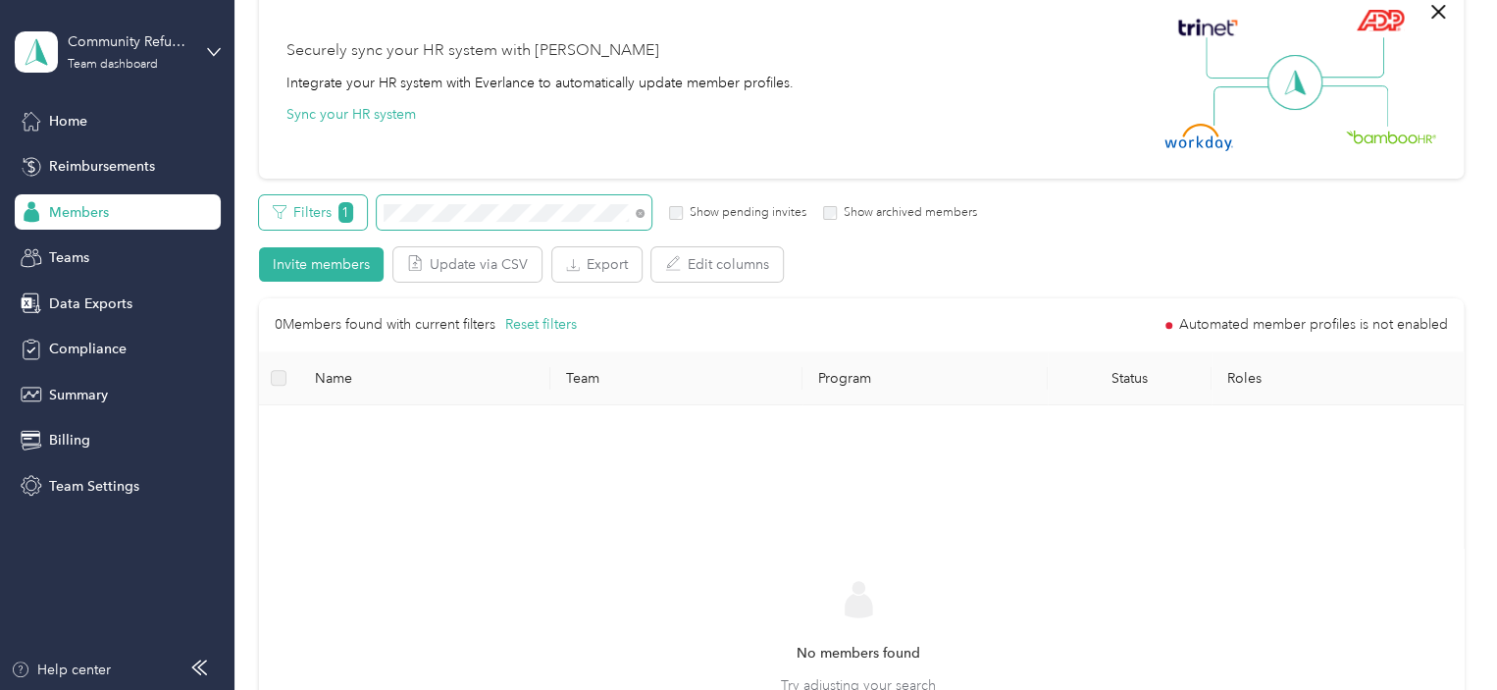
click at [326, 211] on div "Filters 1 Show pending invites Show archived members" at bounding box center [618, 212] width 719 height 34
click at [340, 213] on div "Filters 1 Show pending invites Show archived members" at bounding box center [618, 212] width 719 height 34
click at [277, 192] on div "All Members 112 Onboarding 5 NEW Securely sync your HR system with Everlance In…" at bounding box center [861, 419] width 1205 height 1007
click at [222, 152] on section "Community Refugee & Immigration Services ([PERSON_NAME]) Team dashboard Home Re…" at bounding box center [743, 345] width 1487 height 690
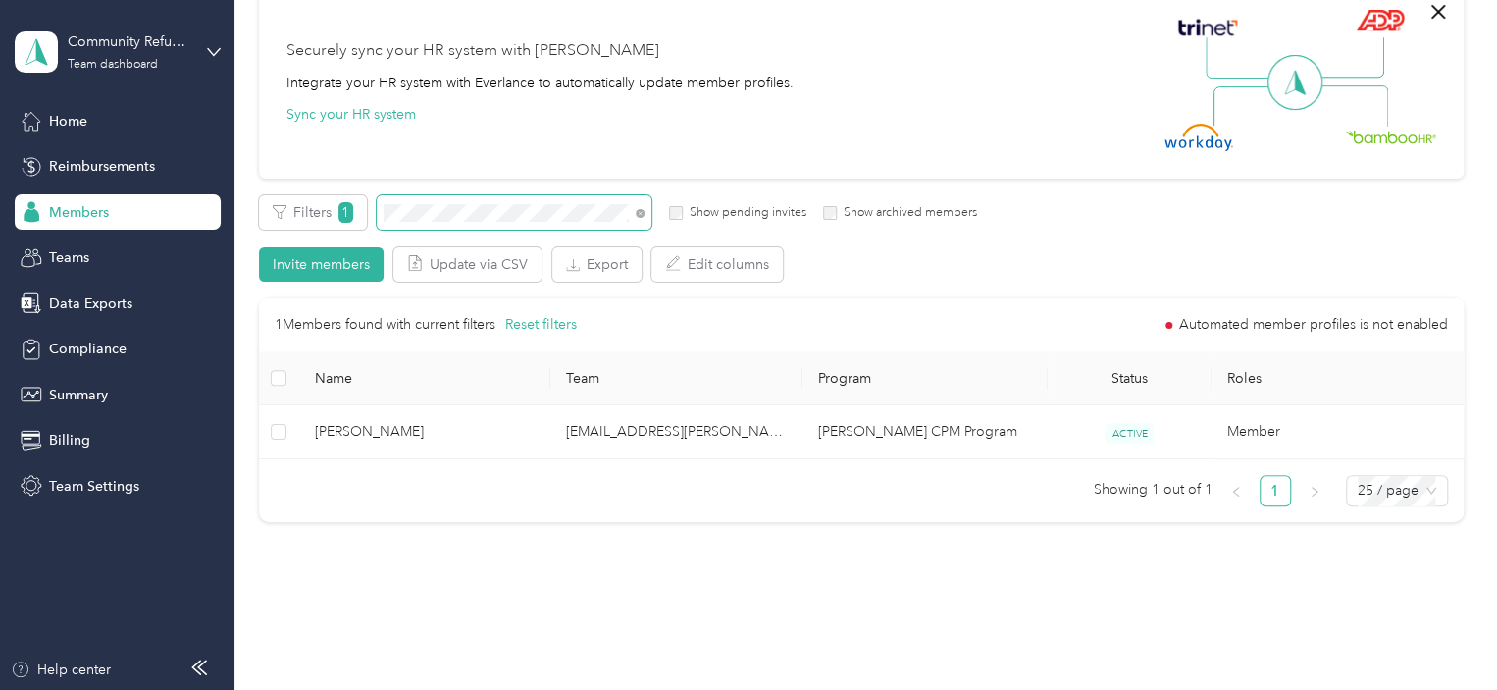
click at [314, 191] on div "All Members 112 Onboarding 5 NEW Securely sync your HR system with Everlance In…" at bounding box center [861, 228] width 1205 height 624
click at [281, 176] on div "All Members 112 Onboarding 5 NEW Securely sync your HR system with Everlance In…" at bounding box center [861, 228] width 1205 height 624
click at [246, 170] on div "Members All Members 112 Onboarding 5 NEW Securely sync your HR system with Ever…" at bounding box center [860, 237] width 1253 height 816
click at [281, 193] on div "All Members 112 Onboarding 5 NEW Securely sync your HR system with Everlance In…" at bounding box center [861, 228] width 1205 height 624
click at [332, 205] on div "Filters 1 Show pending invites Show archived members" at bounding box center [618, 212] width 719 height 34
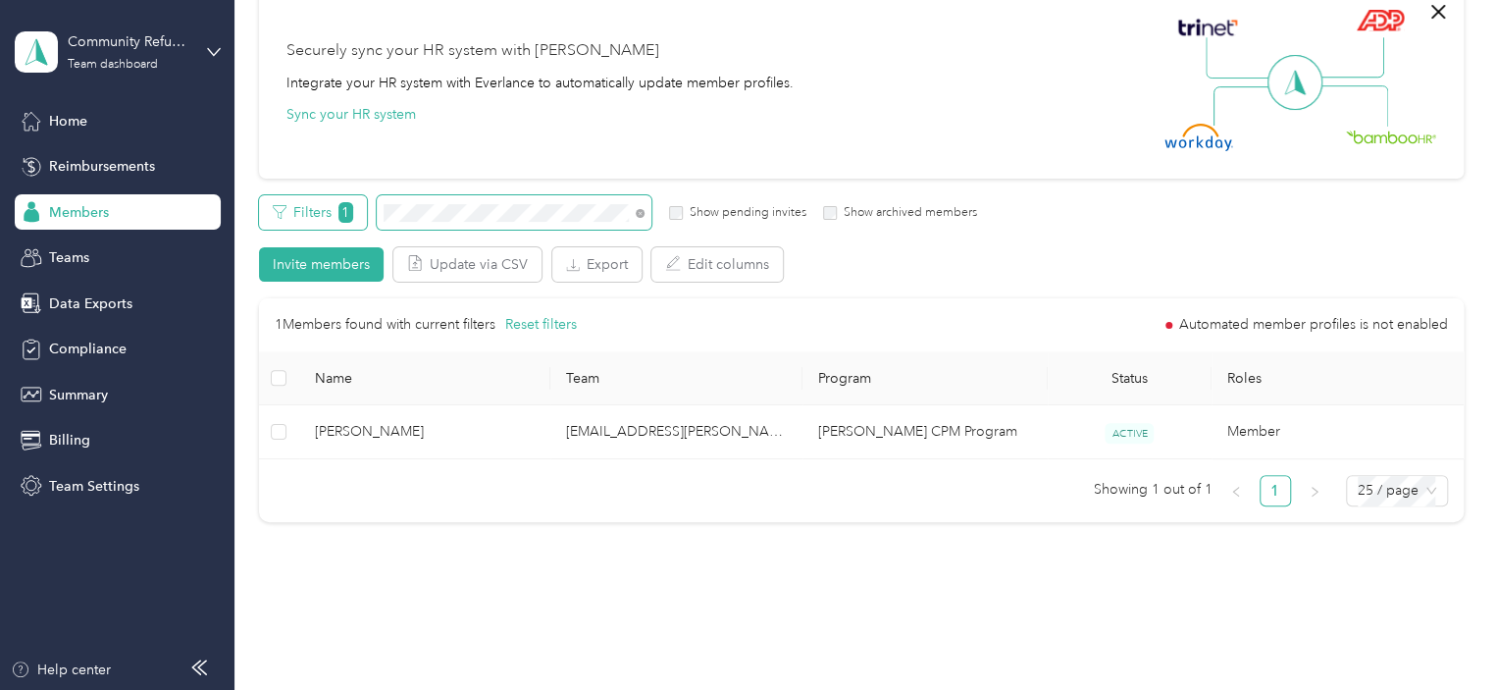
click at [292, 212] on div "Filters 1 Show pending invites Show archived members" at bounding box center [618, 212] width 719 height 34
click at [369, 206] on div "Filters 1 Show pending invites Show archived members" at bounding box center [618, 212] width 719 height 34
click at [308, 181] on div "All Members 112 Onboarding 5 NEW Securely sync your HR system with Everlance In…" at bounding box center [861, 228] width 1205 height 624
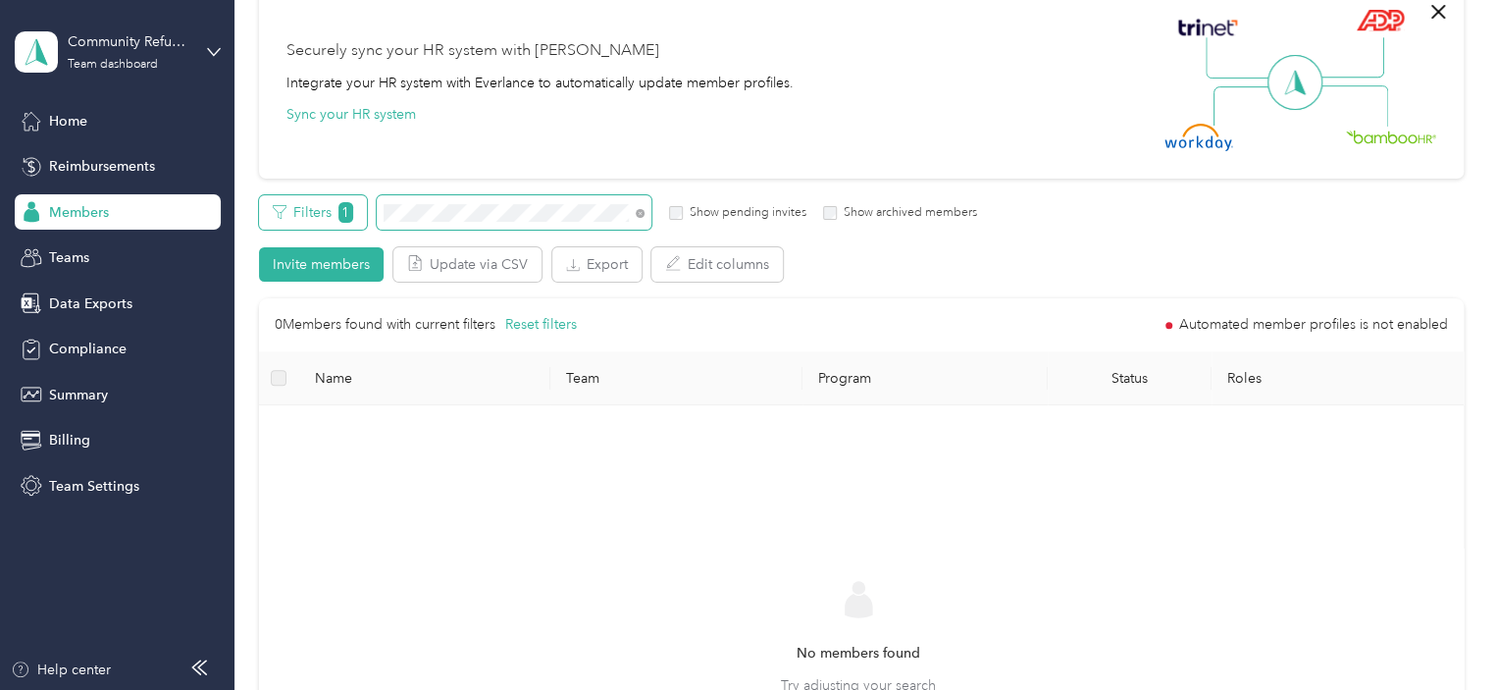
click at [341, 203] on div "Filters 1 Show pending invites Show archived members" at bounding box center [618, 212] width 719 height 34
click at [325, 195] on div "Filters 1 Show pending invites Show archived members" at bounding box center [618, 212] width 719 height 34
click at [360, 202] on div "Filters 1 Show pending invites Show archived members" at bounding box center [618, 212] width 719 height 34
click at [297, 183] on div "All Members 112 Onboarding 5 NEW Securely sync your HR system with Everlance In…" at bounding box center [861, 419] width 1205 height 1007
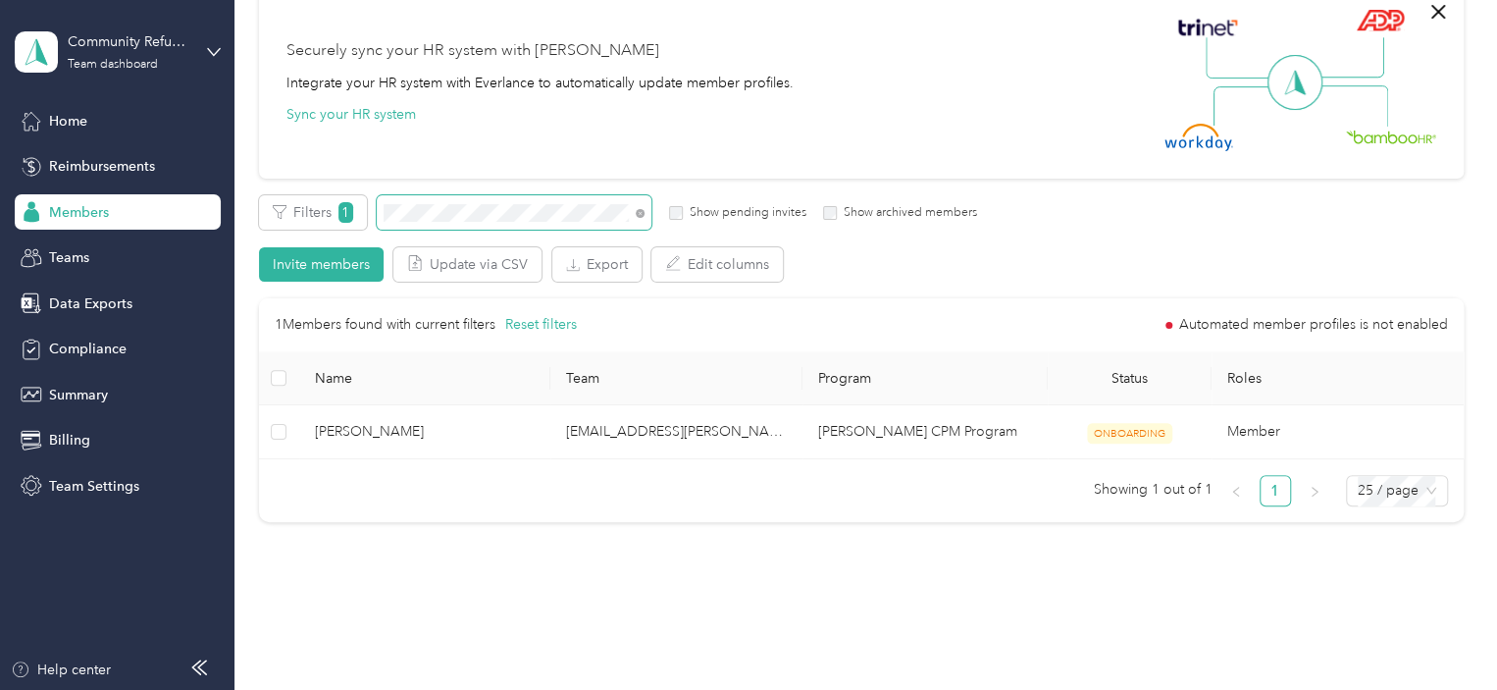
click at [327, 191] on div "All Members 112 Onboarding 5 NEW Securely sync your HR system with Everlance In…" at bounding box center [861, 228] width 1205 height 624
click at [315, 180] on div "All Members 112 Onboarding 5 NEW Securely sync your HR system with Everlance In…" at bounding box center [861, 228] width 1205 height 624
click at [56, 213] on span "Members" at bounding box center [79, 212] width 60 height 21
click at [355, 207] on div "Filters 1 Show pending invites Show archived members" at bounding box center [618, 212] width 719 height 34
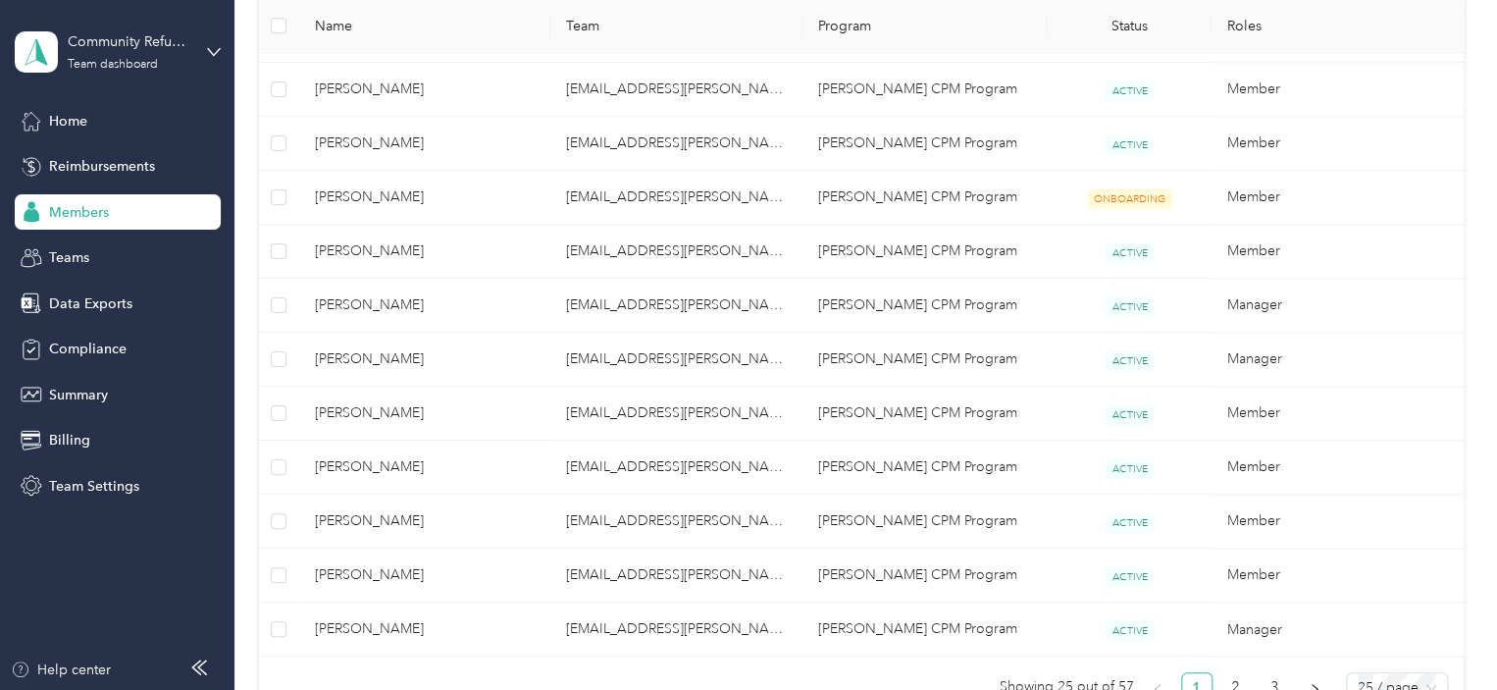
scroll to position [1512, 0]
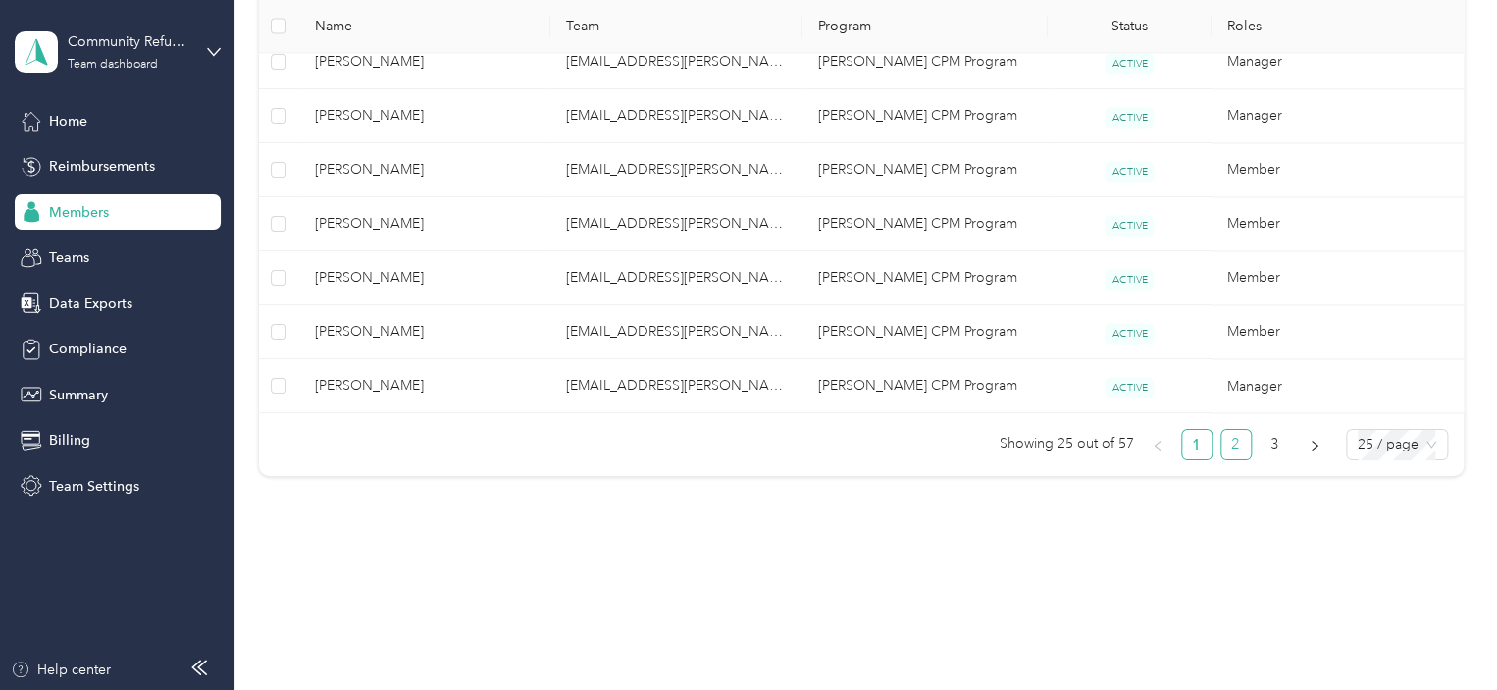
click at [1238, 439] on link "2" at bounding box center [1236, 444] width 29 height 29
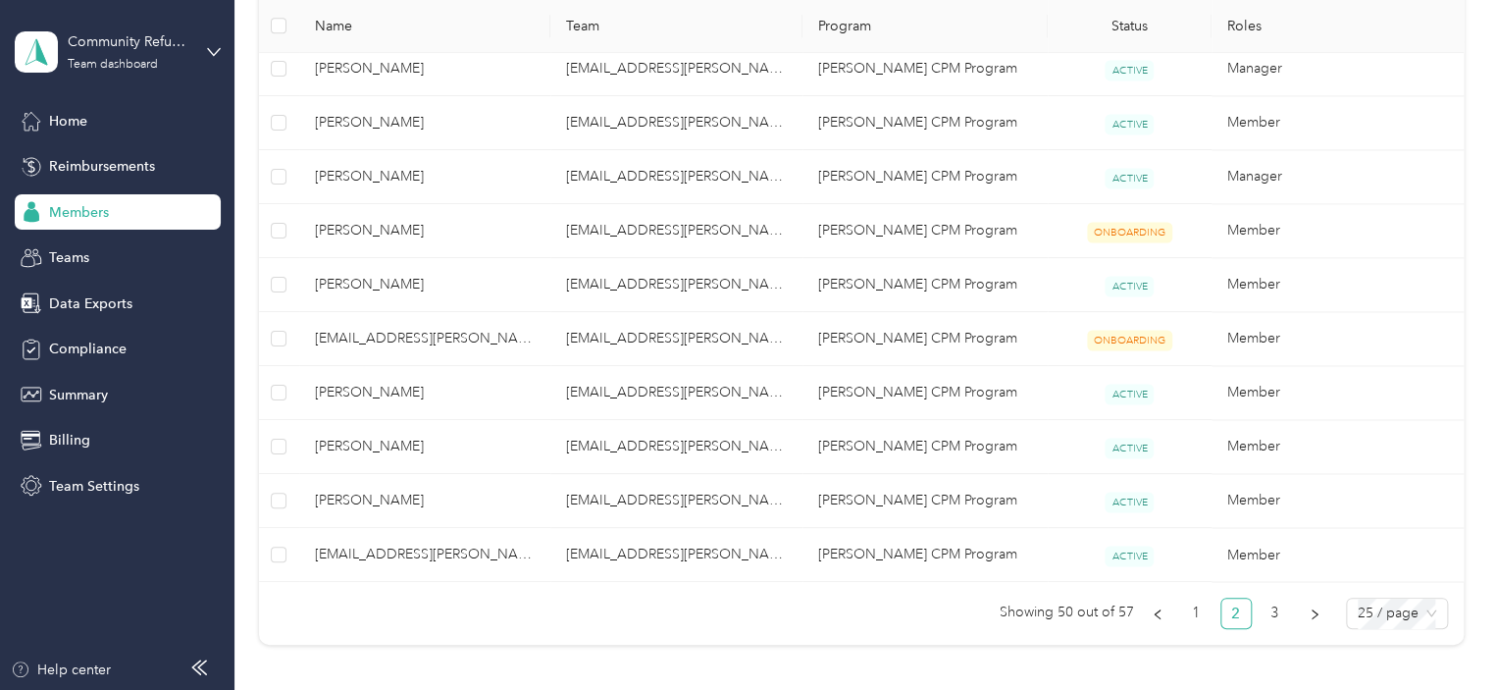
scroll to position [1457, 0]
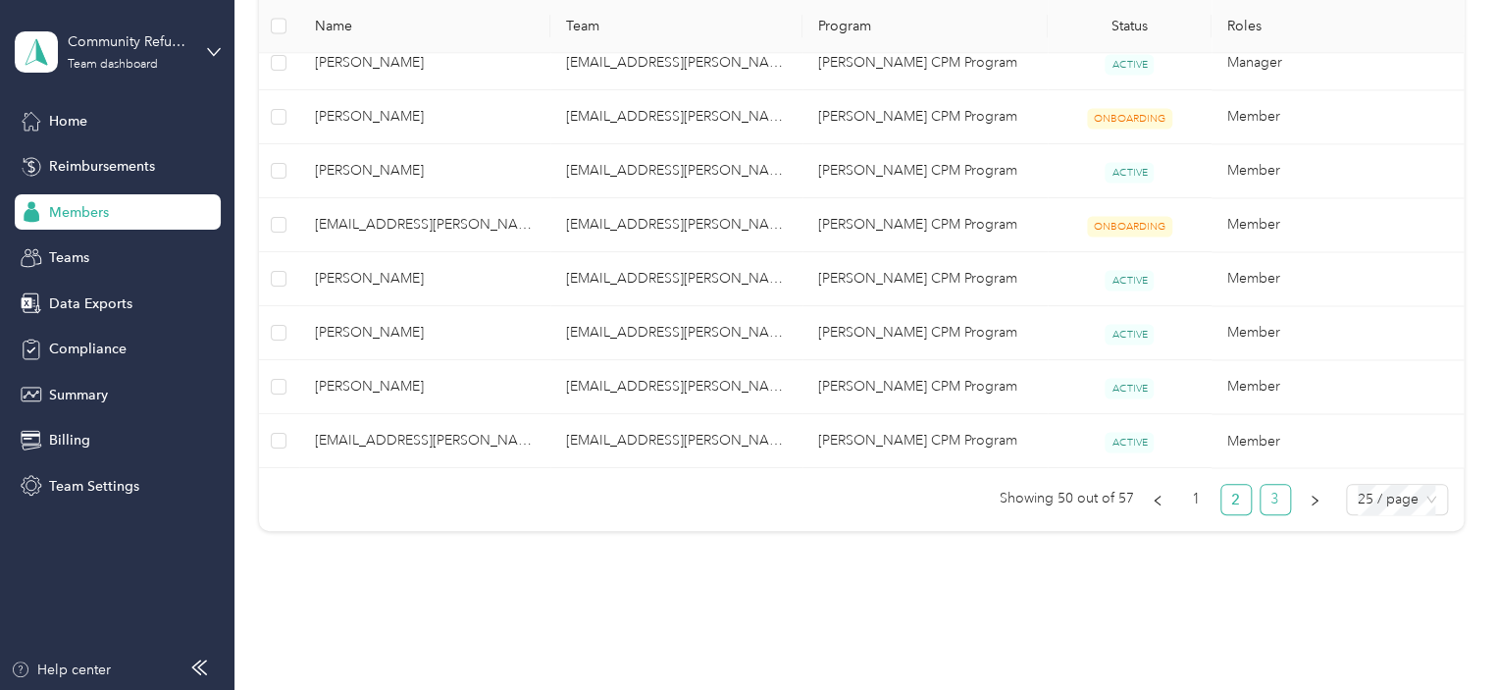
click at [1263, 499] on link "3" at bounding box center [1275, 499] width 29 height 29
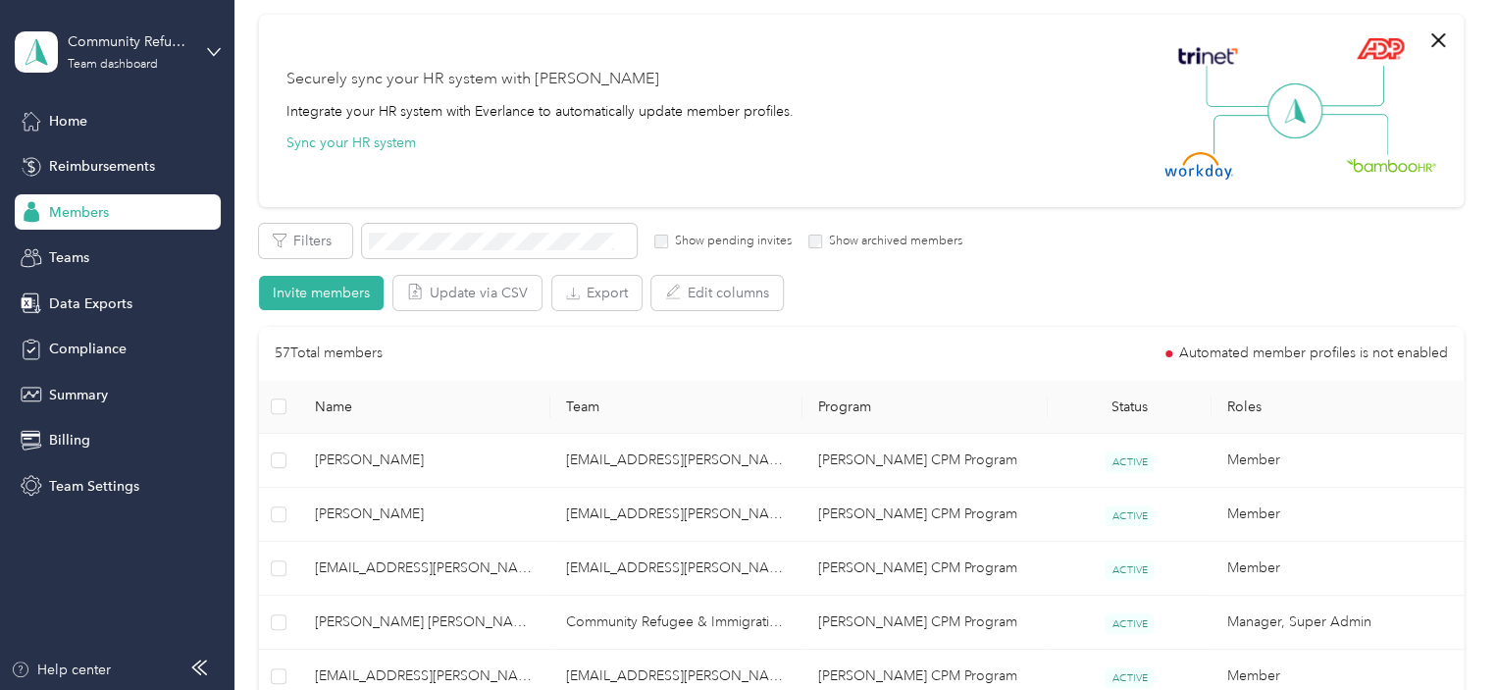
scroll to position [139, 0]
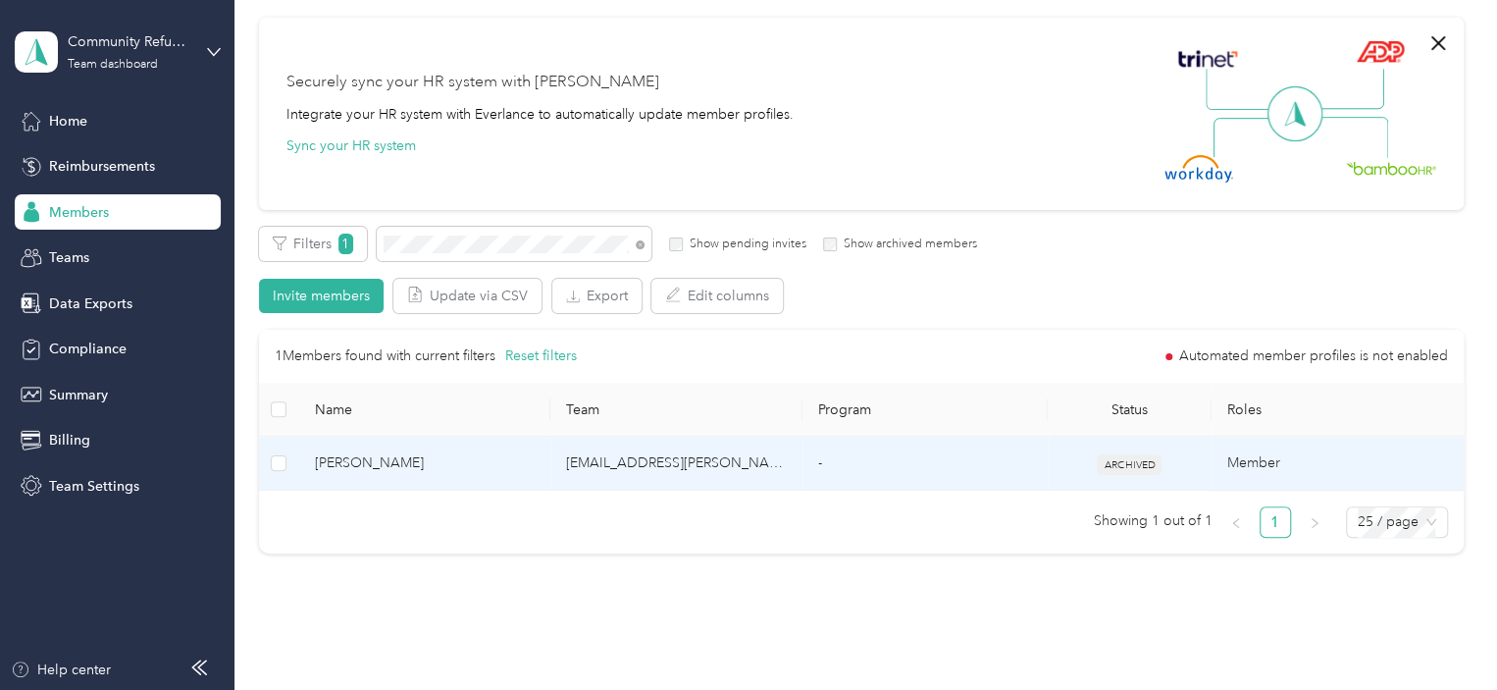
click at [442, 456] on span "[PERSON_NAME]" at bounding box center [425, 463] width 221 height 22
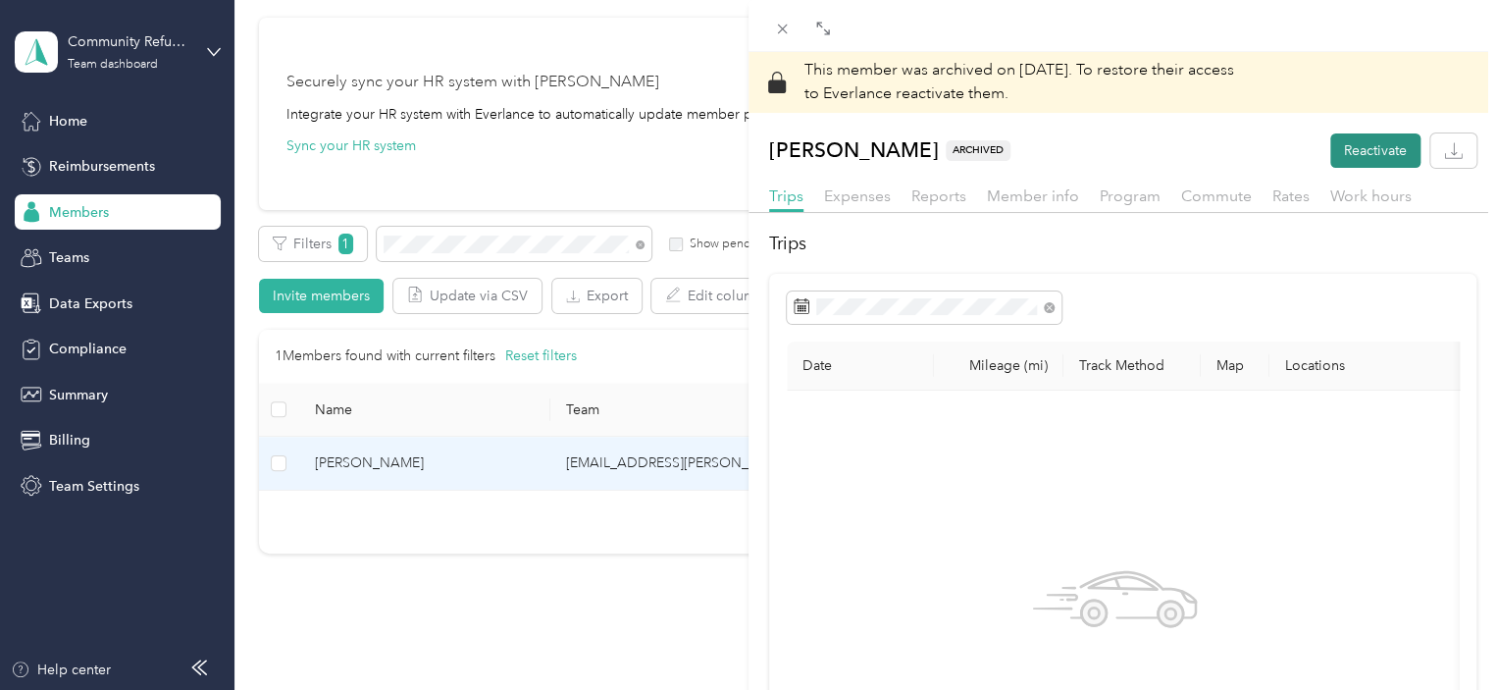
click at [1365, 135] on button "Reactivate" at bounding box center [1375, 150] width 90 height 34
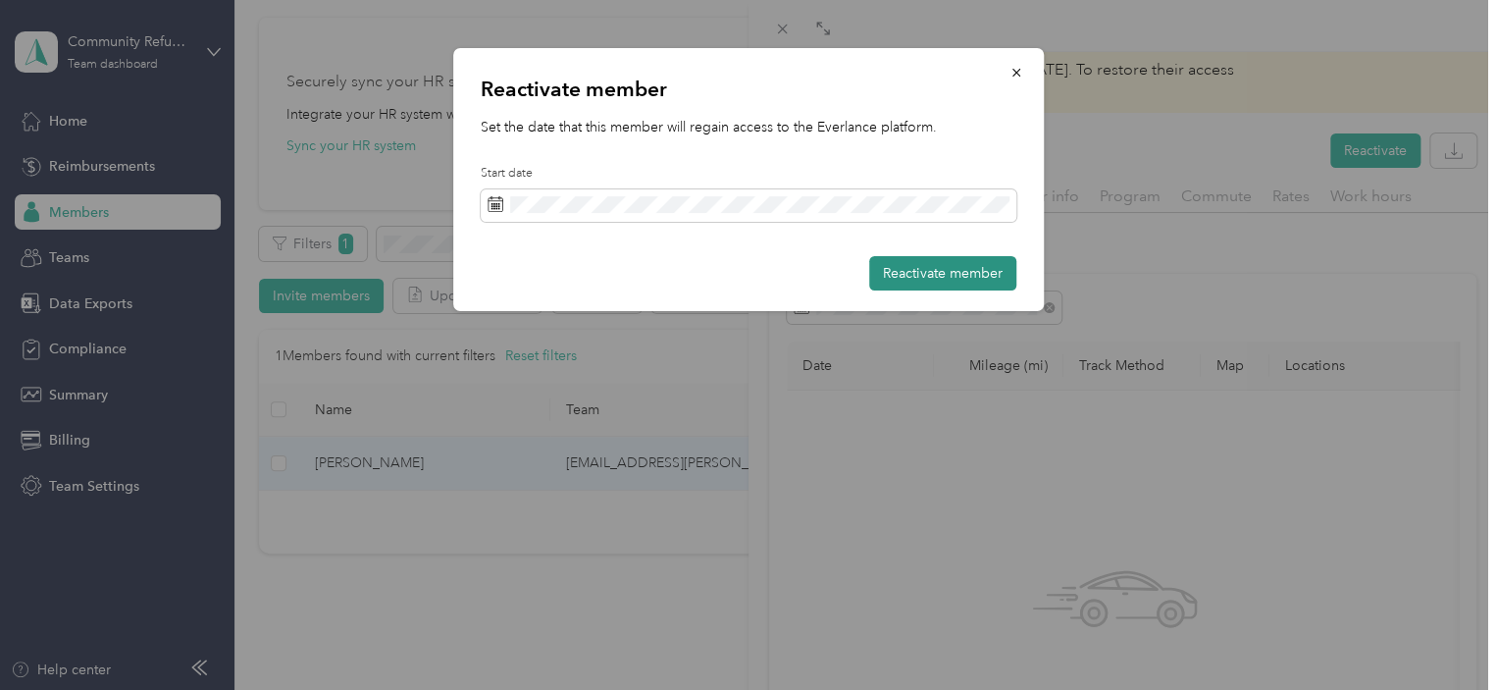
click at [953, 272] on button "Reactivate member" at bounding box center [942, 273] width 147 height 34
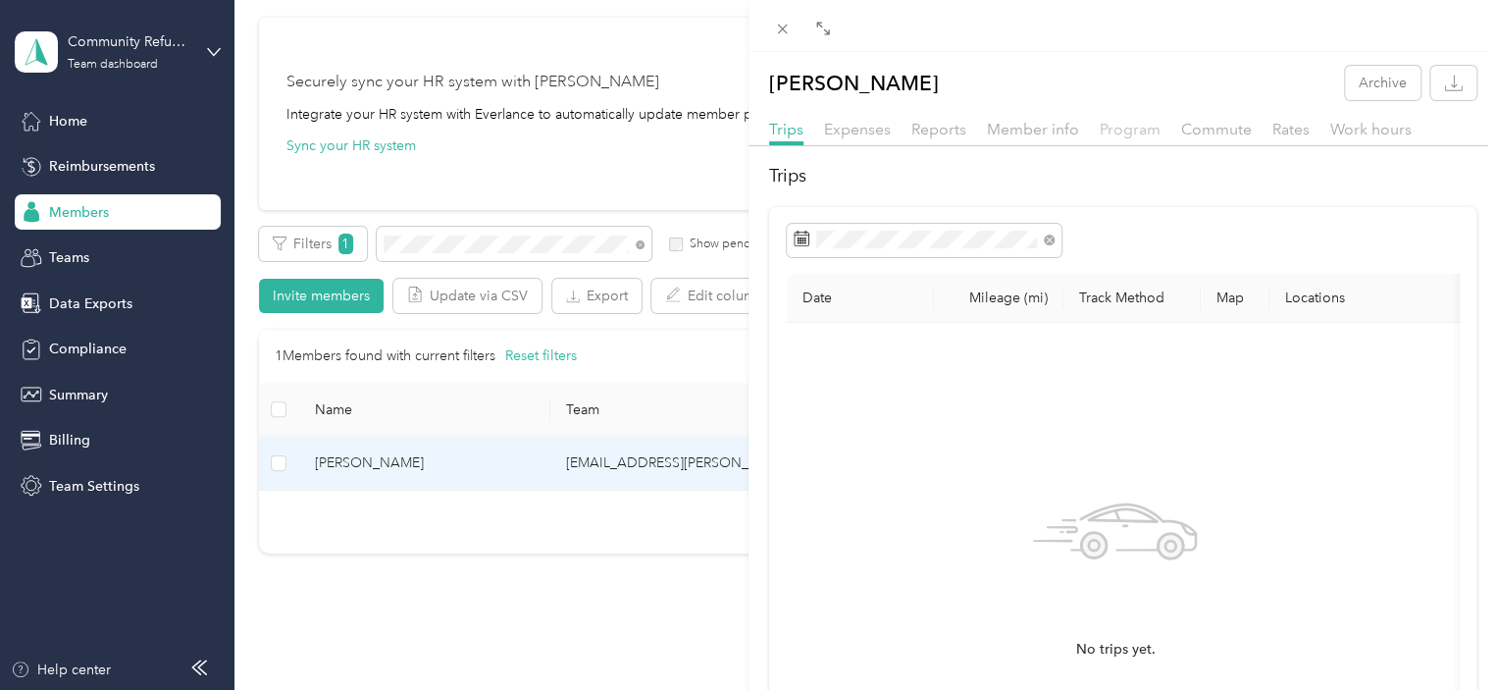
click at [1133, 133] on span "Program" at bounding box center [1130, 129] width 61 height 19
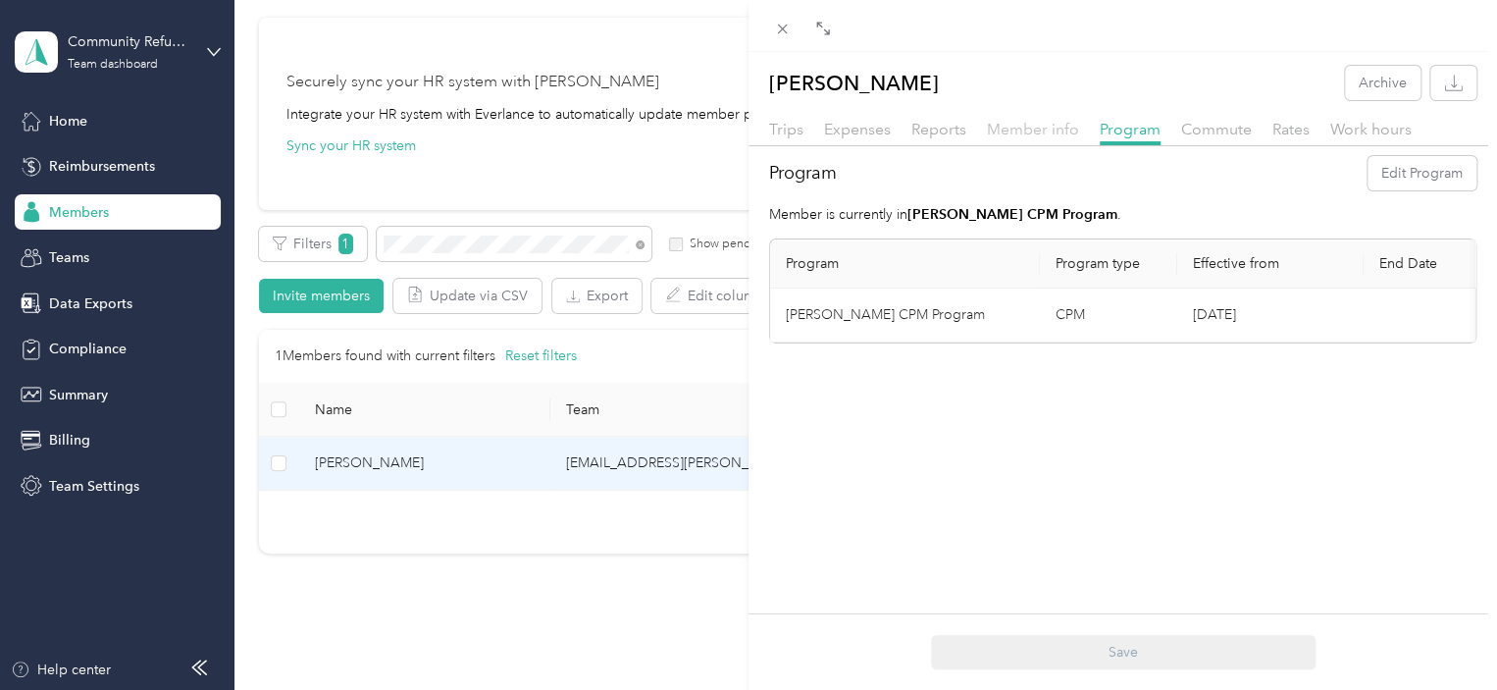
click at [1060, 122] on span "Member info" at bounding box center [1033, 129] width 92 height 19
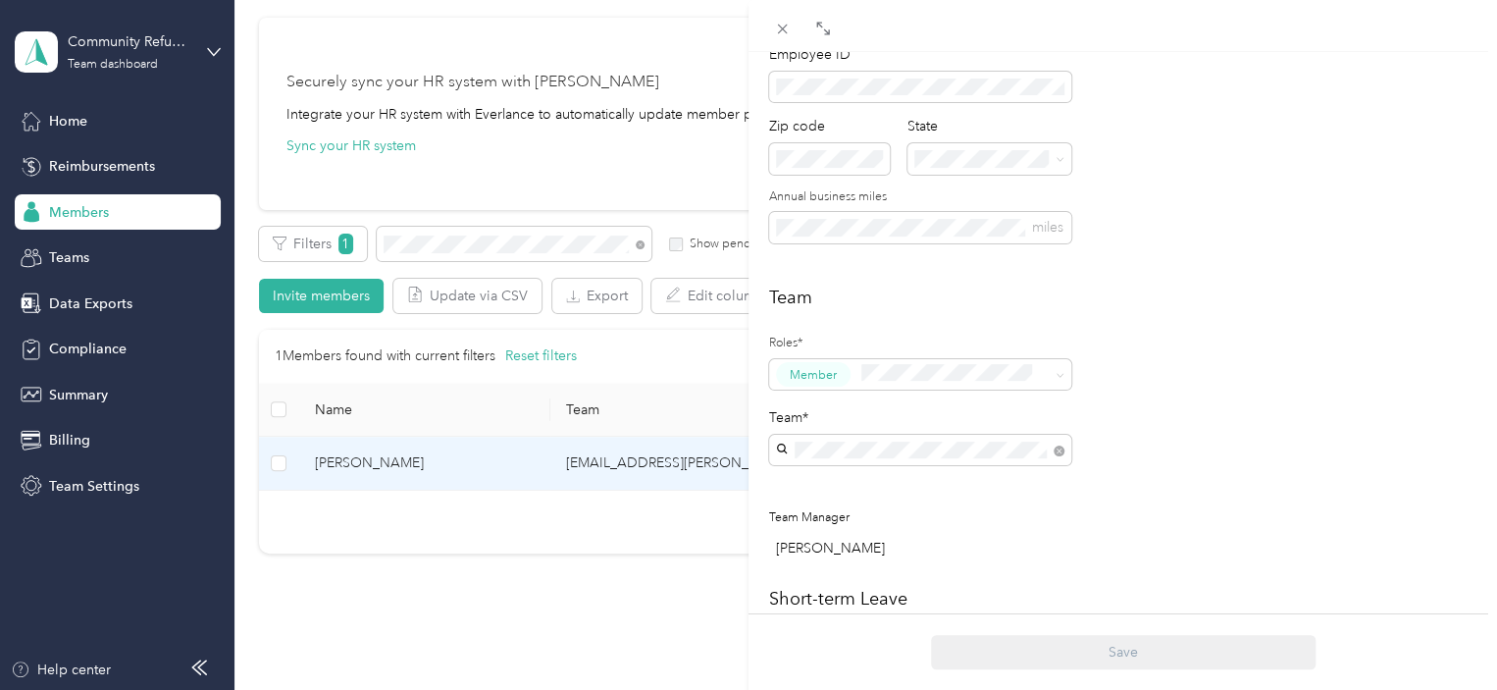
scroll to position [376, 0]
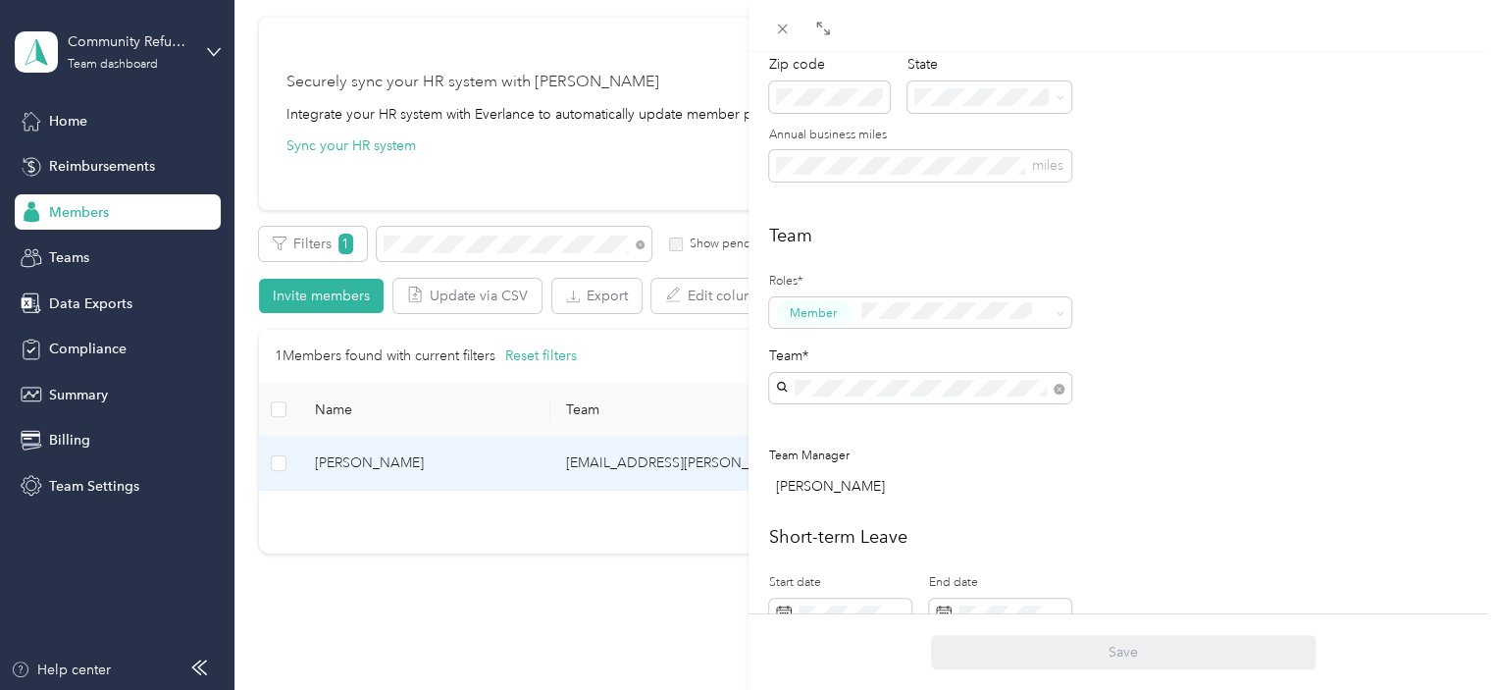
click at [894, 491] on div "[EMAIL_ADDRESS][PERSON_NAME][DOMAIN_NAME][US_STATE] [PERSON_NAME]" at bounding box center [920, 524] width 275 height 66
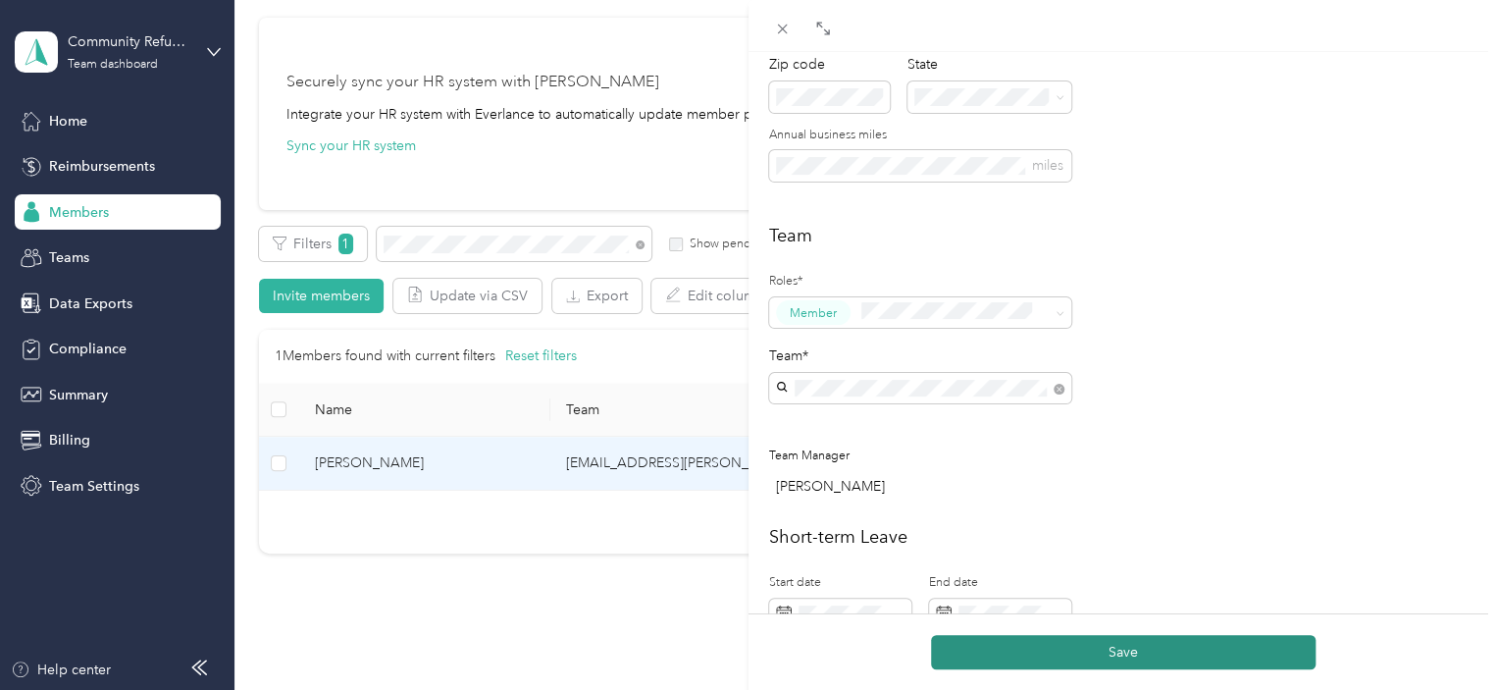
click at [1051, 659] on button "Save" at bounding box center [1123, 652] width 385 height 34
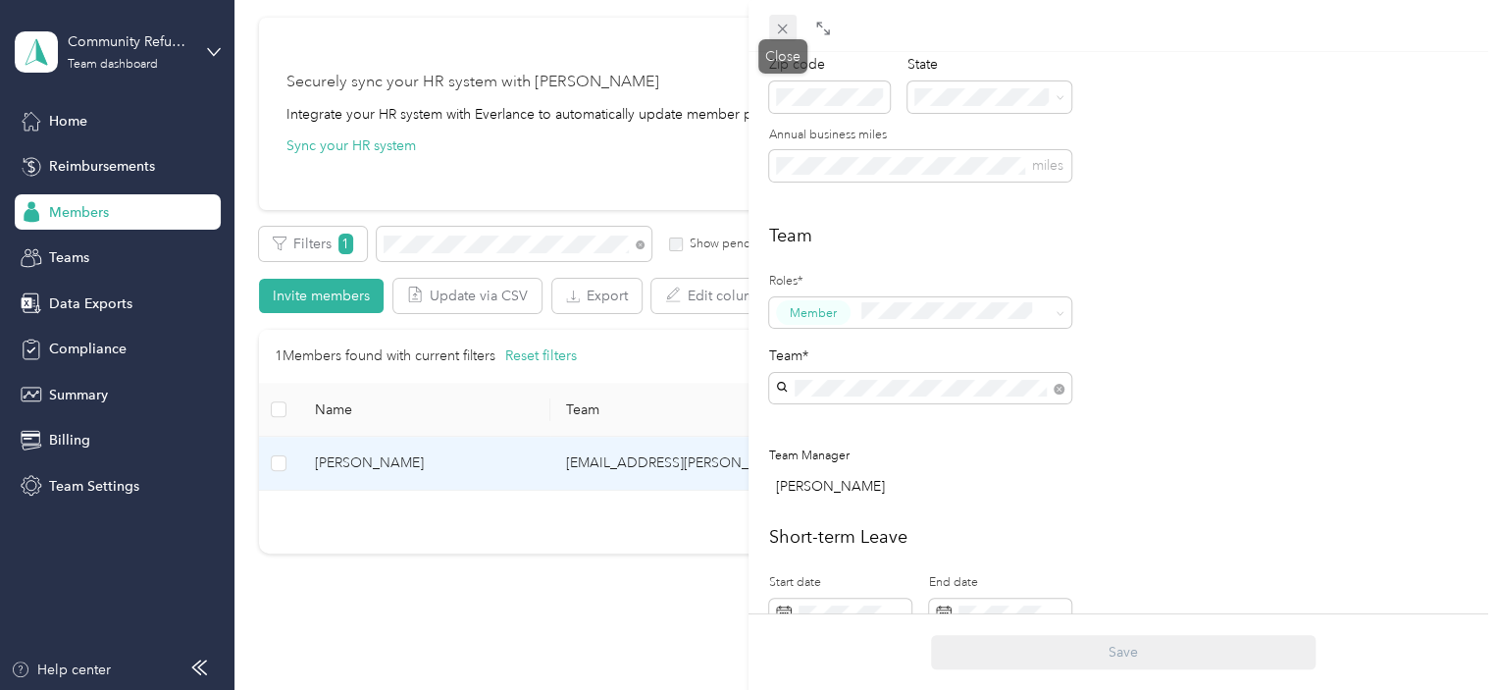
click at [779, 25] on icon at bounding box center [782, 29] width 17 height 17
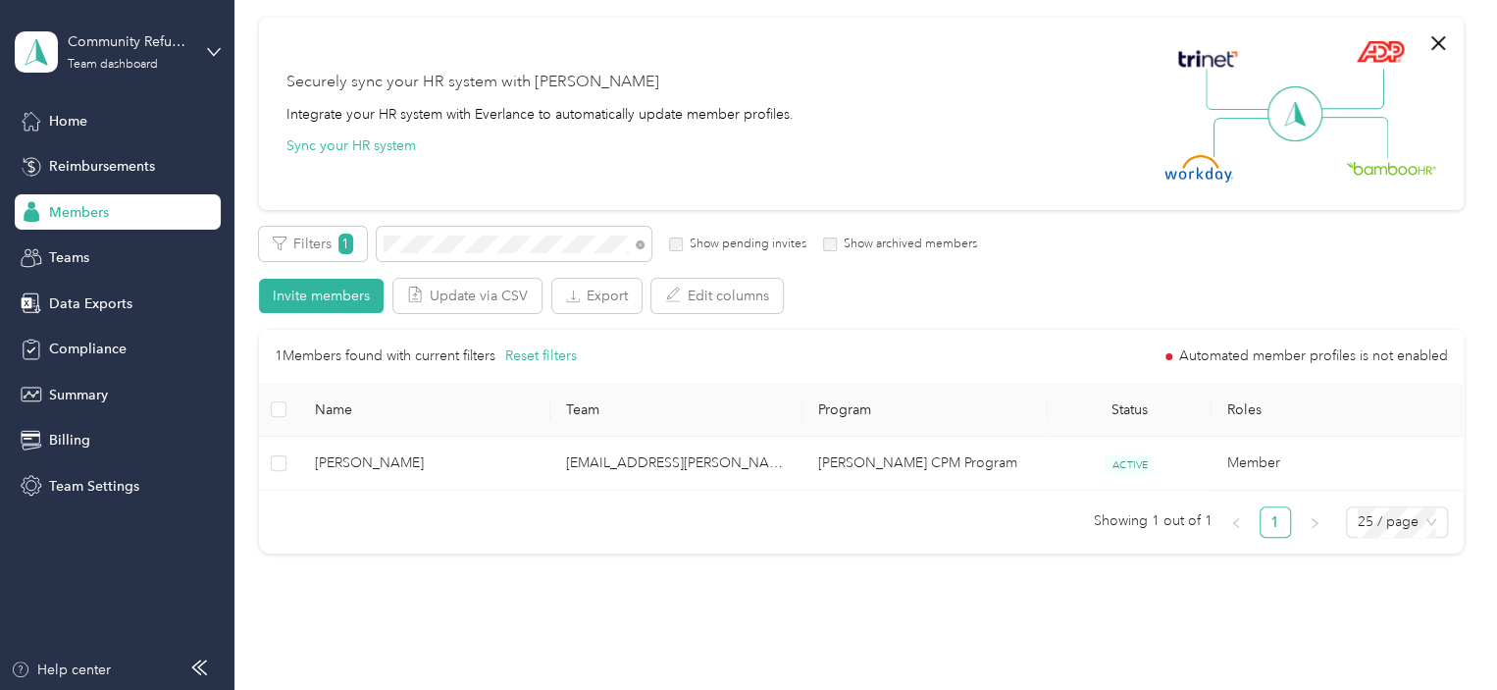
click at [84, 218] on span "Members" at bounding box center [79, 212] width 60 height 21
